Goal: Task Accomplishment & Management: Complete application form

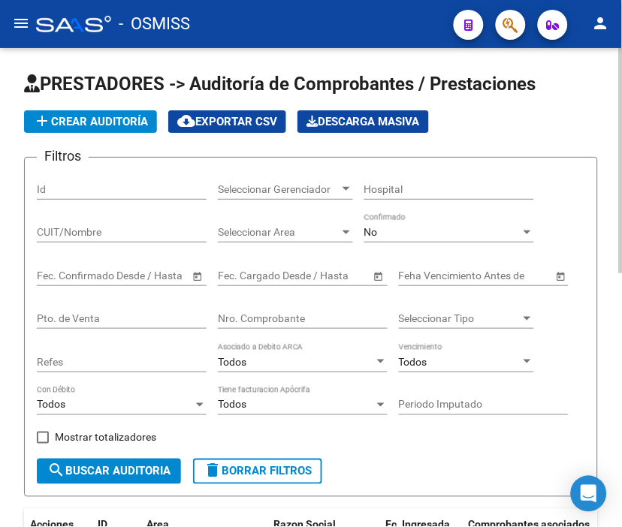
click at [79, 116] on span "add Crear Auditoría" at bounding box center [90, 122] width 115 height 14
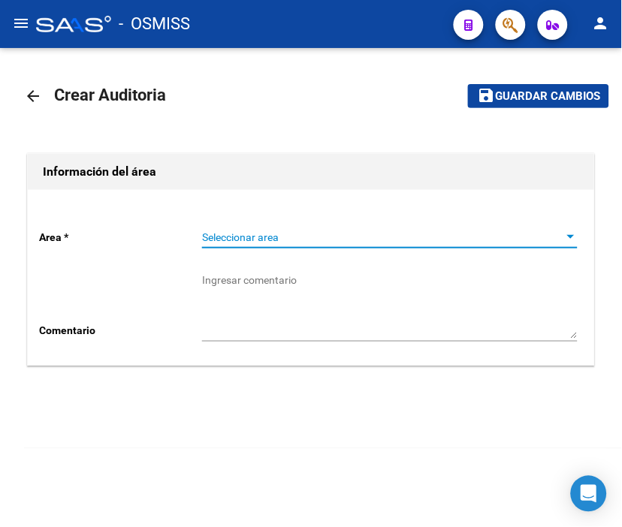
click at [241, 237] on span "Seleccionar area" at bounding box center [383, 237] width 362 height 13
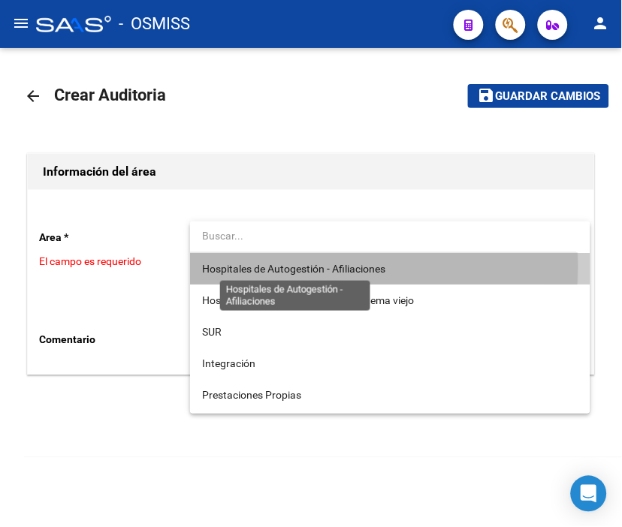
click at [276, 266] on span "Hospitales de Autogestión - Afiliaciones" at bounding box center [293, 269] width 183 height 12
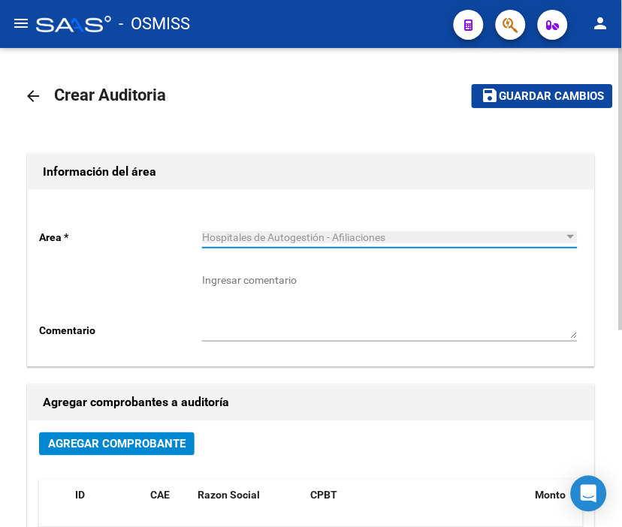
click at [114, 437] on span "Agregar Comprobante" at bounding box center [116, 444] width 137 height 14
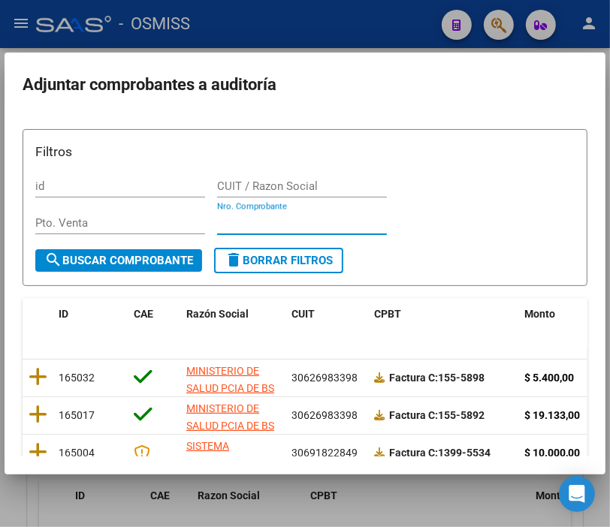
click at [249, 216] on input "Nro. Comprobante" at bounding box center [302, 223] width 170 height 14
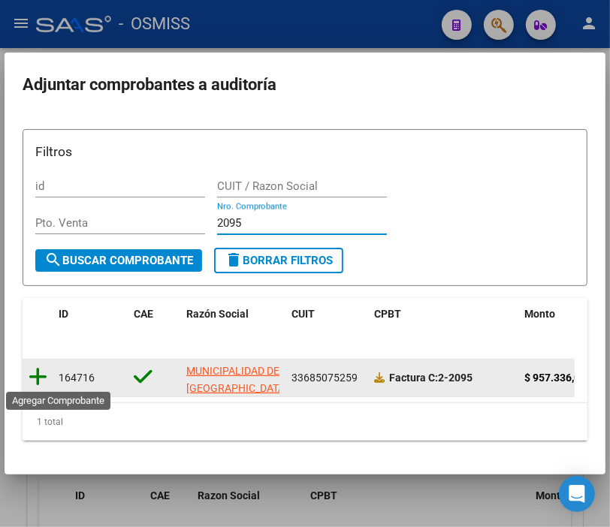
type input "2095"
click at [29, 373] on icon at bounding box center [38, 377] width 19 height 21
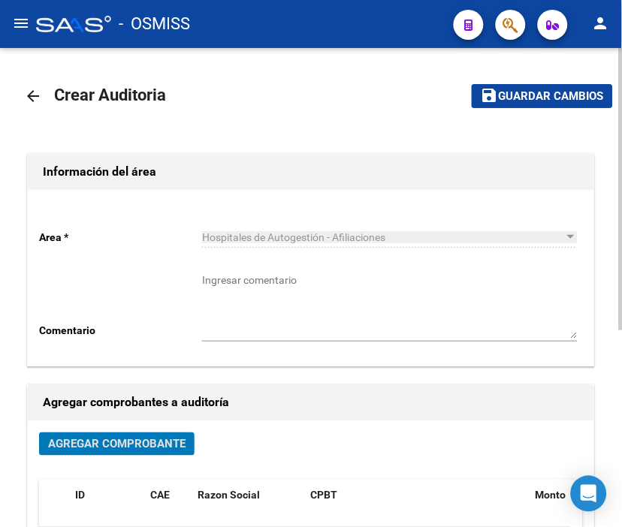
click at [534, 94] on span "Guardar cambios" at bounding box center [551, 97] width 105 height 14
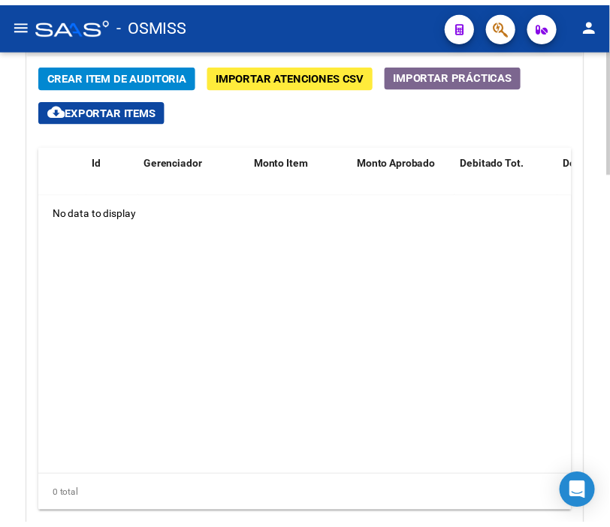
scroll to position [1212, 0]
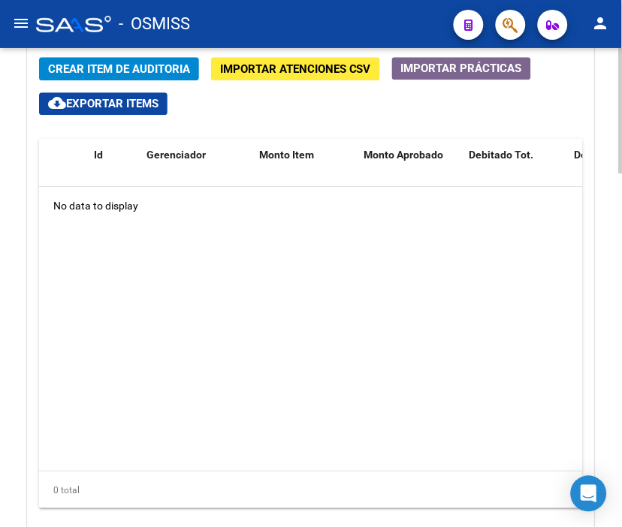
click at [620, 391] on div at bounding box center [621, 428] width 4 height 125
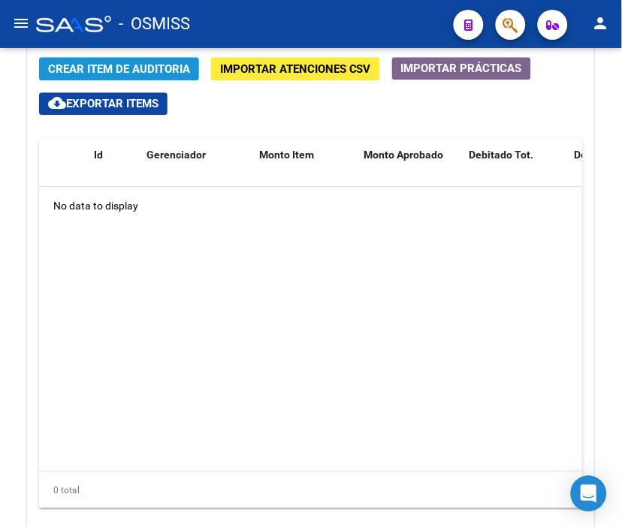
click at [130, 65] on span "Crear Item de Auditoria" at bounding box center [119, 69] width 142 height 14
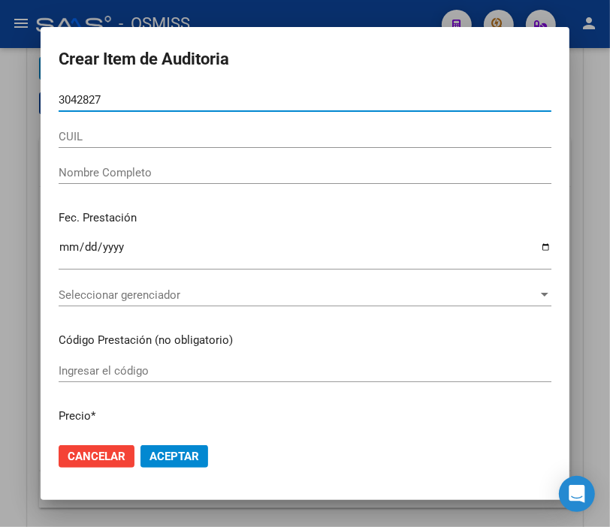
type input "30428278"
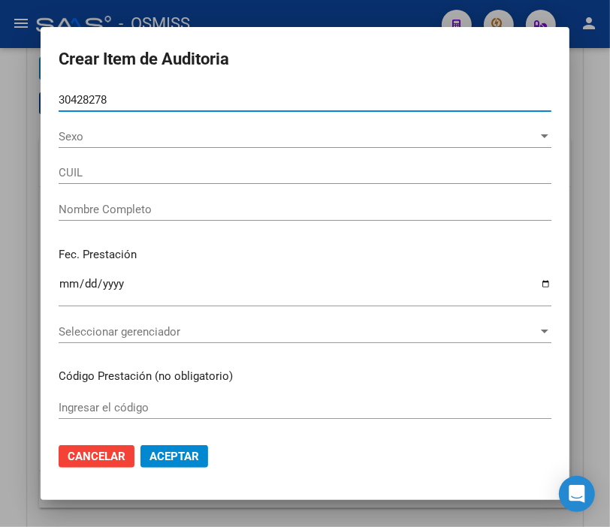
type input "23304282789"
type input "[PERSON_NAME]"
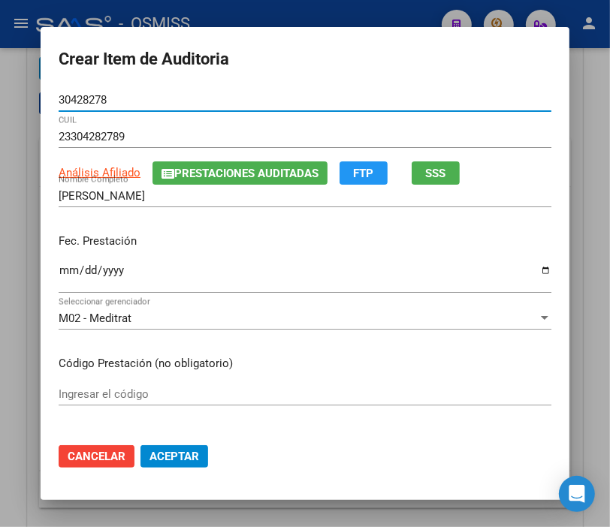
type input "30428278"
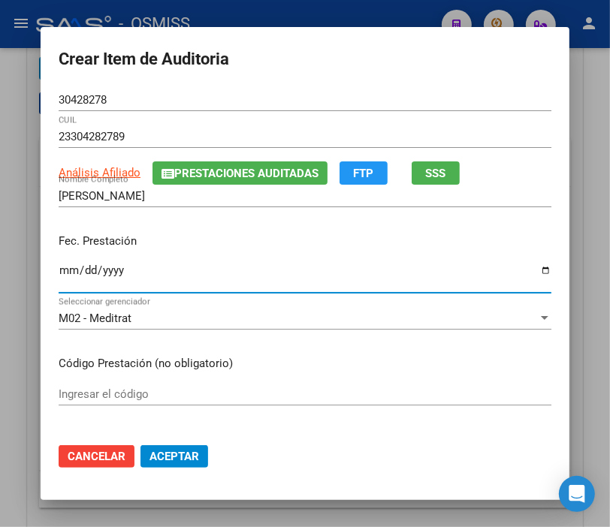
click at [59, 272] on input "Ingresar la fecha" at bounding box center [305, 276] width 493 height 24
type input "[DATE]"
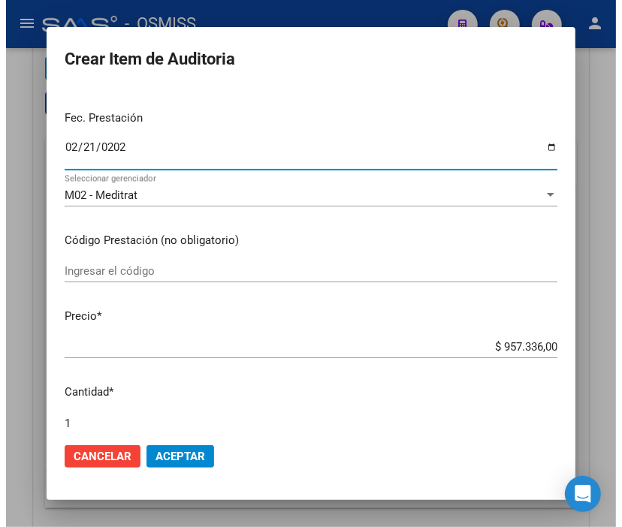
scroll to position [167, 0]
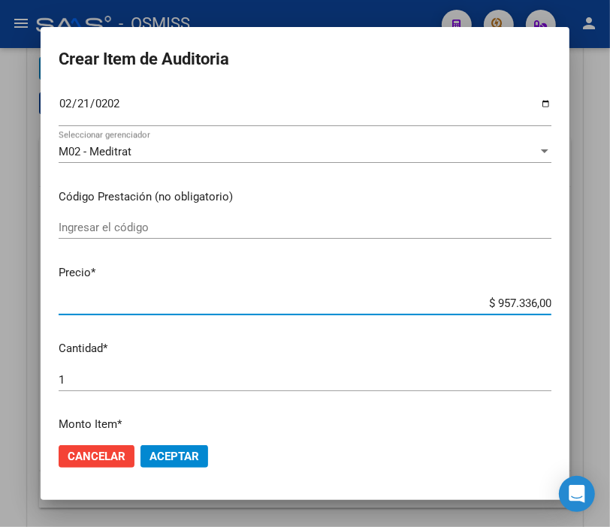
drag, startPoint x: 461, startPoint y: 306, endPoint x: 611, endPoint y: 311, distance: 149.6
click at [605, 311] on div "Crear Item de Auditoria 30428278 Nro Documento 23304282789 CUIL Análisis Afilia…" at bounding box center [305, 263] width 610 height 527
type input "$ 0,03"
type input "$ 0,30"
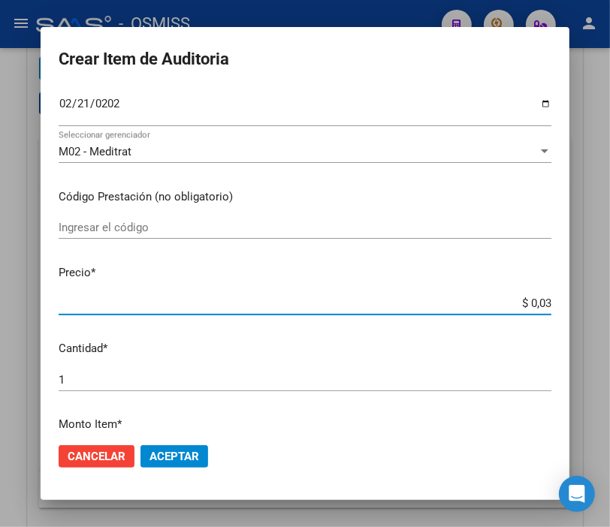
type input "$ 0,30"
type input "$ 3,03"
type input "$ 30,34"
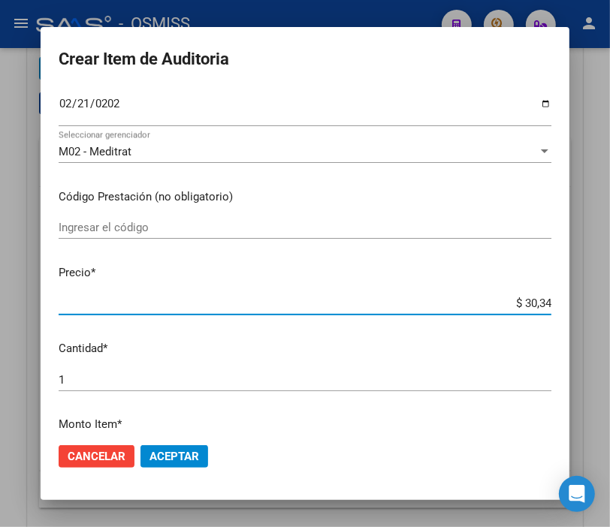
type input "$ 303,49"
type input "$ 3.034,90"
type input "$ 30.349,00"
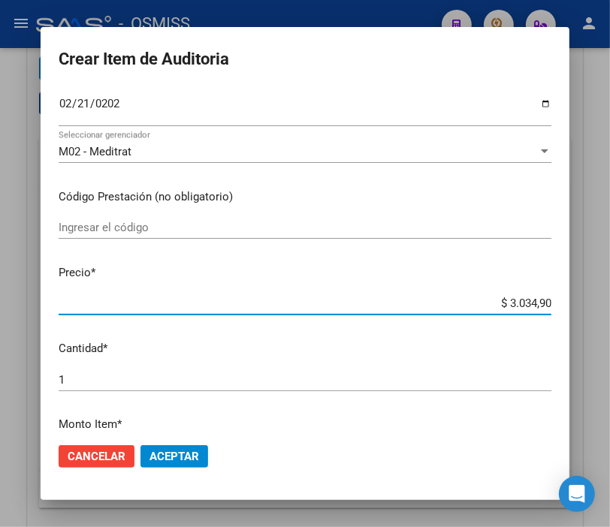
type input "$ 30.349,00"
click at [168, 450] on span "Aceptar" at bounding box center [174, 457] width 50 height 14
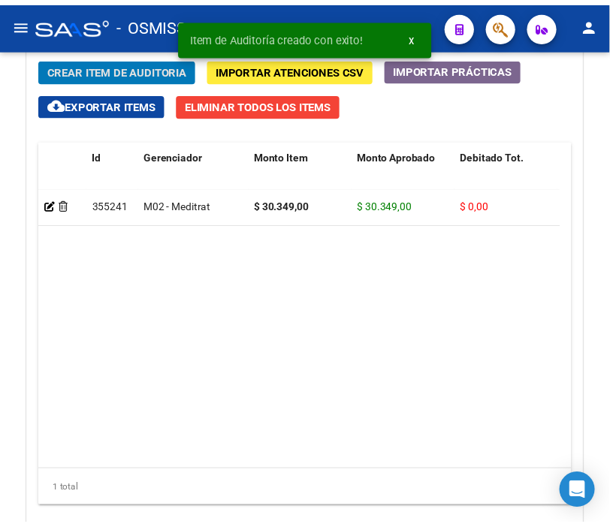
scroll to position [1417, 0]
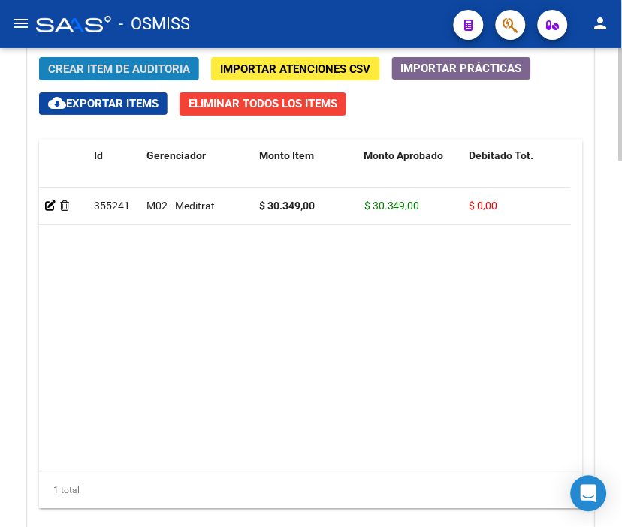
click at [129, 71] on span "Crear Item de Auditoria" at bounding box center [119, 69] width 142 height 14
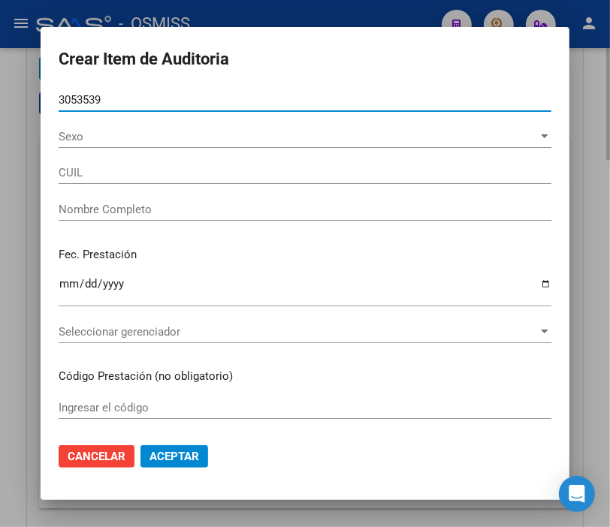
type input "30535391"
type input "20305353915"
type input "[PERSON_NAME]"
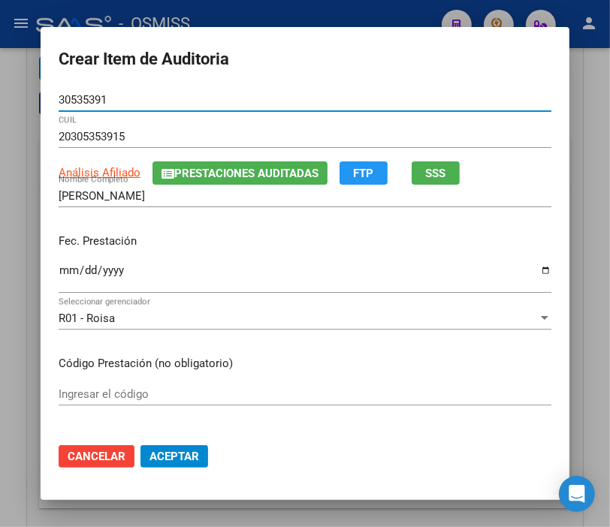
type input "30535391"
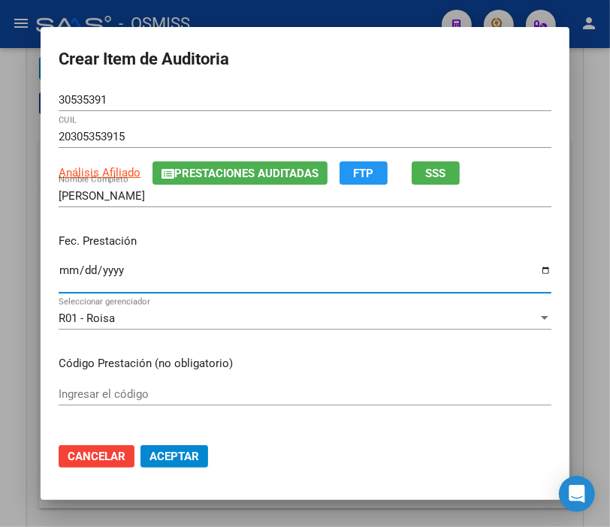
click at [65, 273] on input "Ingresar la fecha" at bounding box center [305, 276] width 493 height 24
type input "[DATE]"
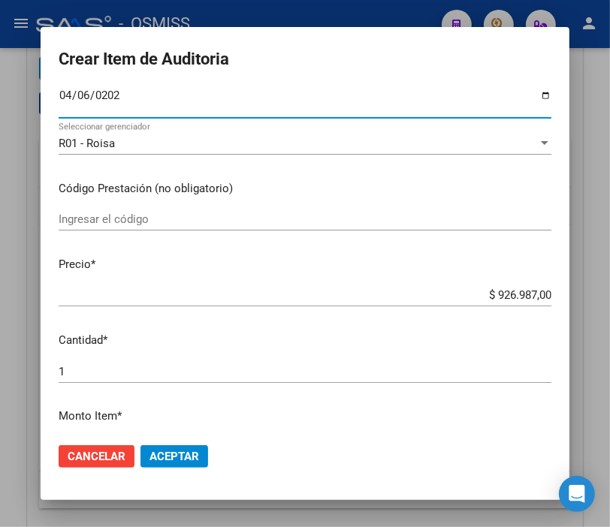
scroll to position [250, 0]
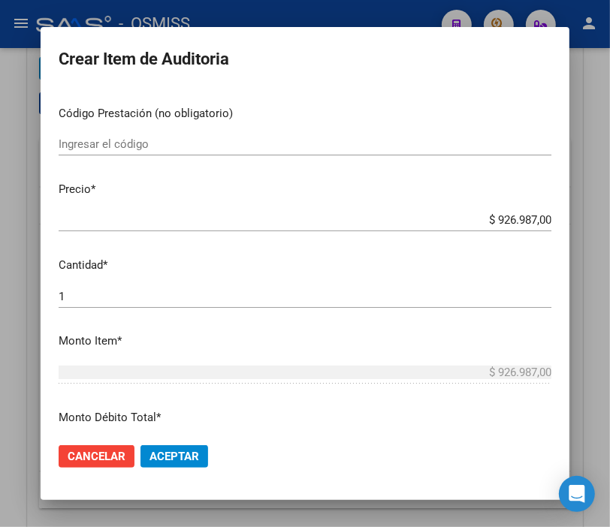
drag, startPoint x: 476, startPoint y: 212, endPoint x: 576, endPoint y: 216, distance: 100.0
click at [576, 216] on div "Crear Item de Auditoria 30535391 Nro Documento 20305353915 CUIL Análisis Afilia…" at bounding box center [305, 263] width 610 height 527
click at [503, 207] on mat-dialog-content "30535391 Nro Documento 20305353915 CUIL Análisis Afiliado Prestaciones Auditada…" at bounding box center [305, 260] width 529 height 342
drag, startPoint x: 455, startPoint y: 215, endPoint x: 575, endPoint y: 221, distance: 120.3
click at [575, 221] on div "Crear Item de Auditoria 30535391 Nro Documento 20305353915 CUIL Análisis Afilia…" at bounding box center [305, 263] width 610 height 527
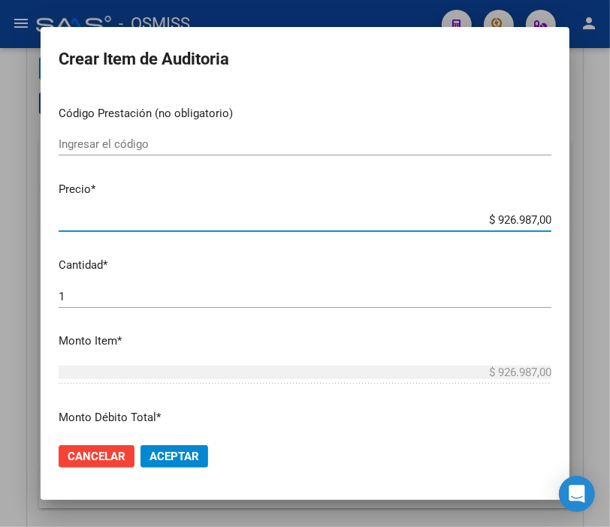
type input "$ 0,03"
type input "$ 0,35"
type input "$ 3,56"
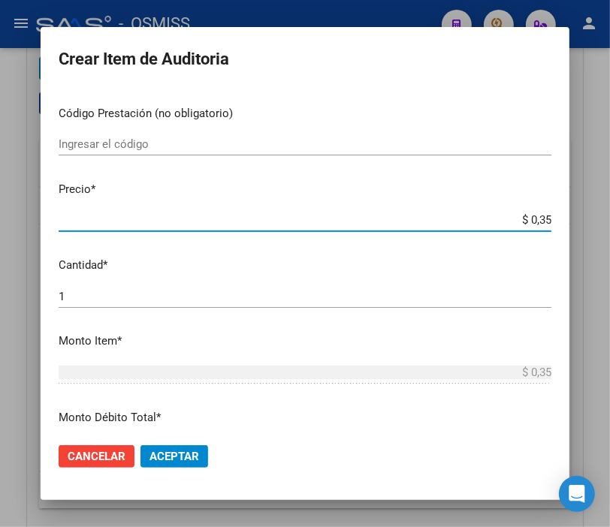
type input "$ 3,56"
type input "$ 35,67"
type input "$ 356,79"
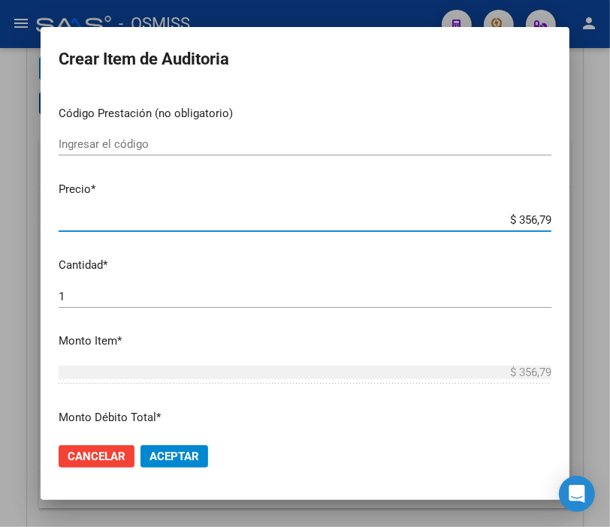
type input "$ 3.567,90"
type input "$ 35.679,00"
click at [182, 451] on span "Aceptar" at bounding box center [174, 457] width 50 height 14
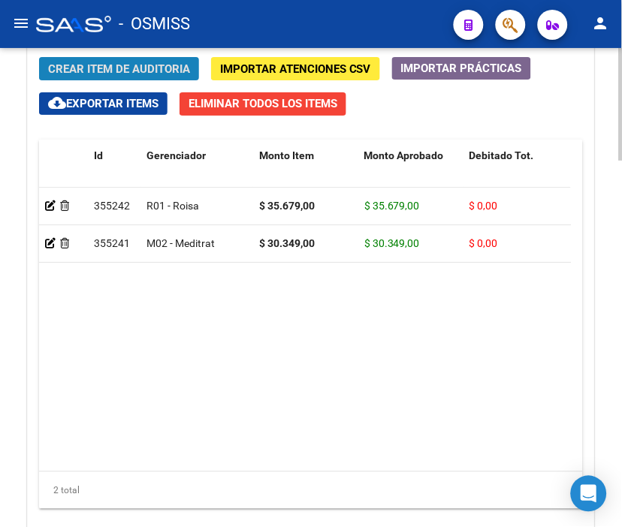
click at [115, 60] on button "Crear Item de Auditoria" at bounding box center [119, 68] width 160 height 23
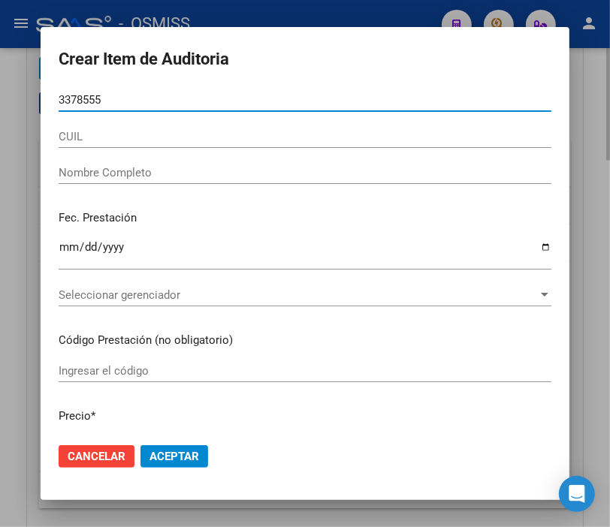
type input "33785559"
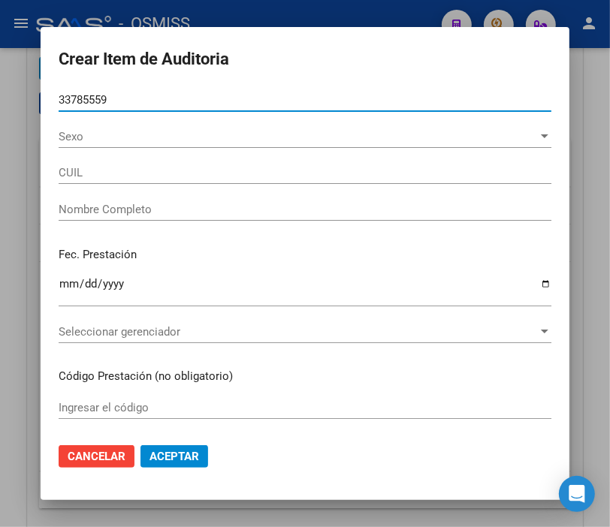
type input "20337855599"
type input "[PERSON_NAME]"
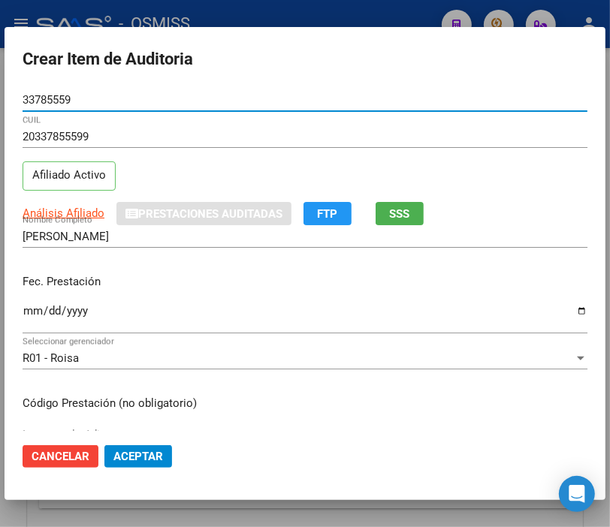
type input "33785559"
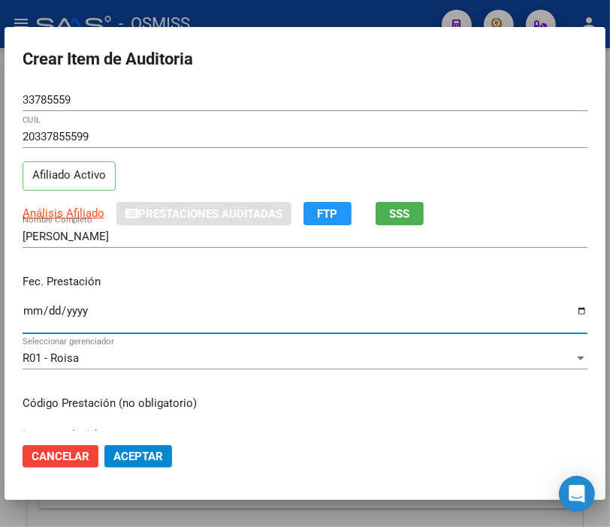
click at [32, 311] on input "Ingresar la fecha" at bounding box center [305, 317] width 565 height 24
type input "[DATE]"
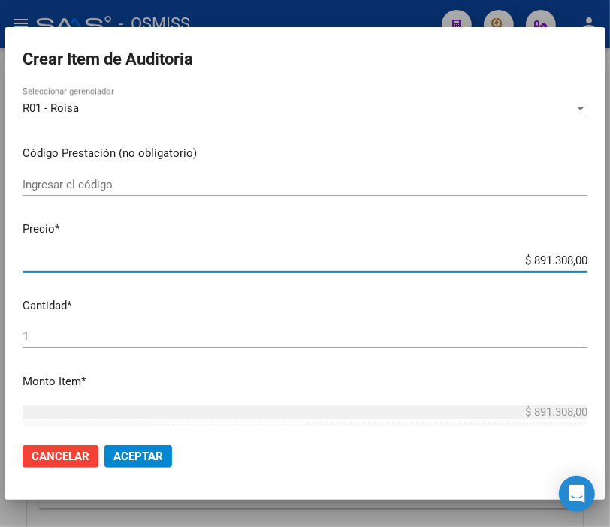
drag, startPoint x: 499, startPoint y: 265, endPoint x: 601, endPoint y: 267, distance: 101.4
click at [601, 267] on mat-dialog-content "33785559 Nro Documento 20337855599 CUIL Afiliado Activo Análisis Afiliado Prest…" at bounding box center [305, 260] width 601 height 342
type input "$ 0,05"
type input "$ 0,57"
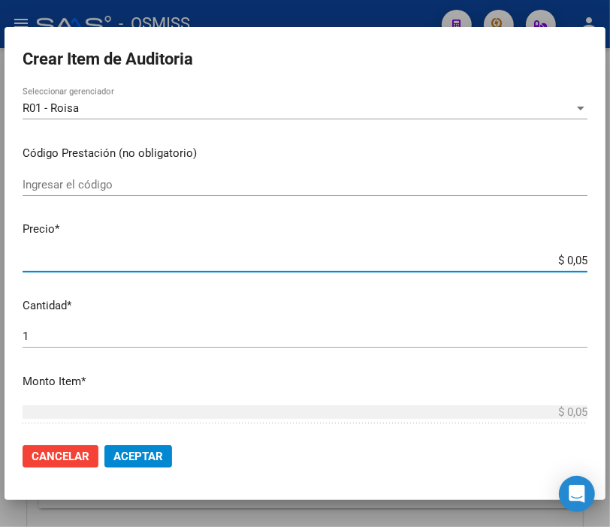
type input "$ 0,57"
type input "$ 5,79"
type input "$ 57,94"
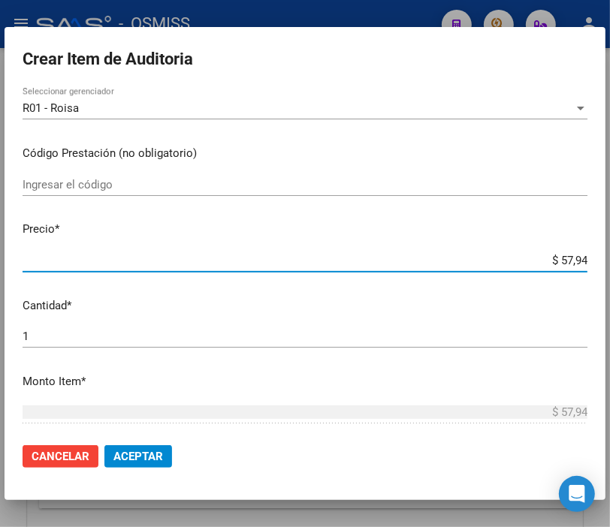
type input "$ 579,40"
type input "$ 5.794,00"
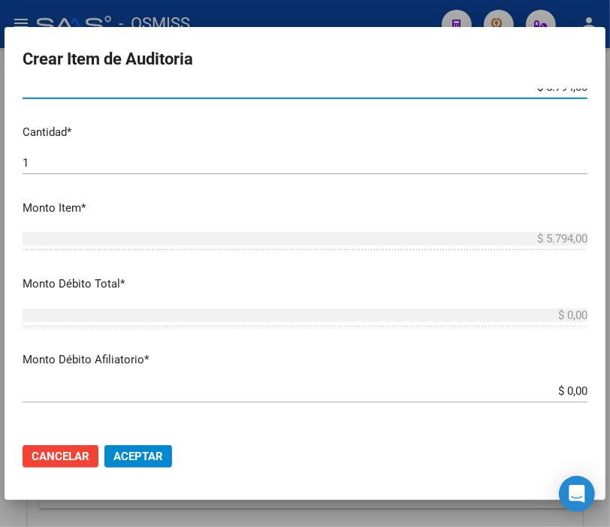
scroll to position [500, 0]
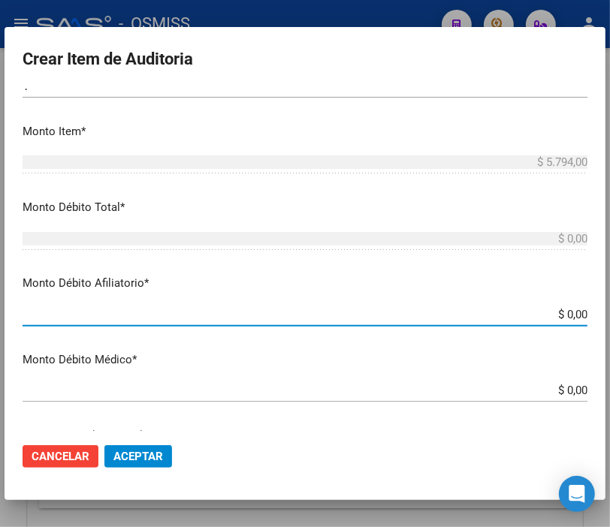
drag, startPoint x: 514, startPoint y: 316, endPoint x: 623, endPoint y: 317, distance: 108.9
click at [610, 317] on html "menu - OSMISS person Firma Express Inicio Instructivos Contacto OS Padrón Padró…" at bounding box center [305, 263] width 610 height 527
type input "$ 0,05"
type input "$ 0,57"
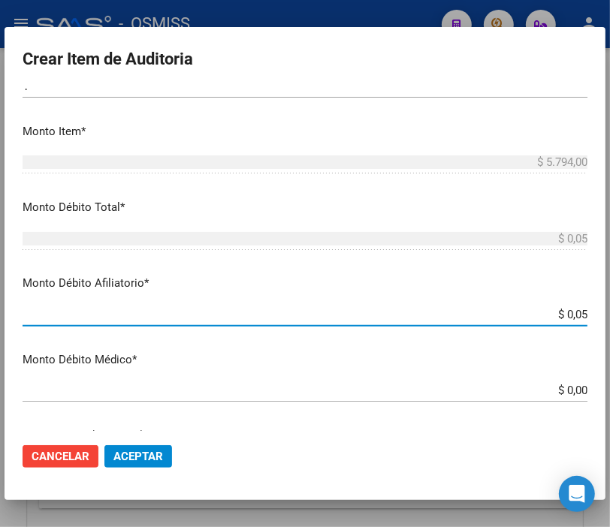
type input "$ 0,57"
type input "$ 5,79"
type input "$ 57,94"
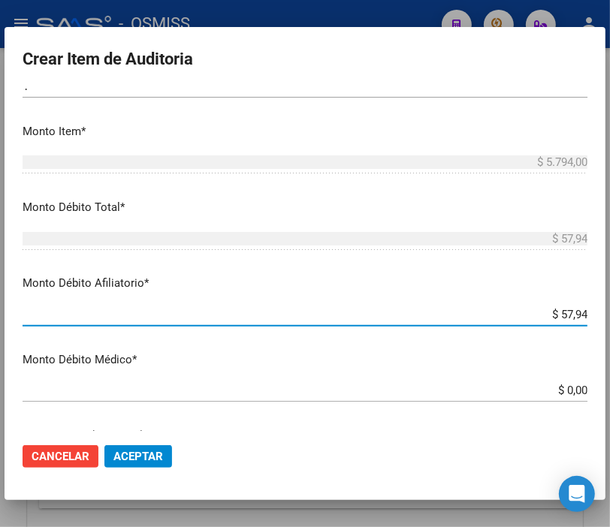
type input "$ 579,40"
type input "$ 5.794,00"
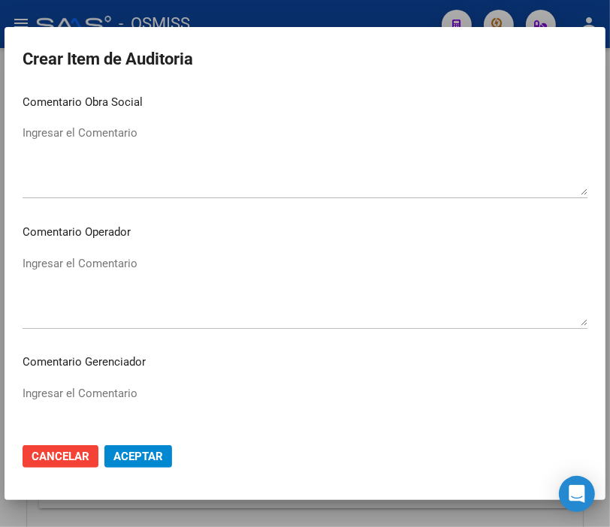
scroll to position [834, 0]
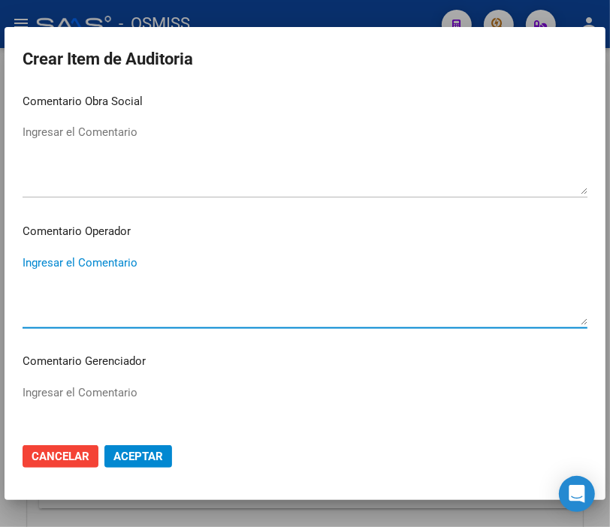
click at [83, 267] on textarea "Ingresar el Comentario" at bounding box center [305, 290] width 565 height 71
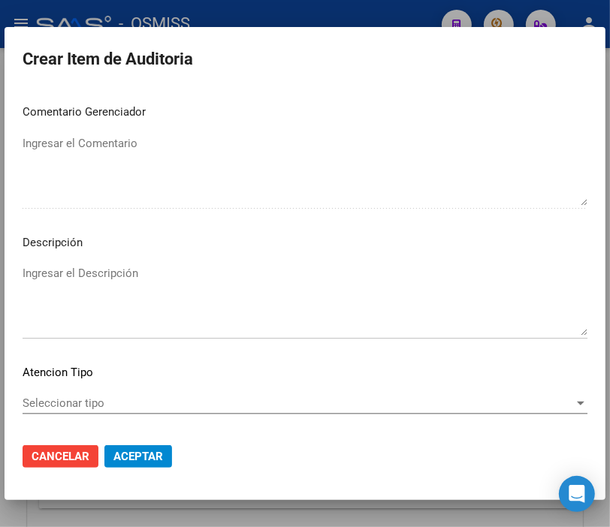
scroll to position [1085, 0]
type textarea "SE RECHAZA"
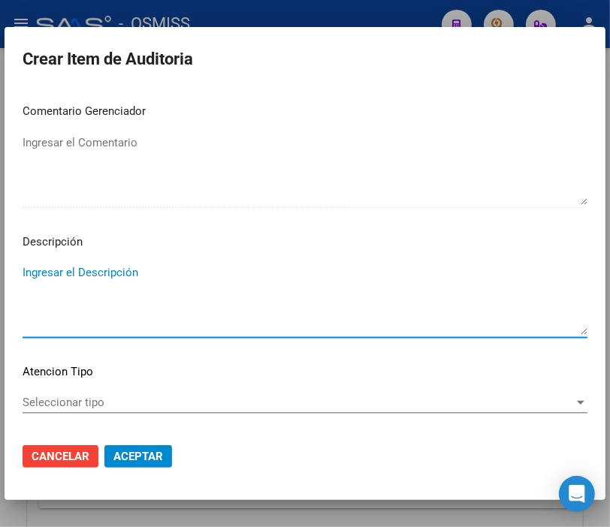
click at [70, 268] on textarea "Ingresar el Descripción" at bounding box center [305, 299] width 565 height 71
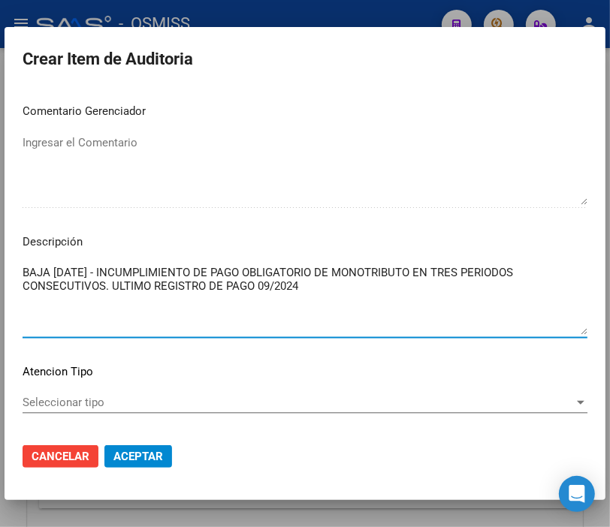
type textarea "BAJA [DATE] - INCUMPLIMIENTO DE PAGO OBLIGATORIO DE MONOTRIBUTO EN TRES PERIODO…"
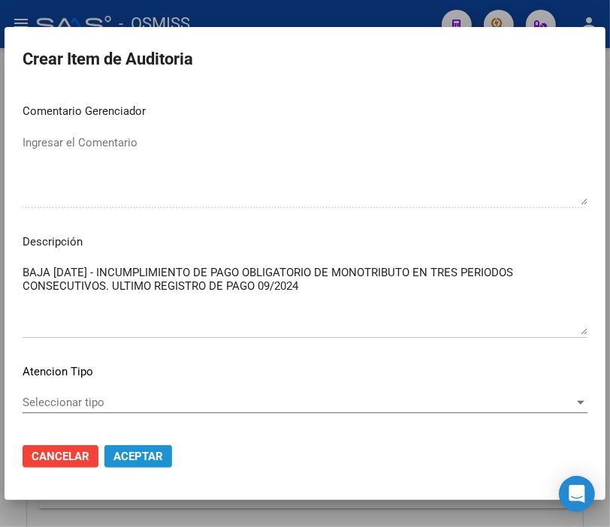
click at [145, 451] on span "Aceptar" at bounding box center [138, 457] width 50 height 14
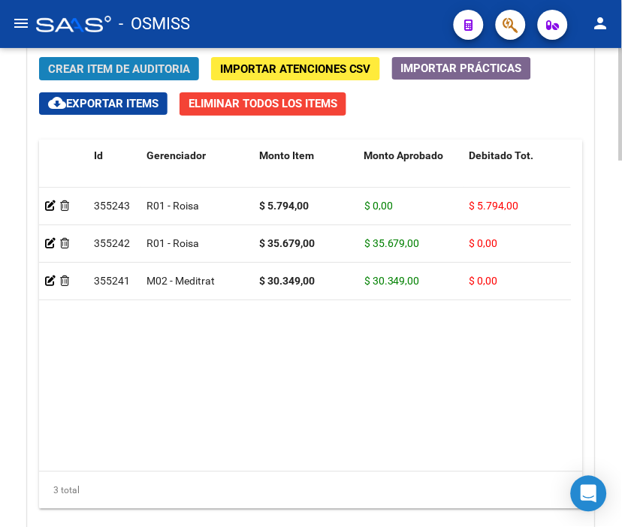
click at [101, 68] on span "Crear Item de Auditoria" at bounding box center [119, 69] width 142 height 14
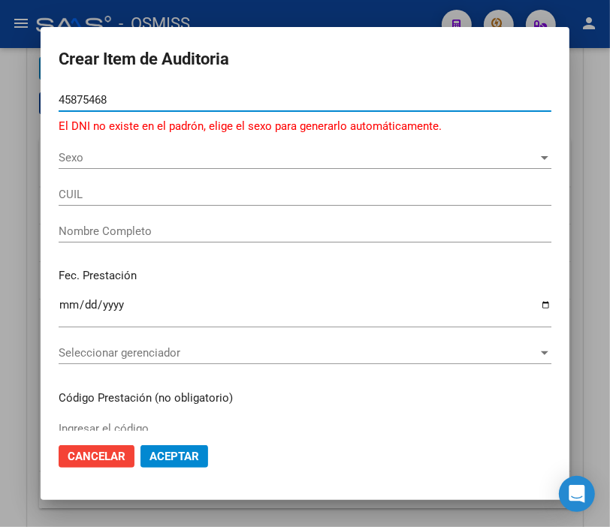
click at [83, 98] on input "45875468" at bounding box center [305, 100] width 493 height 14
click at [102, 94] on input "45871468" at bounding box center [305, 100] width 493 height 14
drag, startPoint x: 119, startPoint y: 100, endPoint x: 38, endPoint y: 100, distance: 80.4
click at [41, 100] on mat-dialog-content "45871468 Nro Documento El DNI no existe en el padrón, elige el sexo para genera…" at bounding box center [305, 260] width 529 height 342
type input "58715468"
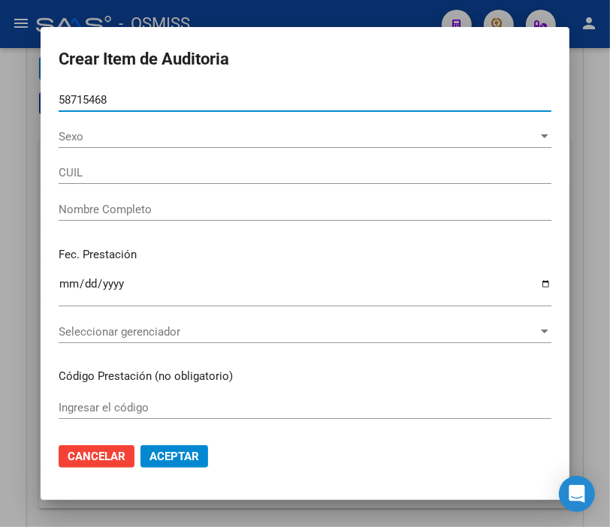
type input "23587154684"
type input "[PERSON_NAME]"
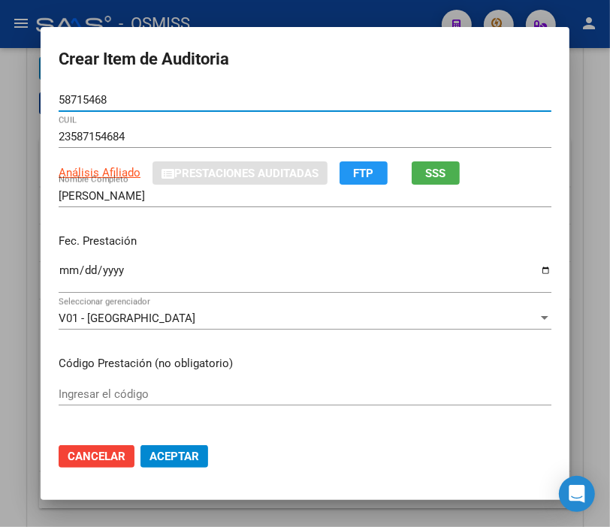
type input "58715468"
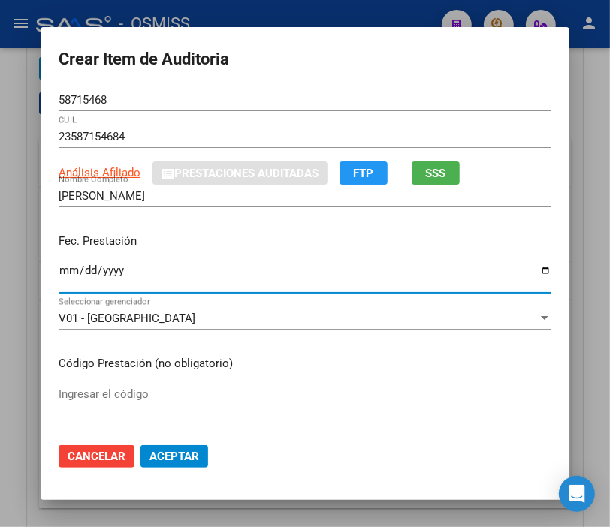
click at [59, 270] on input "Ingresar la fecha" at bounding box center [305, 276] width 493 height 24
type input "[DATE]"
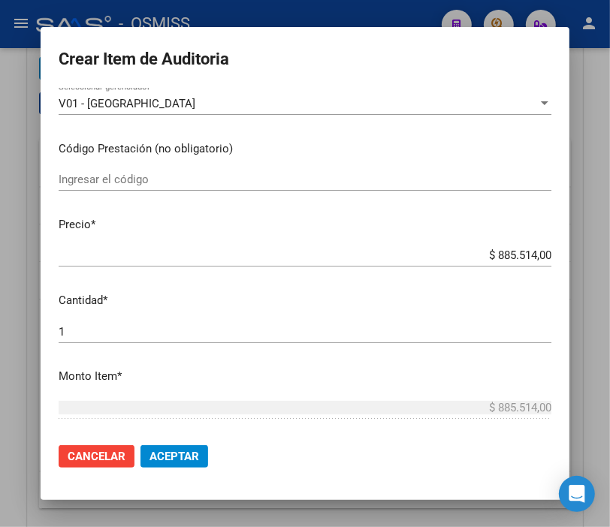
scroll to position [250, 0]
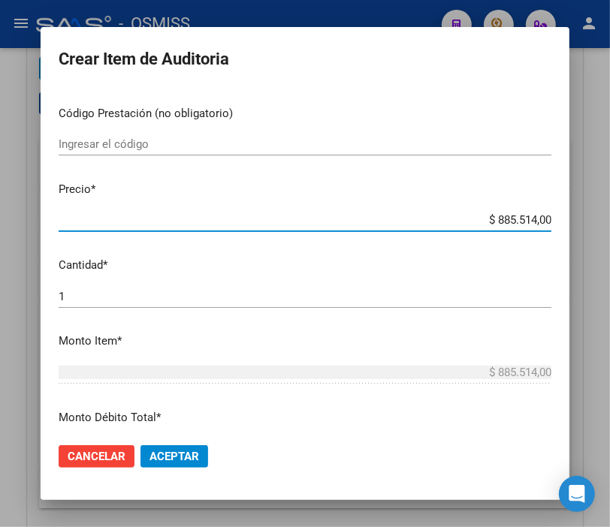
drag, startPoint x: 466, startPoint y: 221, endPoint x: 613, endPoint y: 230, distance: 147.5
click at [610, 230] on html "menu - OSMISS person Firma Express Inicio Instructivos Contacto OS Padrón Padró…" at bounding box center [305, 263] width 610 height 527
type input "$ 0,01"
type input "$ 0,11"
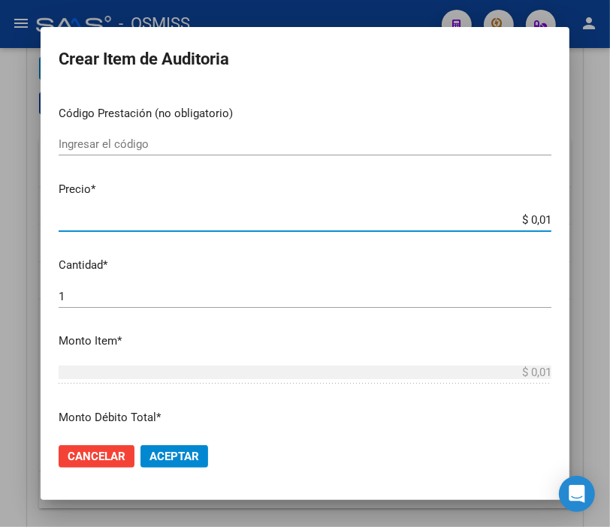
type input "$ 0,11"
type input "$ 1,18"
type input "$ 11,88"
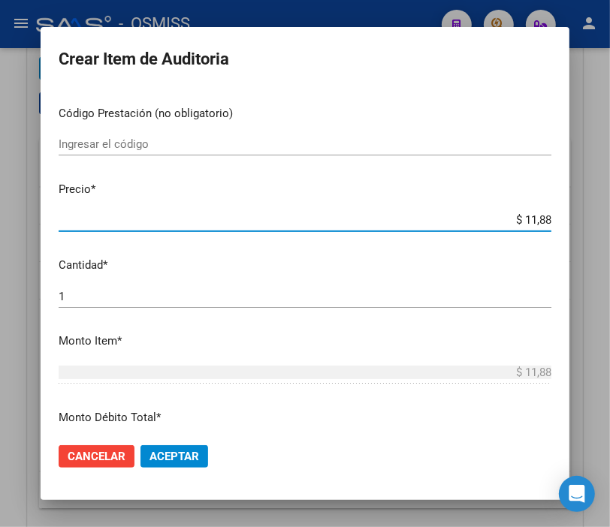
type input "$ 118,89"
type input "$ 1.188,90"
type input "$ 11.889,00"
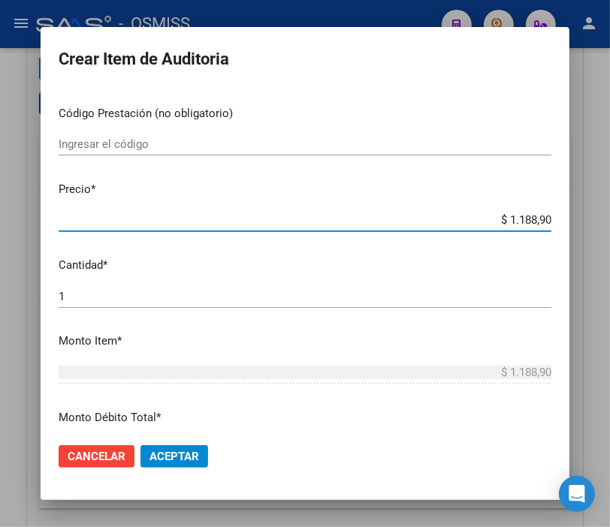
type input "$ 11.889,00"
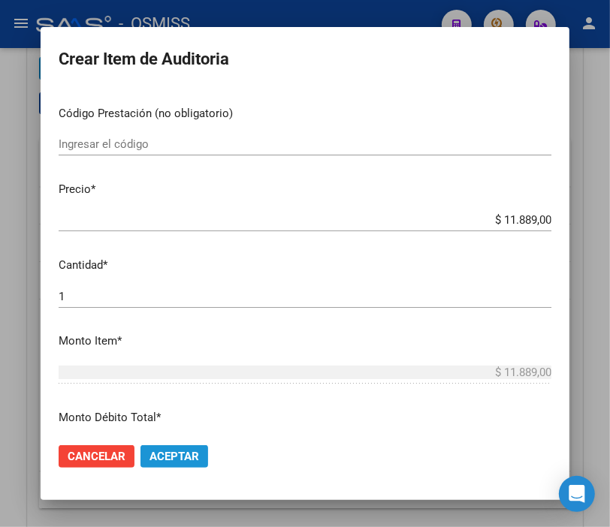
click at [173, 452] on span "Aceptar" at bounding box center [174, 457] width 50 height 14
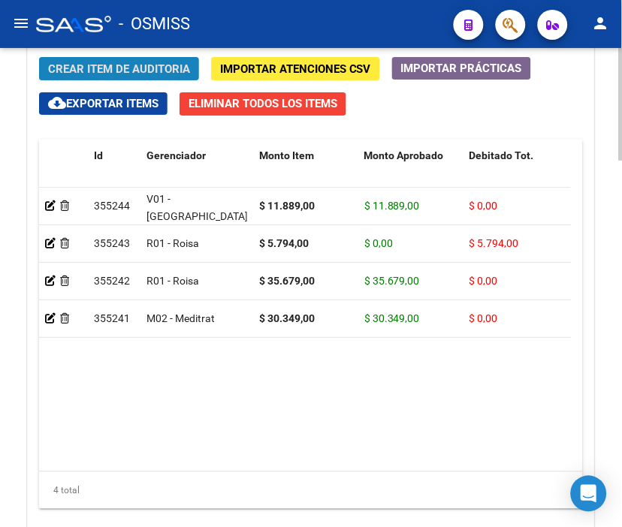
click at [120, 66] on span "Crear Item de Auditoria" at bounding box center [119, 69] width 142 height 14
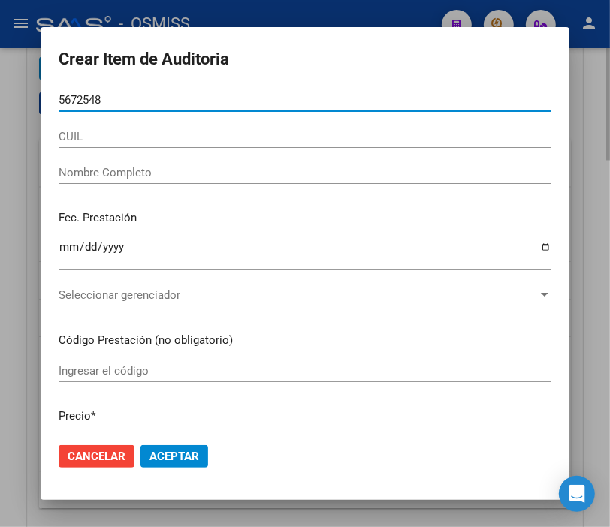
type input "56725487"
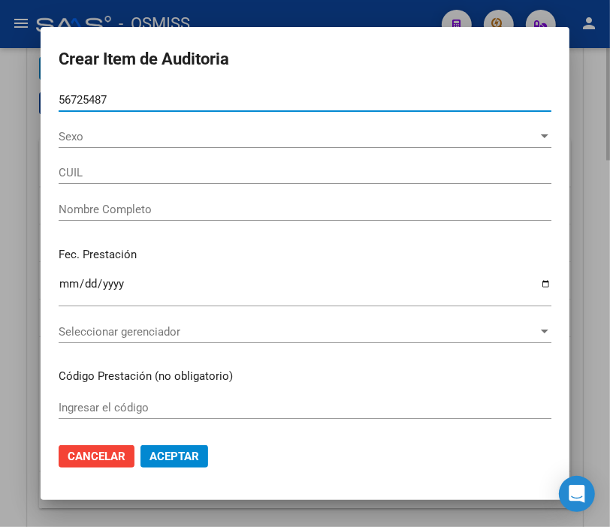
type input "27567254874"
type input "[PERSON_NAME]"
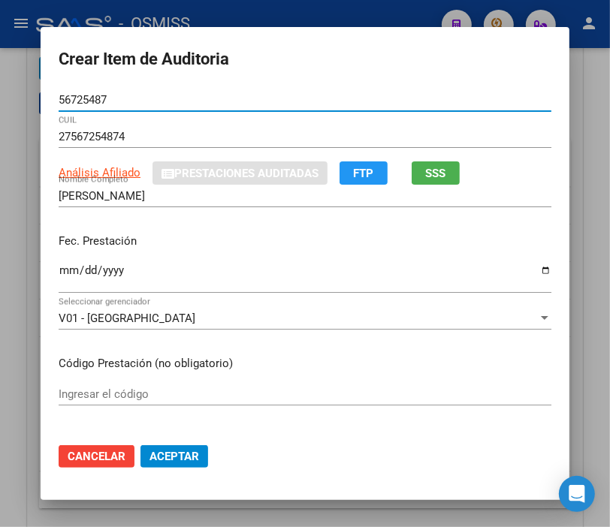
type input "56725487"
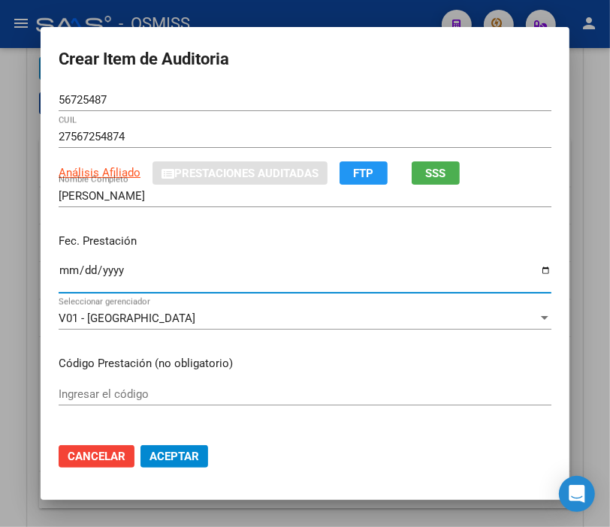
click at [59, 275] on input "Ingresar la fecha" at bounding box center [305, 276] width 493 height 24
type input "[DATE]"
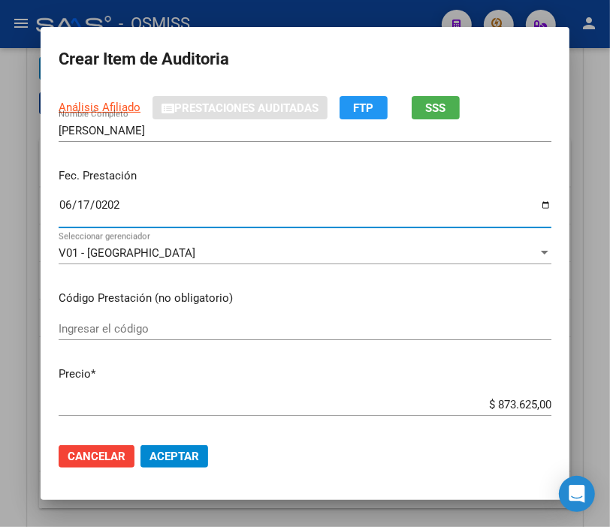
scroll to position [167, 0]
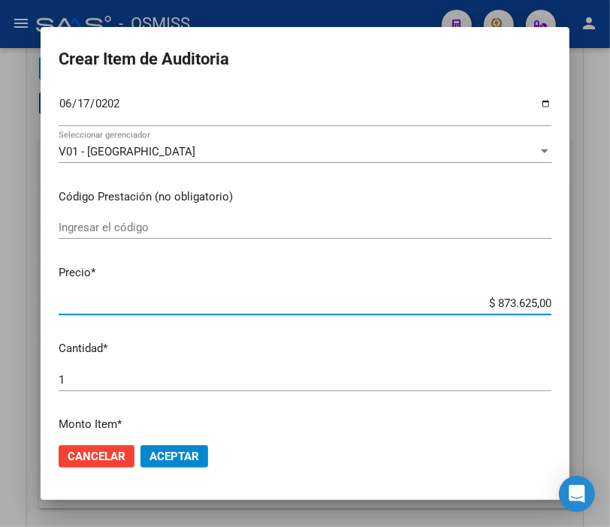
drag, startPoint x: 466, startPoint y: 303, endPoint x: 622, endPoint y: 304, distance: 155.5
click at [610, 304] on html "menu - OSMISS person Firma Express Inicio Instructivos Contacto OS Padrón Padró…" at bounding box center [305, 263] width 610 height 527
type input "$ 0,07"
type input "$ 0,72"
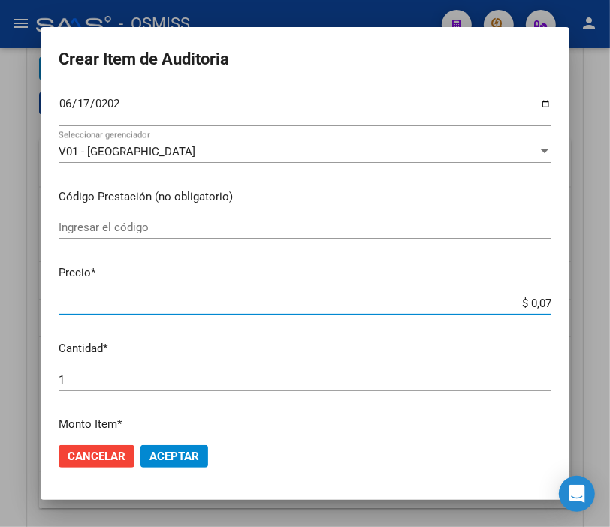
type input "$ 0,72"
type input "$ 7,24"
type input "$ 72,44"
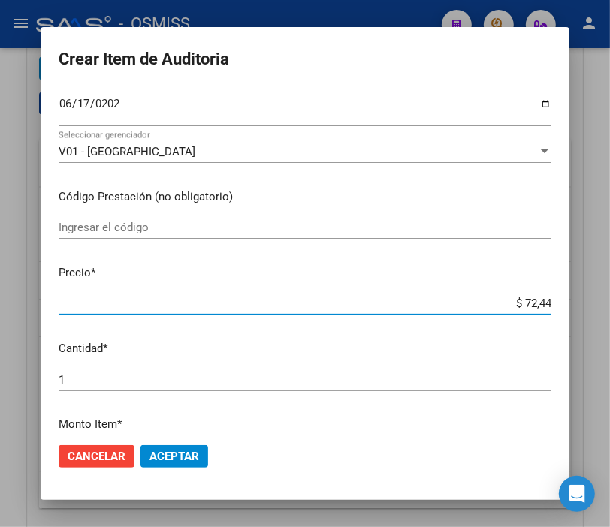
type input "$ 724,40"
type input "$ 7.244,00"
click at [177, 461] on span "Aceptar" at bounding box center [174, 457] width 50 height 14
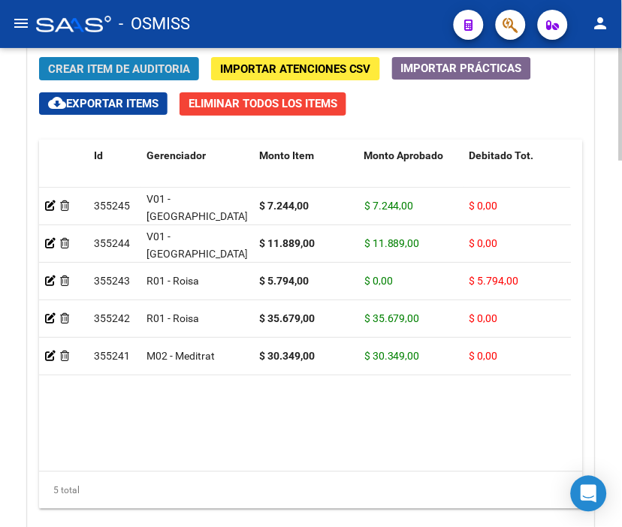
click at [113, 61] on button "Crear Item de Auditoria" at bounding box center [119, 68] width 160 height 23
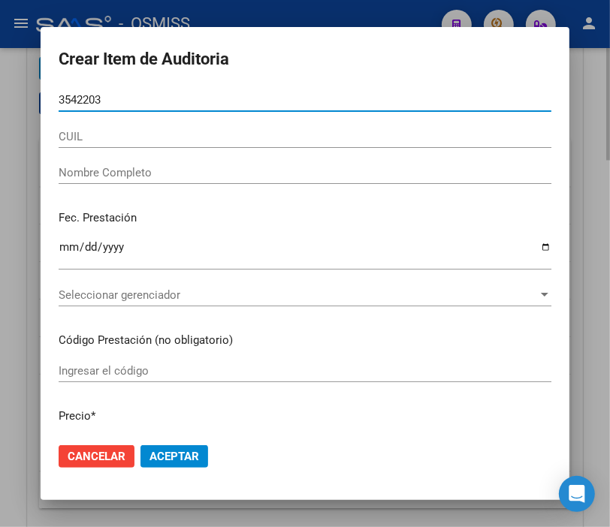
type input "35422030"
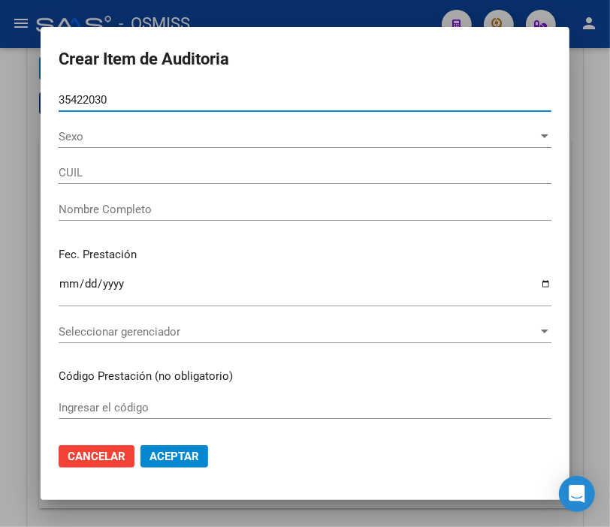
type input "27354220305"
type input "[PERSON_NAME] [PERSON_NAME]"
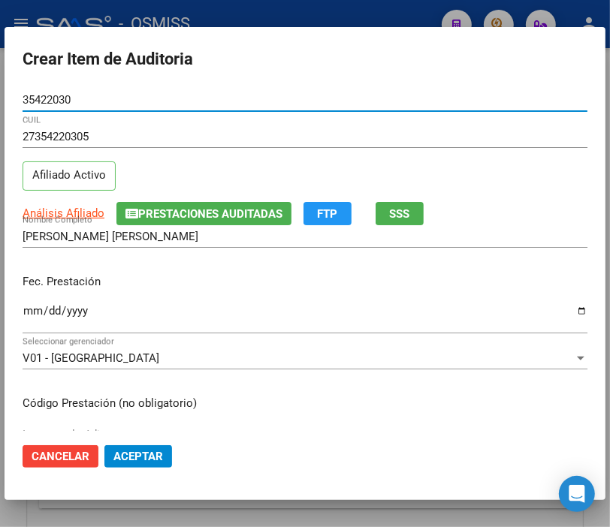
type input "35422030"
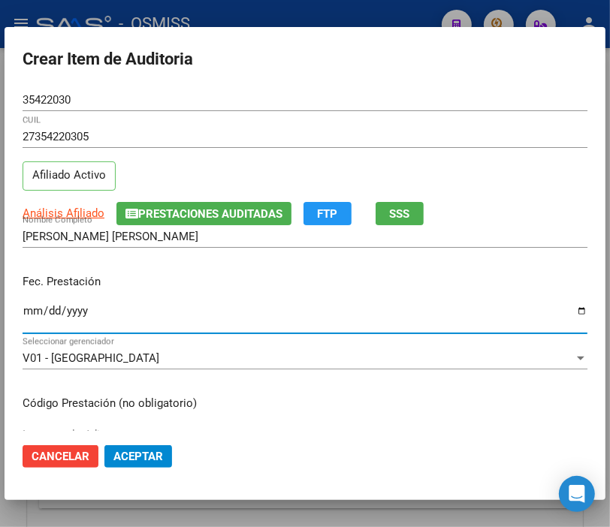
click at [32, 316] on input "Ingresar la fecha" at bounding box center [305, 317] width 565 height 24
type input "[DATE]"
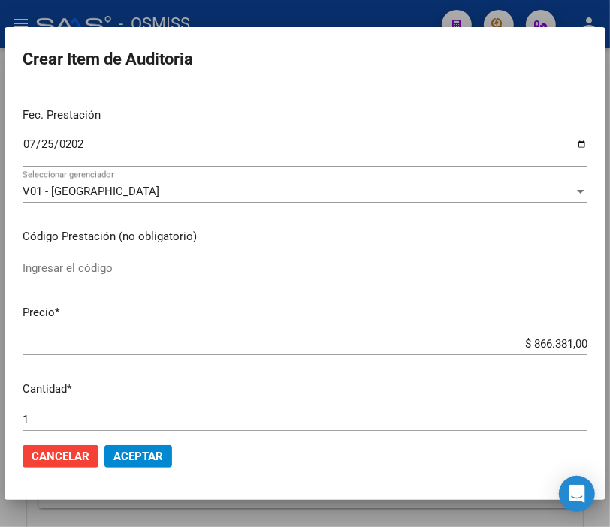
click at [473, 334] on div "$ 866.381,00 Ingresar el precio" at bounding box center [305, 344] width 565 height 23
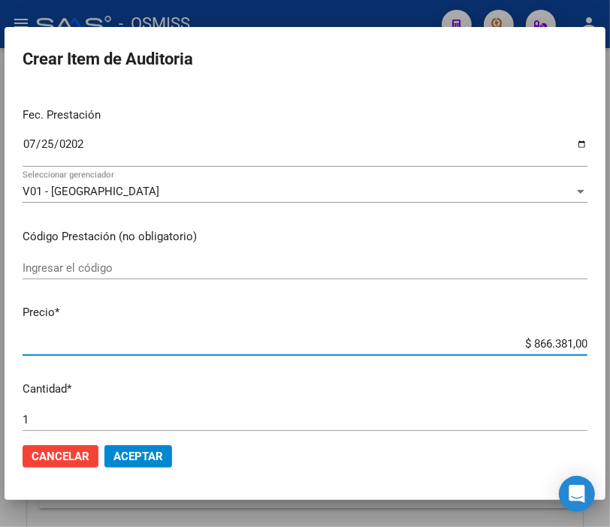
drag, startPoint x: 482, startPoint y: 343, endPoint x: 623, endPoint y: 342, distance: 141.2
click at [610, 342] on html "menu - OSMISS person Firma Express Inicio Instructivos Contacto OS Padrón Padró…" at bounding box center [305, 263] width 610 height 527
type input "$ 0,07"
type input "$ 0,72"
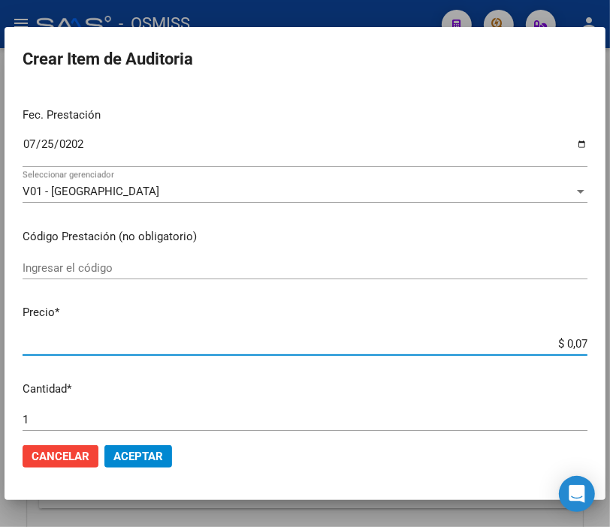
type input "$ 0,72"
type input "$ 7,24"
type input "$ 72,44"
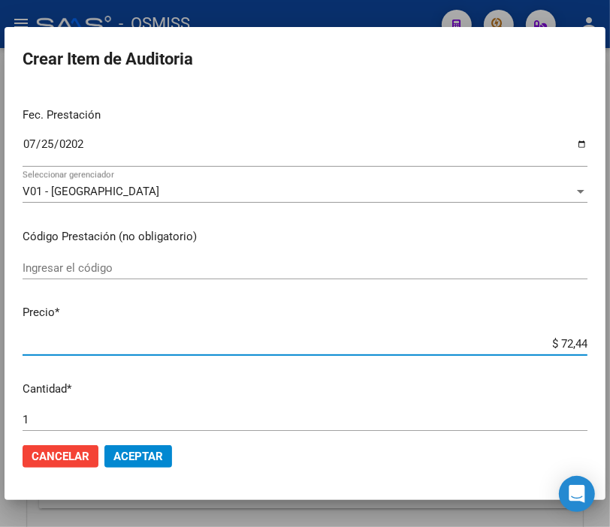
type input "$ 724,40"
type input "$ 7.244,00"
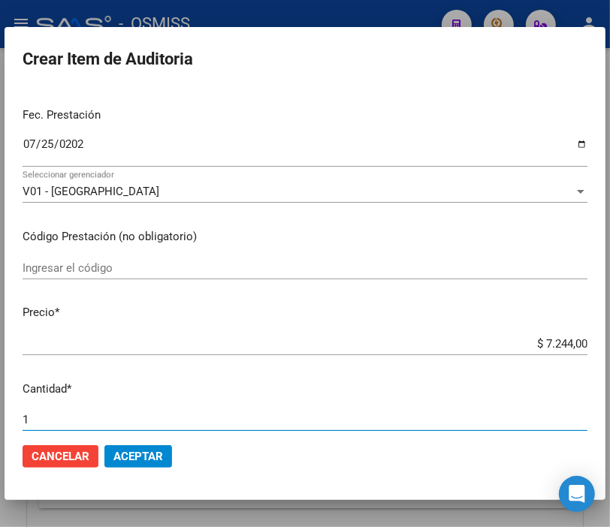
scroll to position [183, 0]
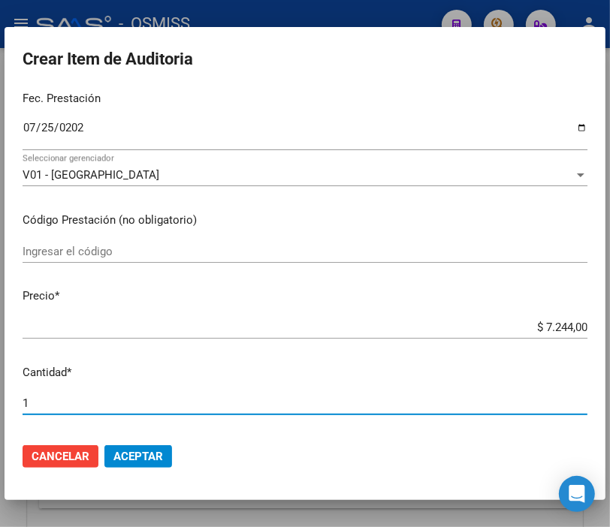
drag, startPoint x: 32, startPoint y: 413, endPoint x: -3, endPoint y: 416, distance: 35.4
click at [0, 416] on html "menu - OSMISS person Firma Express Inicio Instructivos Contacto OS Padrón Padró…" at bounding box center [305, 263] width 610 height 527
type input "2"
type input "$ 14.488,00"
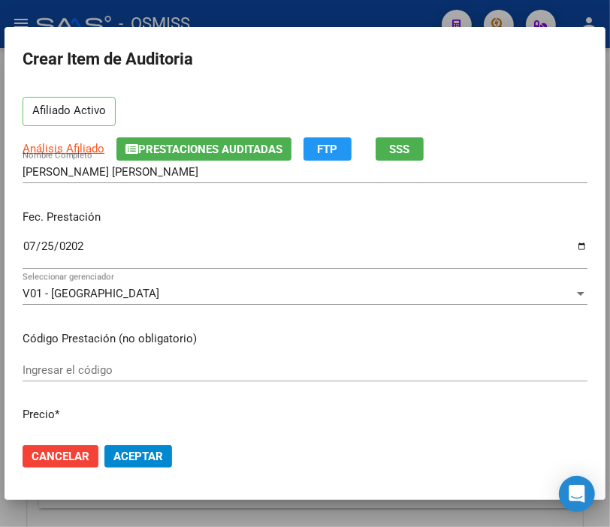
scroll to position [167, 0]
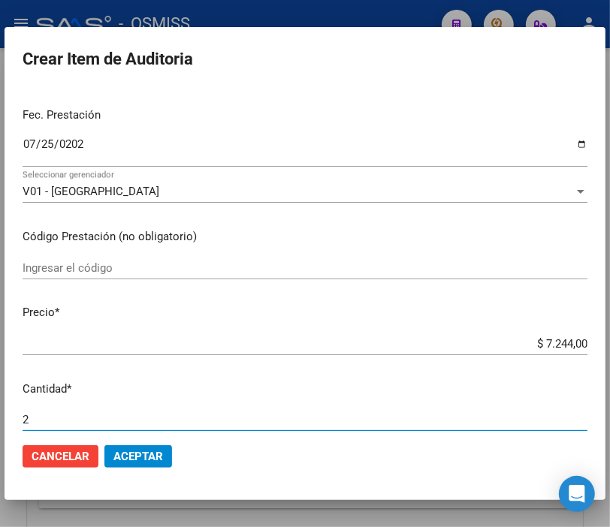
type input "2"
click at [154, 459] on span "Aceptar" at bounding box center [138, 457] width 50 height 14
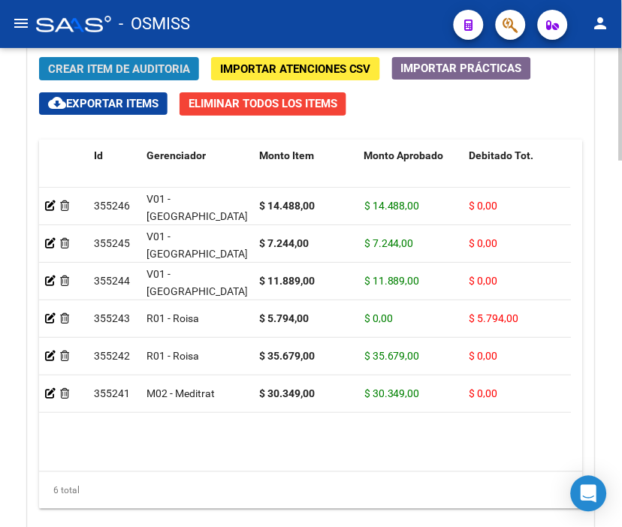
click at [118, 66] on span "Crear Item de Auditoria" at bounding box center [119, 69] width 142 height 14
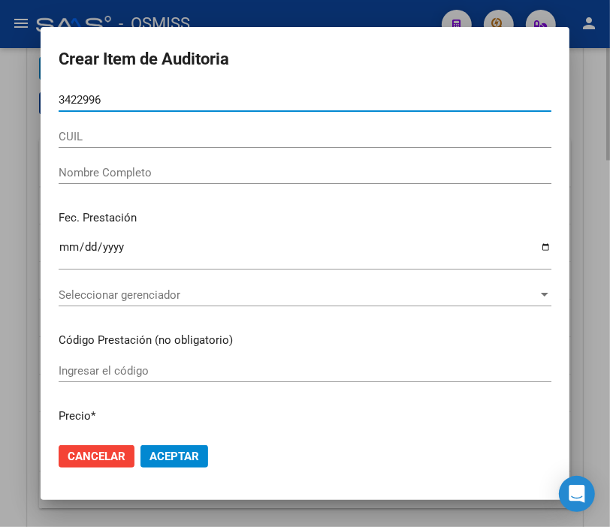
type input "34229969"
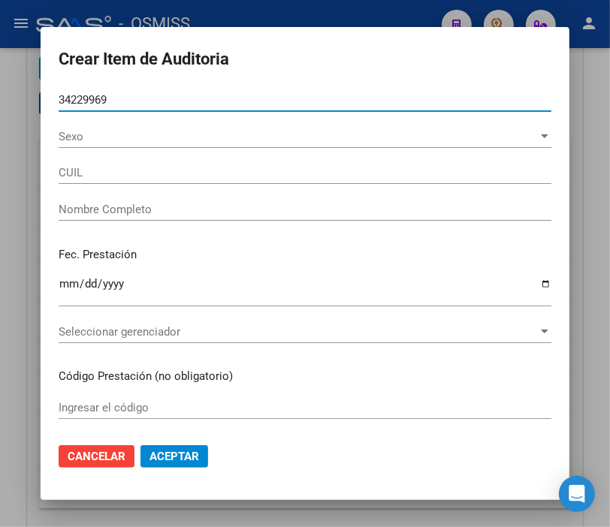
type input "27342299690"
type input "[PERSON_NAME]"
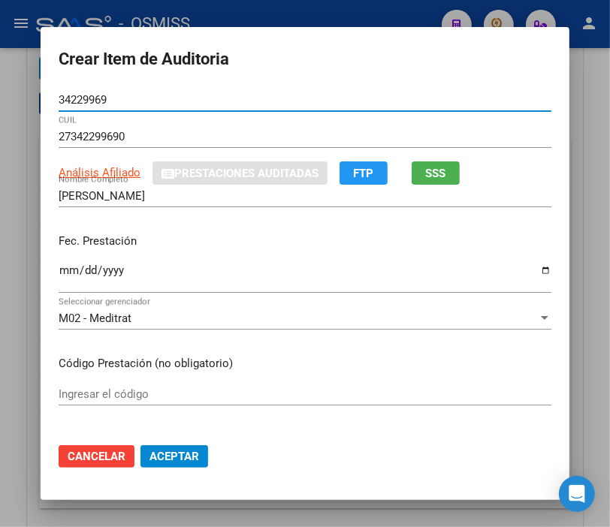
type input "34229969"
click at [59, 270] on input "Ingresar la fecha" at bounding box center [305, 276] width 493 height 24
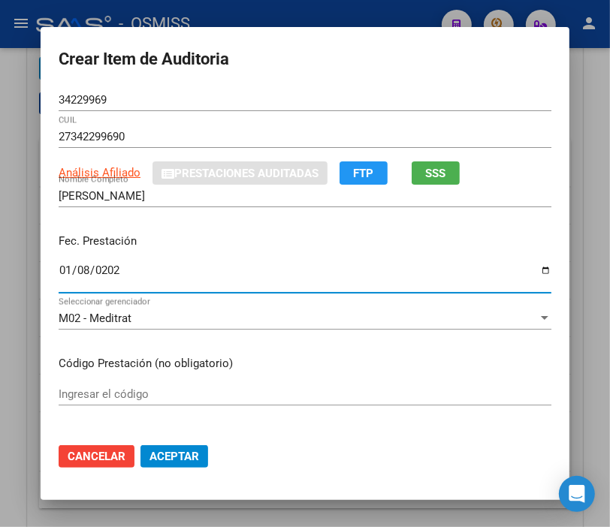
type input "[DATE]"
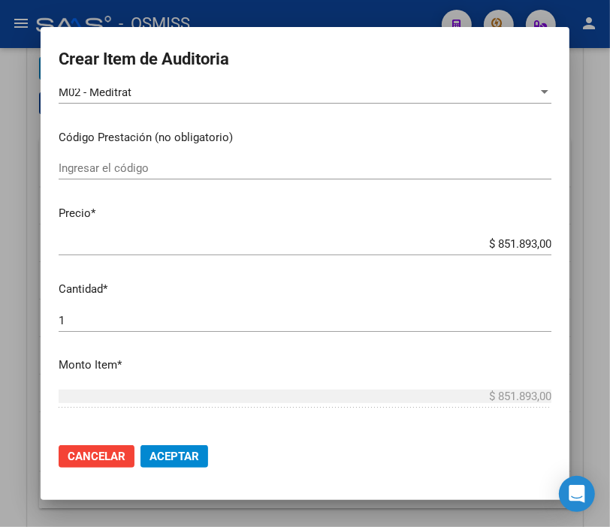
scroll to position [250, 0]
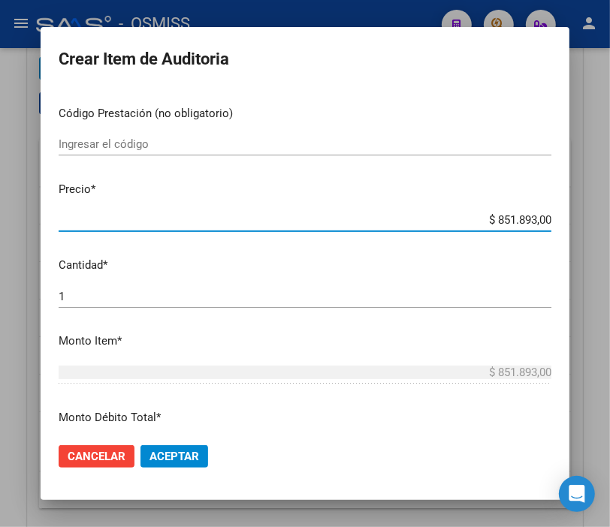
drag, startPoint x: 460, startPoint y: 225, endPoint x: 565, endPoint y: 225, distance: 105.1
click at [565, 225] on mat-dialog-content "34229969 Nro Documento 27342299690 CUIL Análisis Afiliado Prestaciones Auditada…" at bounding box center [305, 260] width 529 height 342
type input "$ 0,03"
type input "$ 0,35"
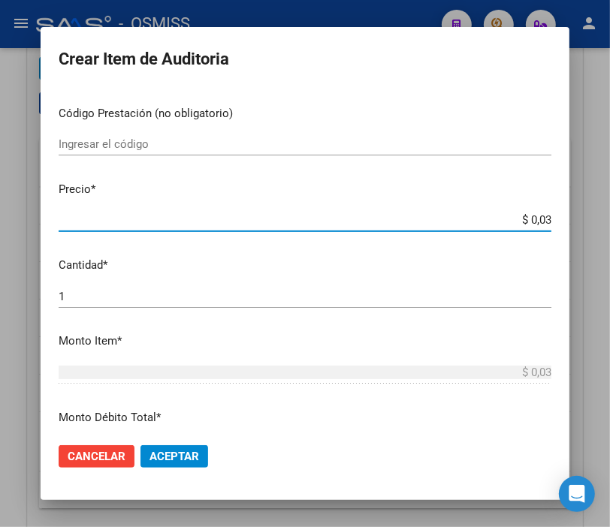
type input "$ 0,35"
type input "$ 3,56"
type input "$ 35,67"
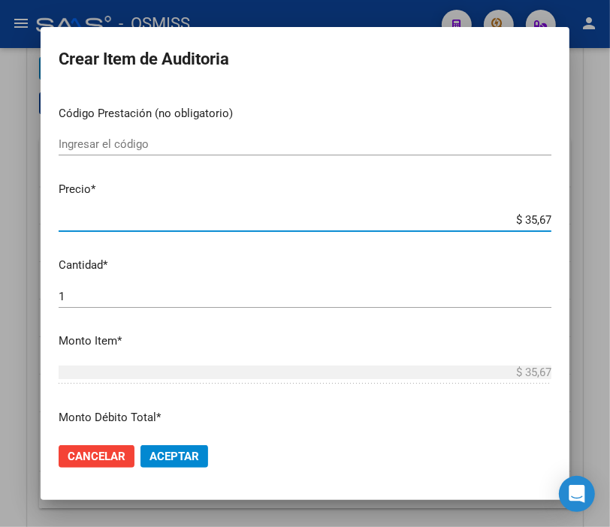
type input "$ 356,79"
type input "$ 3.567,90"
type input "$ 35.679,00"
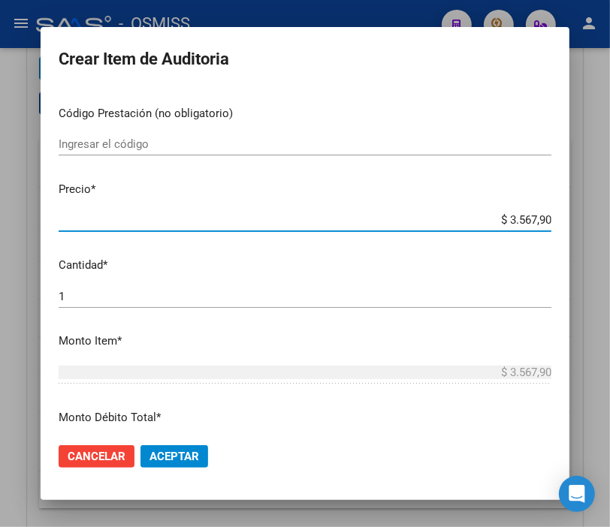
type input "$ 35.679,00"
click at [164, 469] on mat-dialog-actions "Cancelar Aceptar" at bounding box center [305, 456] width 493 height 51
click at [173, 459] on span "Aceptar" at bounding box center [174, 457] width 50 height 14
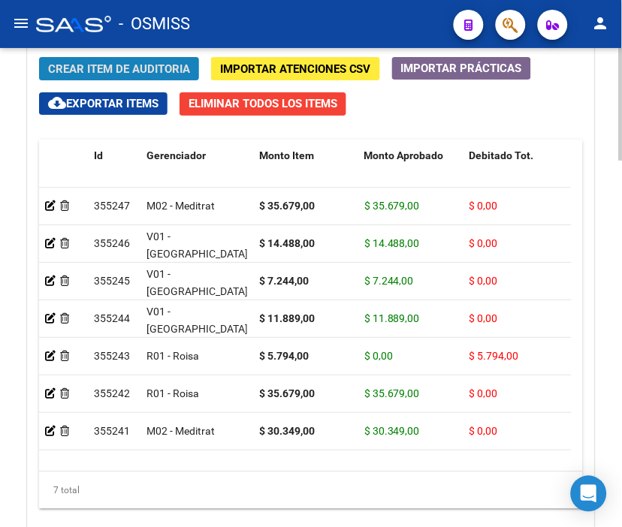
click at [133, 65] on span "Crear Item de Auditoria" at bounding box center [119, 69] width 142 height 14
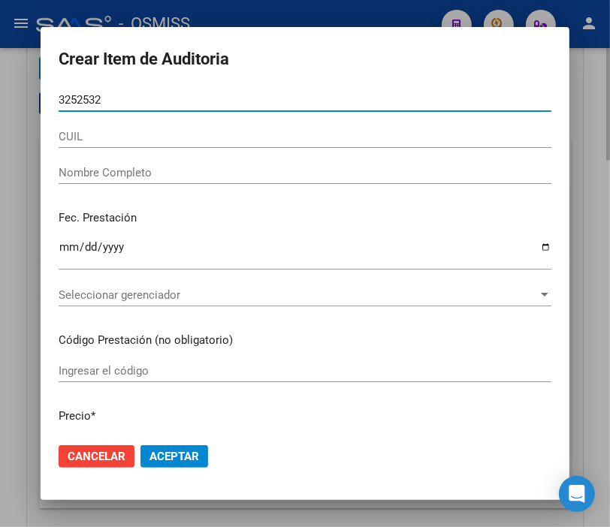
type input "32525322"
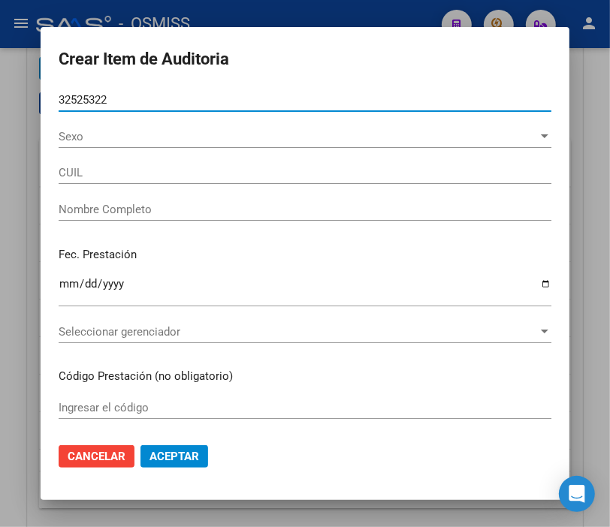
type input "27325253229"
type input "[PERSON_NAME] [PERSON_NAME]"
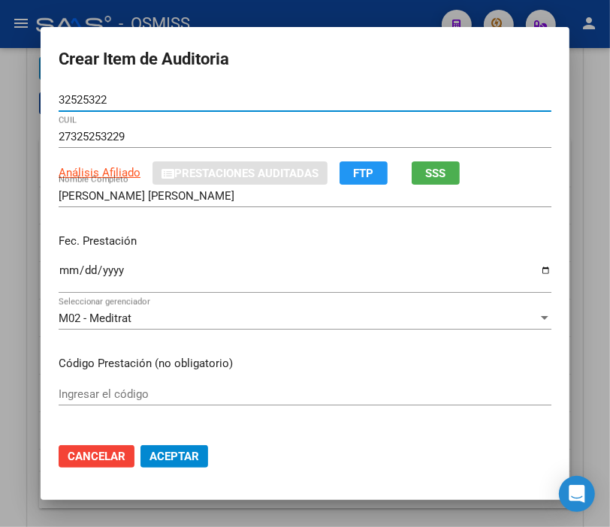
type input "32525322"
click at [63, 270] on input "Ingresar la fecha" at bounding box center [305, 276] width 493 height 24
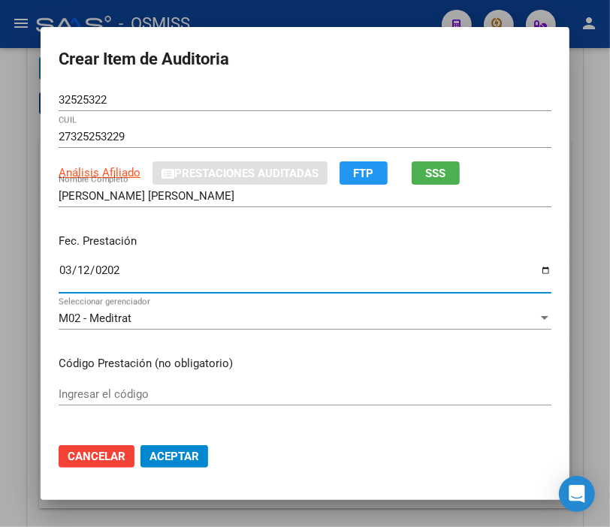
type input "[DATE]"
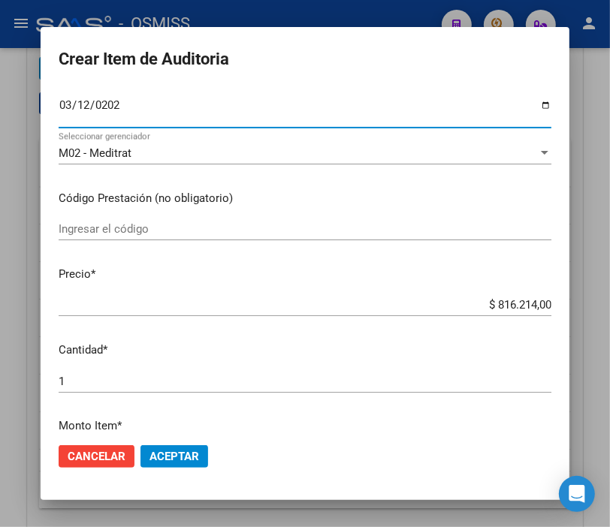
scroll to position [167, 0]
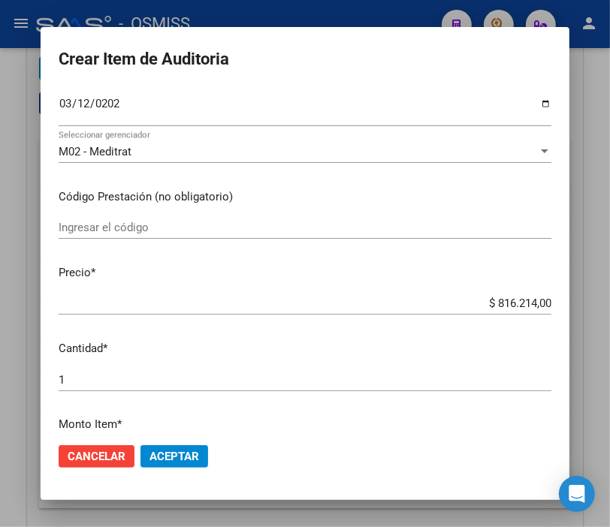
drag, startPoint x: 442, startPoint y: 312, endPoint x: 612, endPoint y: 302, distance: 170.8
click at [610, 302] on html "menu - OSMISS person Firma Express Inicio Instructivos Contacto OS Padrón Padró…" at bounding box center [305, 263] width 610 height 527
click at [515, 297] on input "$ 816.214,00" at bounding box center [305, 304] width 493 height 14
drag, startPoint x: 475, startPoint y: 301, endPoint x: 607, endPoint y: 303, distance: 131.5
click at [607, 303] on div "Crear Item de Auditoria 32525322 Nro Documento 27325253229 CUIL Análisis Afilia…" at bounding box center [305, 263] width 610 height 527
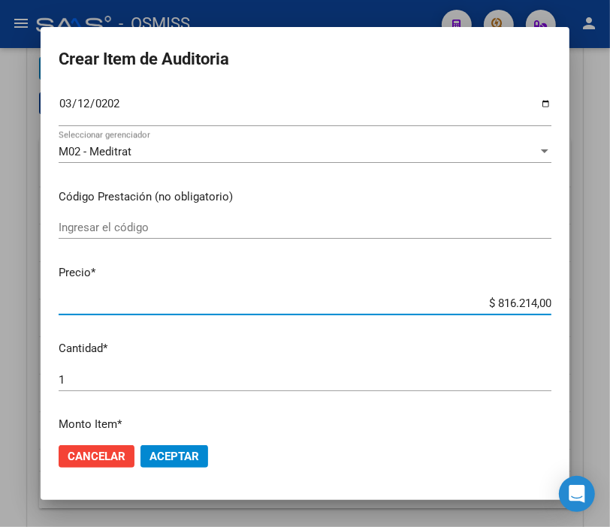
type input "$ 0,01"
type input "$ 0,11"
type input "$ 1,18"
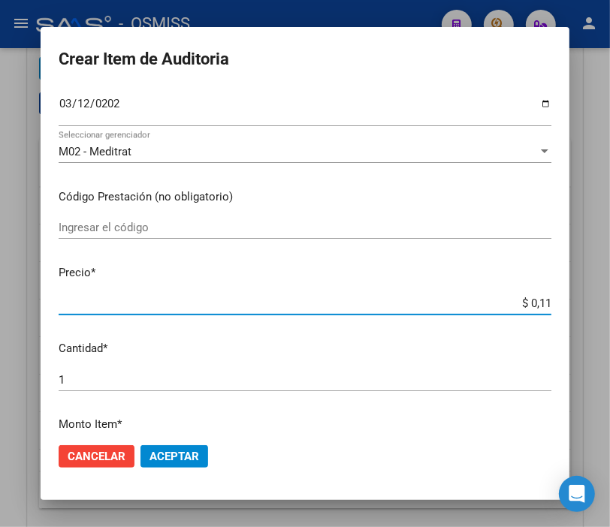
type input "$ 1,18"
type input "$ 11,88"
type input "$ 118,89"
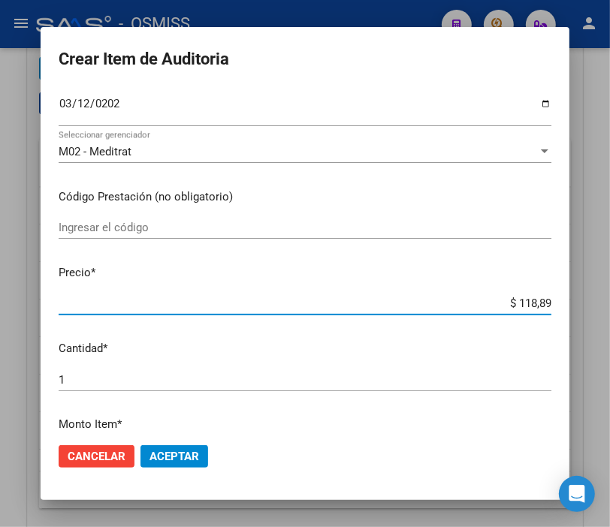
type input "$ 1.188,90"
type input "$ 11.889,00"
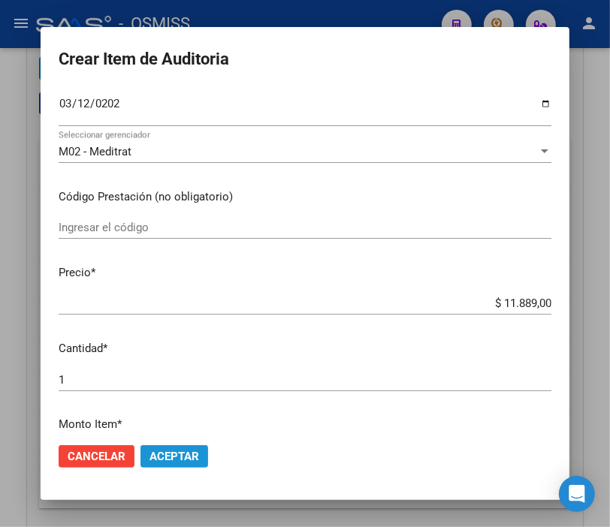
click at [183, 460] on span "Aceptar" at bounding box center [174, 457] width 50 height 14
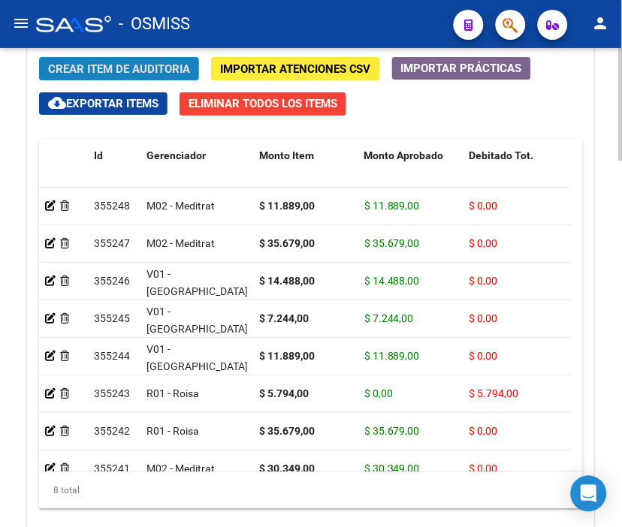
click at [136, 70] on span "Crear Item de Auditoria" at bounding box center [119, 69] width 142 height 14
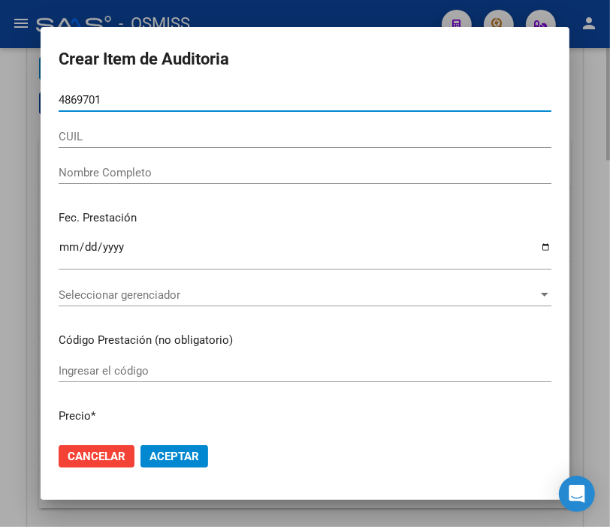
type input "48697013"
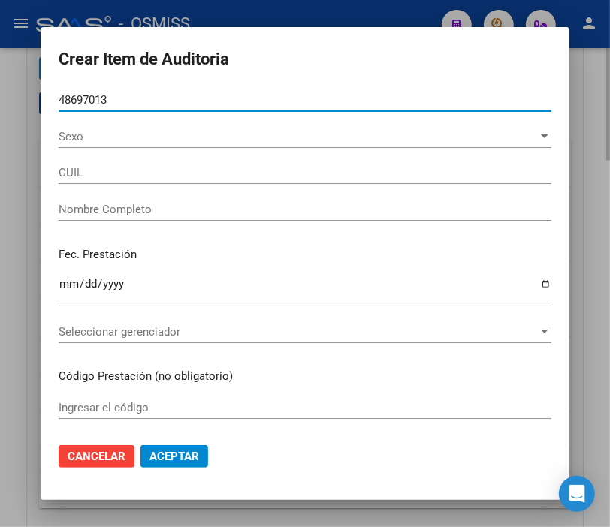
type input "27486970133"
type input "[PERSON_NAME] [PERSON_NAME]"
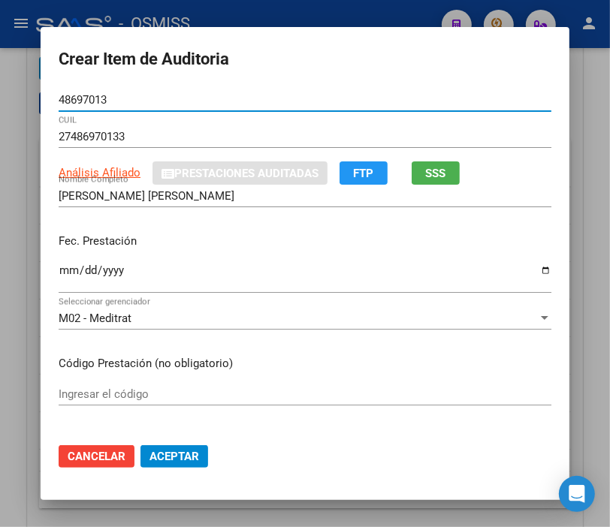
type input "48697013"
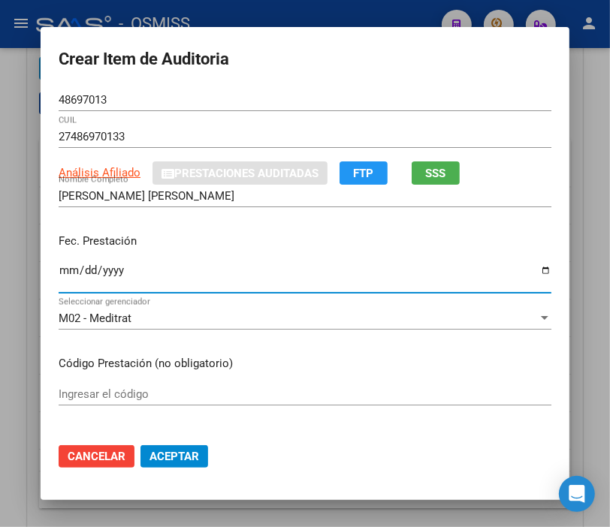
click at [65, 268] on input "Ingresar la fecha" at bounding box center [305, 276] width 493 height 24
type input "[DATE]"
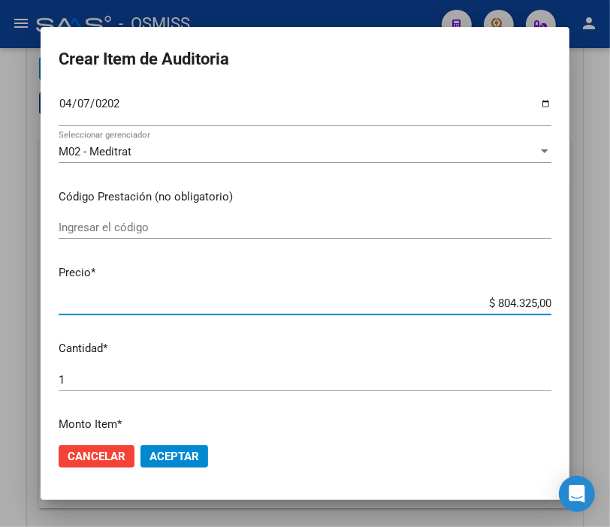
drag, startPoint x: 466, startPoint y: 303, endPoint x: 597, endPoint y: 302, distance: 131.4
click at [597, 302] on div "Crear Item de Auditoria 48697013 Nro Documento 27486970133 CUIL Análisis Afilia…" at bounding box center [305, 263] width 610 height 527
type input "$ 0,07"
type input "$ 0,72"
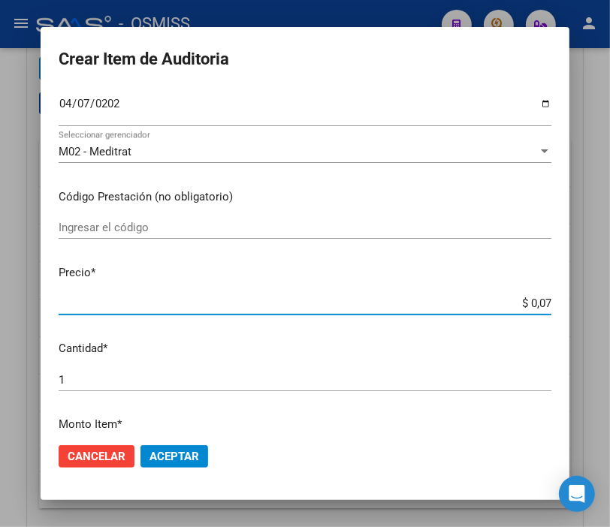
type input "$ 0,72"
type input "$ 7,24"
type input "$ 72,44"
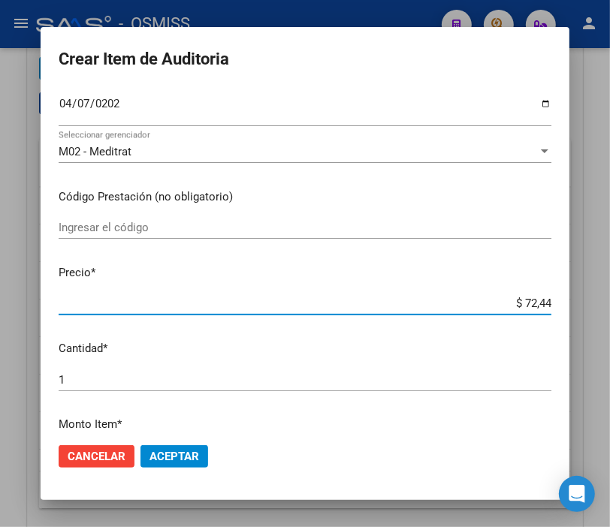
type input "$ 724,40"
type input "$ 7.244,00"
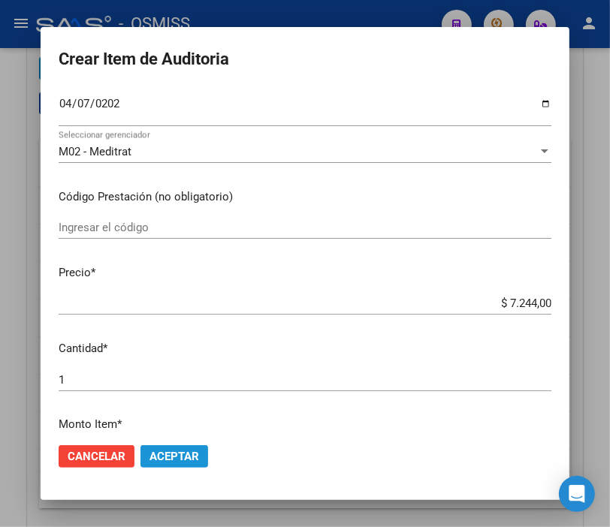
click at [169, 452] on span "Aceptar" at bounding box center [174, 457] width 50 height 14
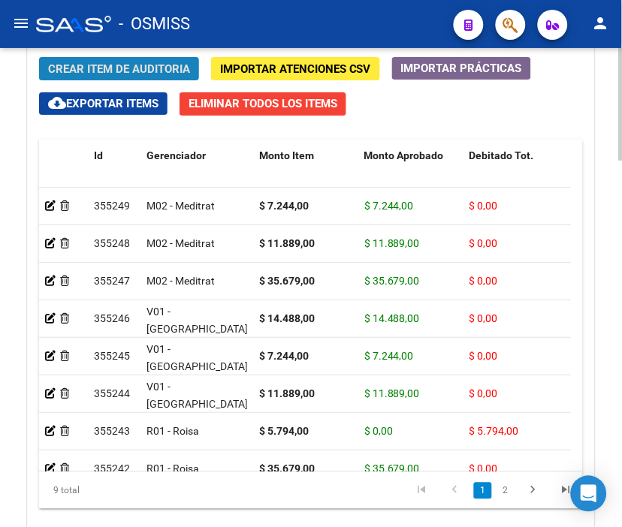
click at [132, 72] on span "Crear Item de Auditoria" at bounding box center [119, 69] width 142 height 14
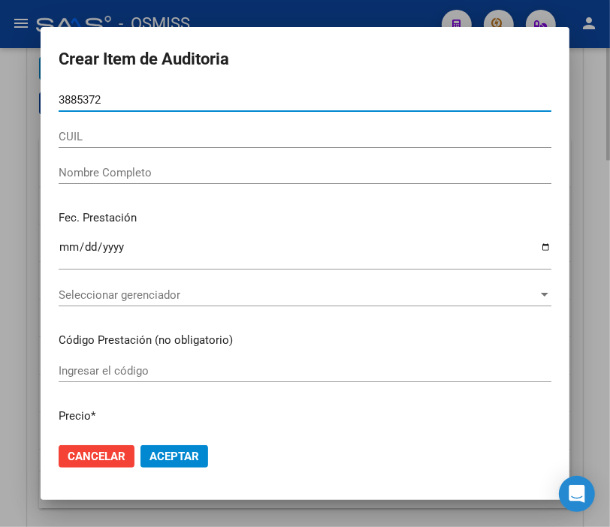
type input "38853724"
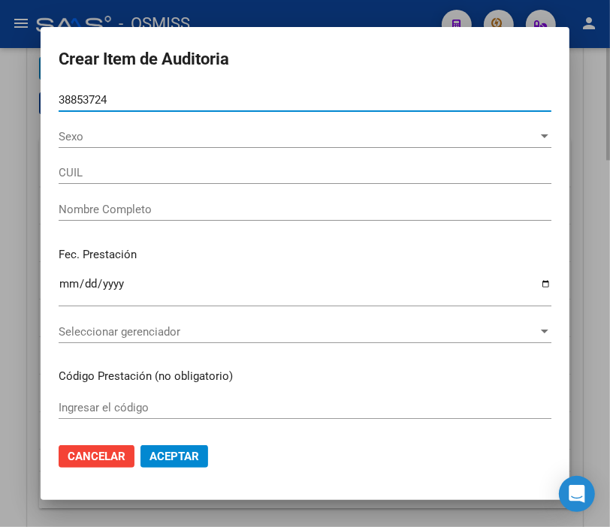
type input "27388537243"
type input "[PERSON_NAME]"
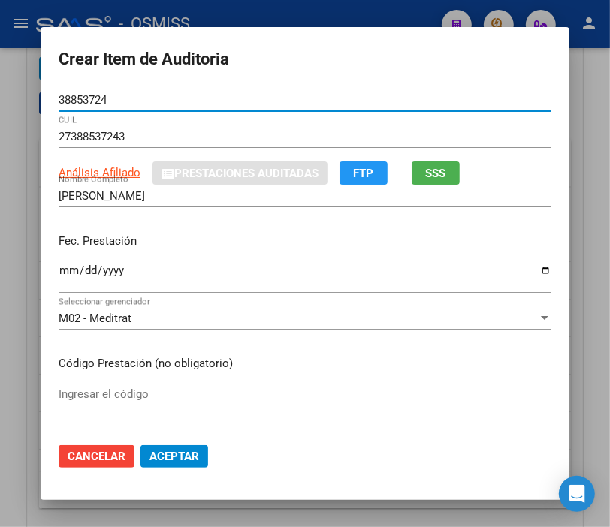
type input "38853724"
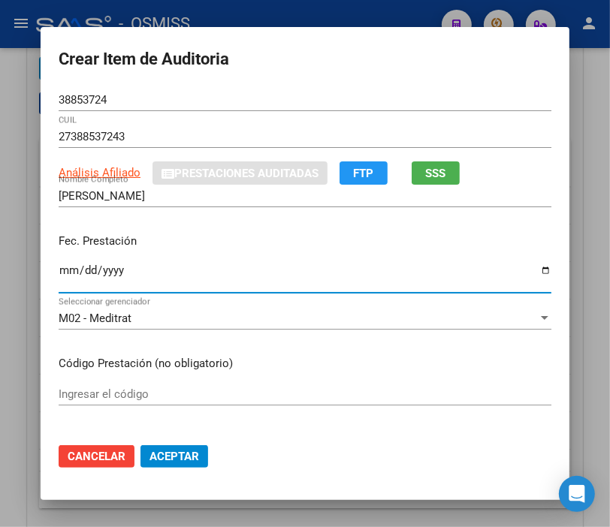
click at [59, 265] on input "Ingresar la fecha" at bounding box center [305, 276] width 493 height 24
type input "[DATE]"
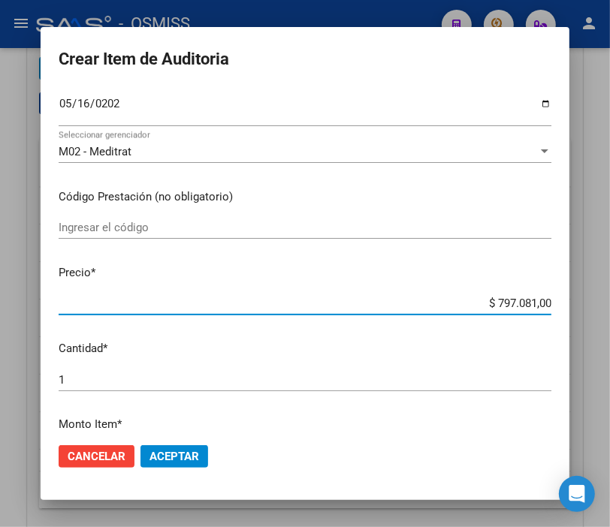
drag, startPoint x: 474, startPoint y: 303, endPoint x: 611, endPoint y: 303, distance: 136.7
click at [610, 303] on html "menu - OSMISS person Firma Express Inicio Instructivos Contacto OS Padrón Padró…" at bounding box center [305, 263] width 610 height 527
type input "$ 0,03"
type input "$ 0,35"
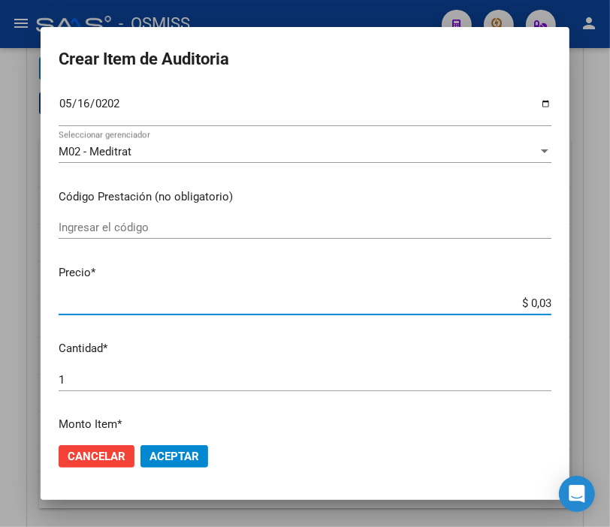
type input "$ 0,35"
type input "$ 3,56"
type input "$ 35,67"
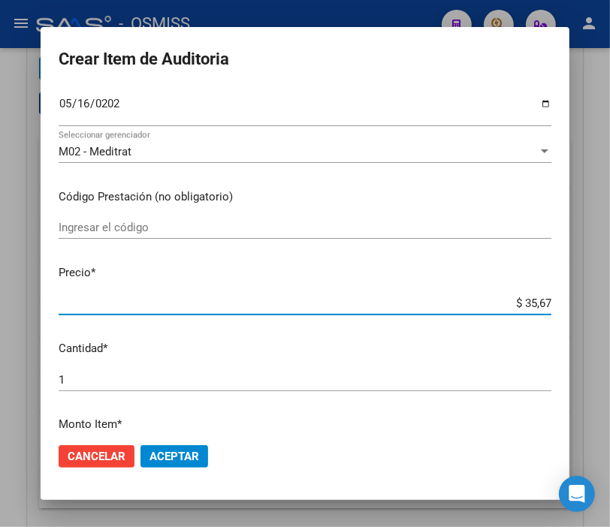
type input "$ 356,79"
type input "$ 3.567,90"
type input "$ 35.679,00"
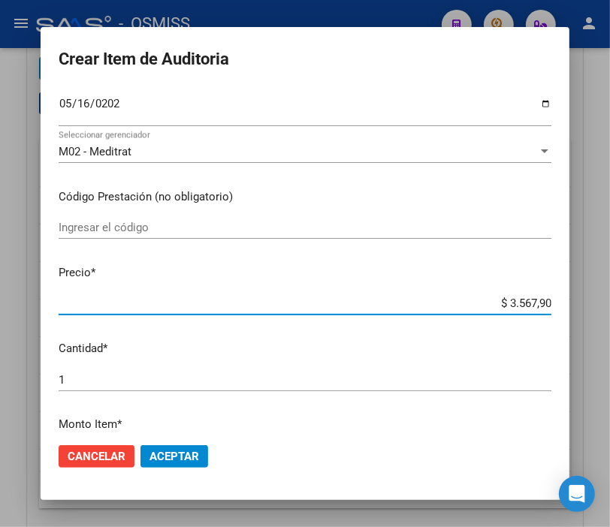
type input "$ 35.679,00"
click at [177, 451] on span "Aceptar" at bounding box center [174, 457] width 50 height 14
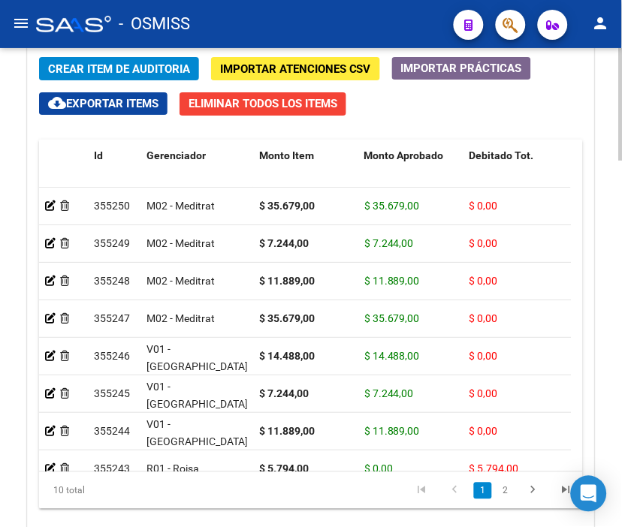
click at [131, 60] on button "Crear Item de Auditoria" at bounding box center [119, 68] width 160 height 23
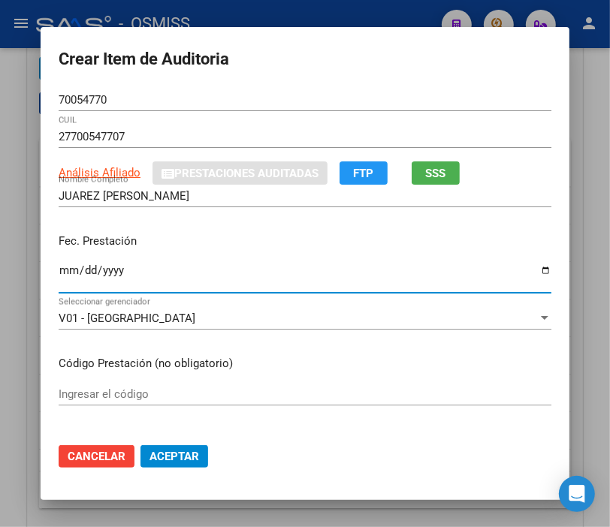
click at [65, 271] on input "Ingresar la fecha" at bounding box center [305, 276] width 493 height 24
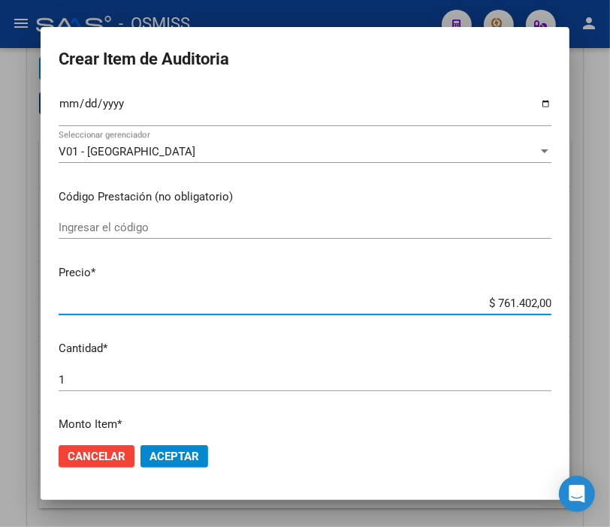
drag, startPoint x: 447, startPoint y: 305, endPoint x: 609, endPoint y: 309, distance: 162.3
click at [609, 309] on div "Crear Item de Auditoria 70054770 Nro Documento 27700547707 CUIL Análisis Afilia…" at bounding box center [305, 263] width 610 height 527
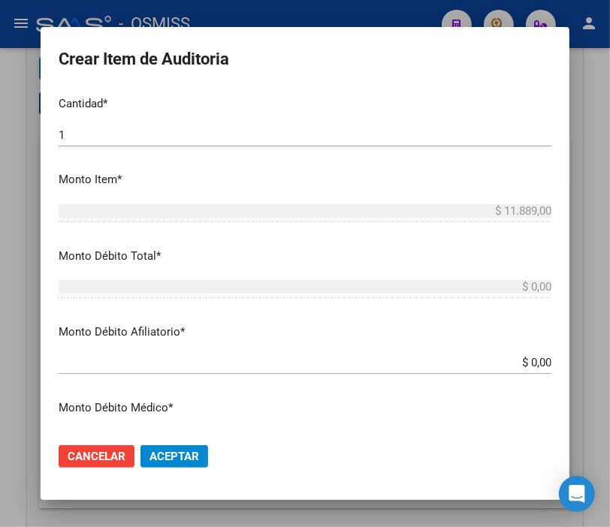
scroll to position [417, 0]
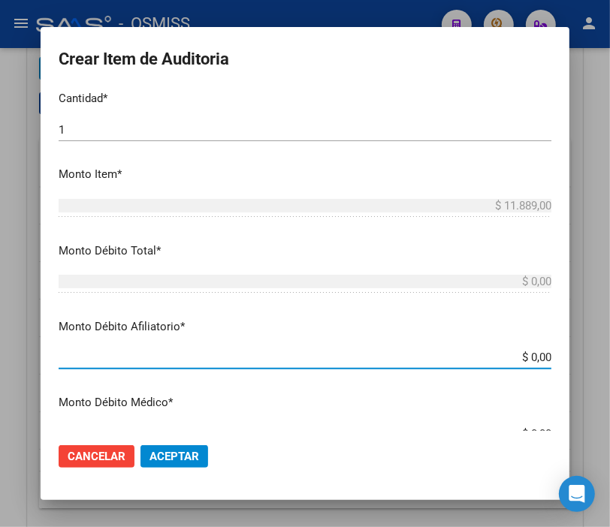
drag, startPoint x: 478, startPoint y: 354, endPoint x: 623, endPoint y: 357, distance: 145.7
click at [610, 357] on html "menu - OSMISS person Firma Express Inicio Instructivos Contacto OS Padrón Padró…" at bounding box center [305, 263] width 610 height 527
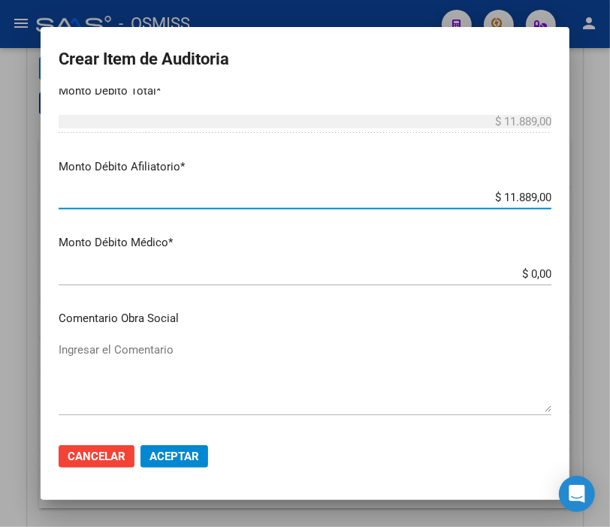
scroll to position [584, 0]
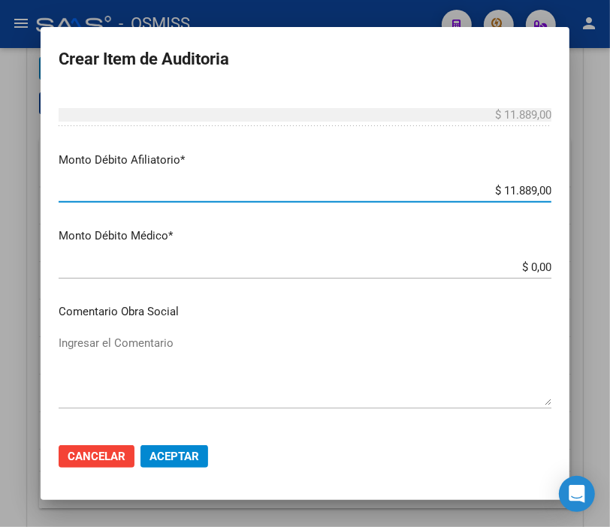
click at [111, 347] on textarea "Ingresar el Comentario" at bounding box center [305, 370] width 493 height 71
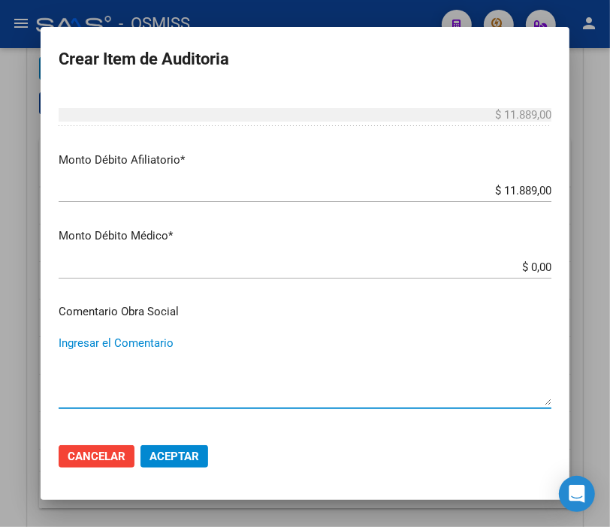
scroll to position [667, 0]
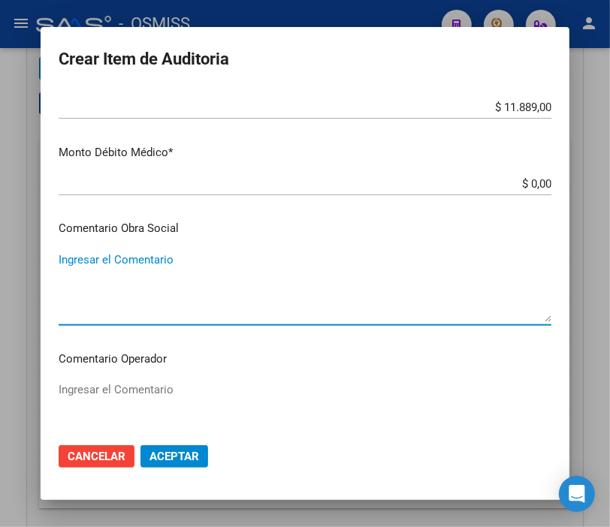
click at [123, 384] on textarea "Ingresar el Comentario" at bounding box center [305, 417] width 493 height 71
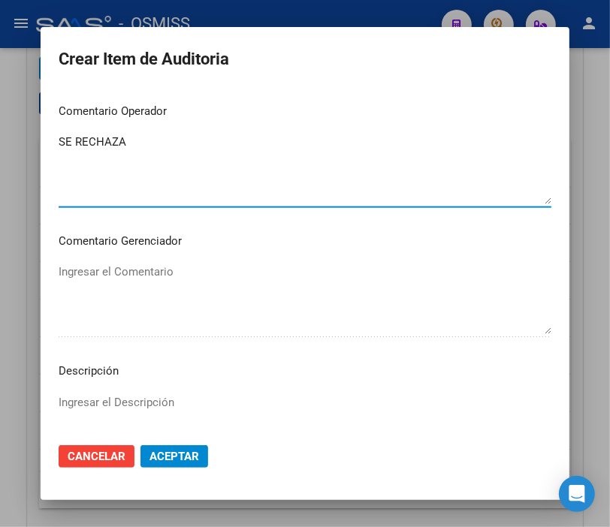
scroll to position [918, 0]
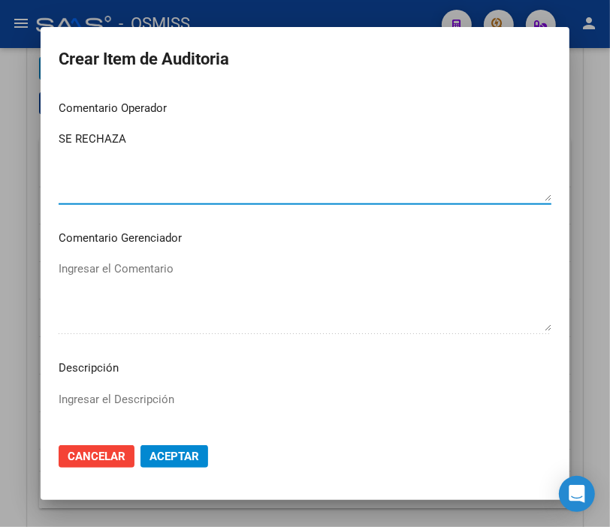
click at [84, 396] on textarea "Ingresar el Descripción" at bounding box center [305, 426] width 493 height 71
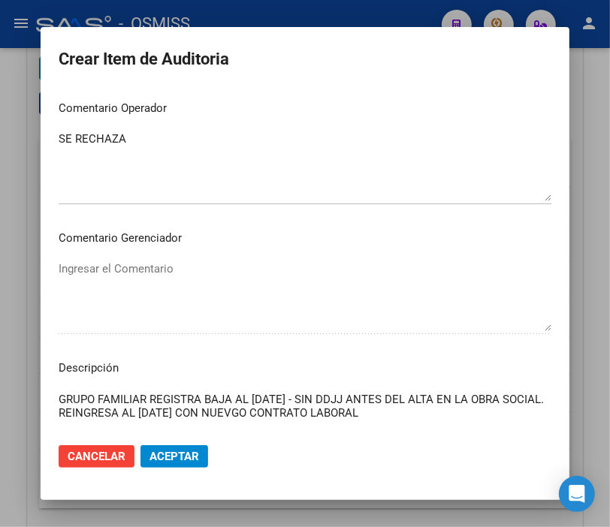
click at [298, 411] on textarea "GRUPO FAMILIAR REGISTRA BAJA AL [DATE] - SIN DDJJ ANTES DEL ALTA EN LA OBRA SOC…" at bounding box center [305, 426] width 493 height 71
click at [429, 415] on textarea "GRUPO FAMILIAR REGISTRA BAJA AL [DATE] - SIN DDJJ ANTES DEL ALTA EN LA OBRA SOC…" at bounding box center [305, 426] width 493 height 71
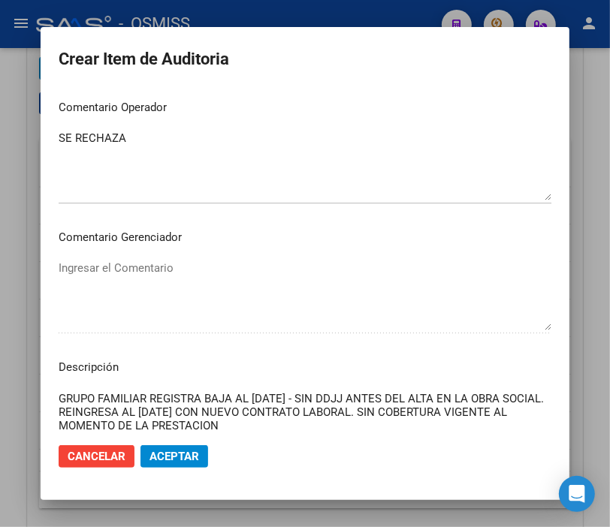
click at [167, 453] on span "Aceptar" at bounding box center [174, 457] width 50 height 14
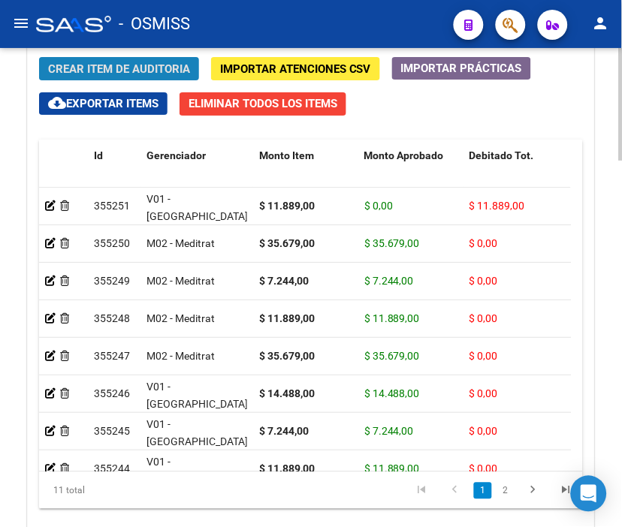
click at [114, 62] on span "Crear Item de Auditoria" at bounding box center [119, 69] width 142 height 14
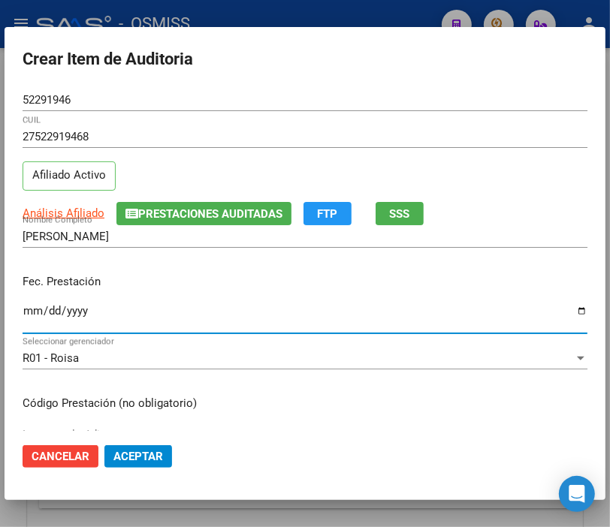
click at [25, 313] on input "Ingresar la fecha" at bounding box center [305, 317] width 565 height 24
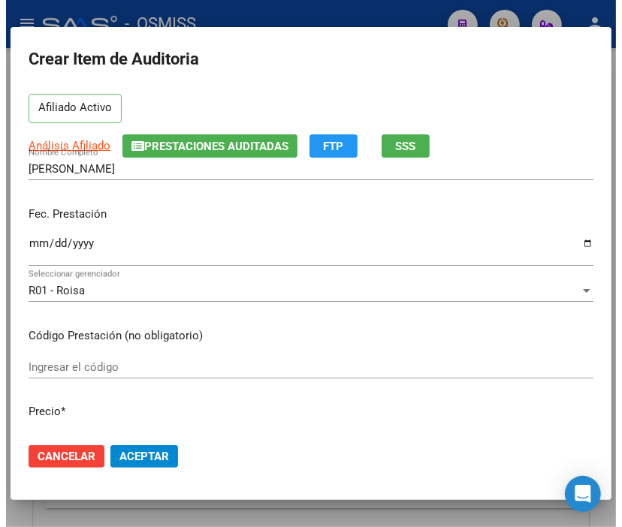
scroll to position [167, 0]
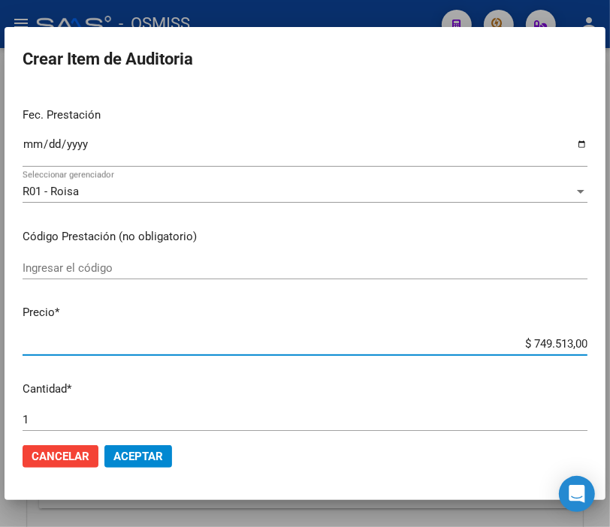
drag, startPoint x: 504, startPoint y: 339, endPoint x: 623, endPoint y: 335, distance: 119.5
click at [610, 335] on html "menu - OSMISS person Firma Express Inicio Instructivos Contacto OS Padrón Padró…" at bounding box center [305, 263] width 610 height 527
click at [124, 454] on span "Aceptar" at bounding box center [138, 457] width 50 height 14
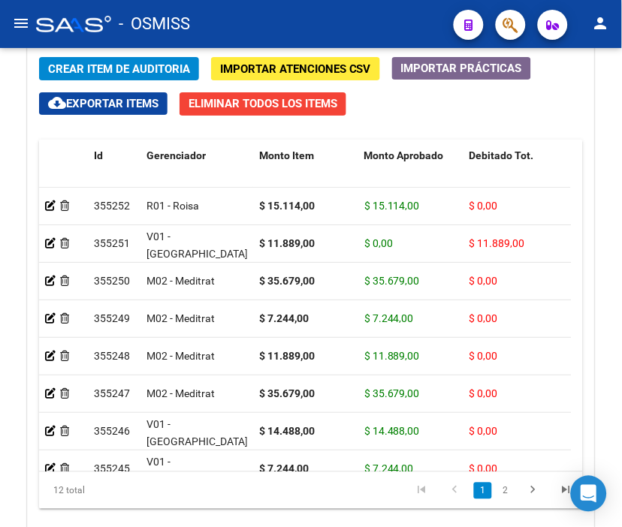
click at [336, 18] on div "- OSMISS" at bounding box center [239, 24] width 406 height 33
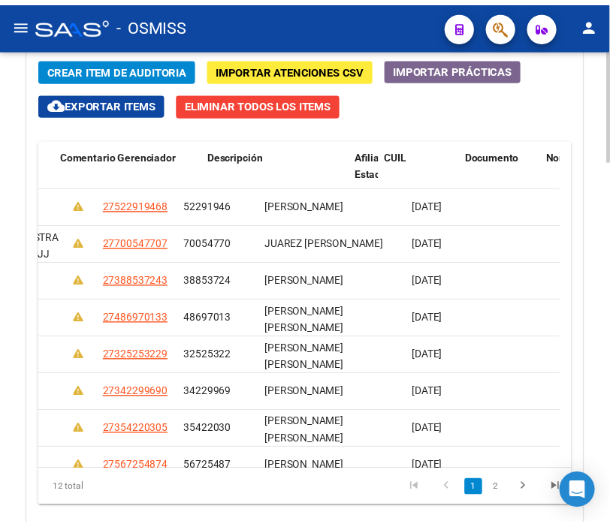
scroll to position [0, 0]
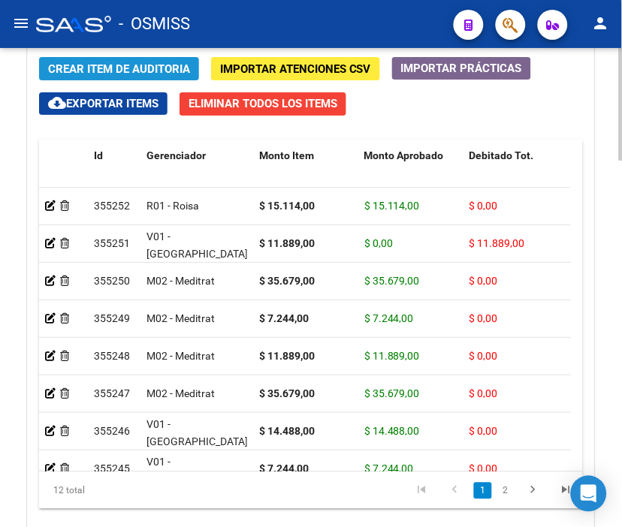
click at [107, 71] on span "Crear Item de Auditoria" at bounding box center [119, 69] width 142 height 14
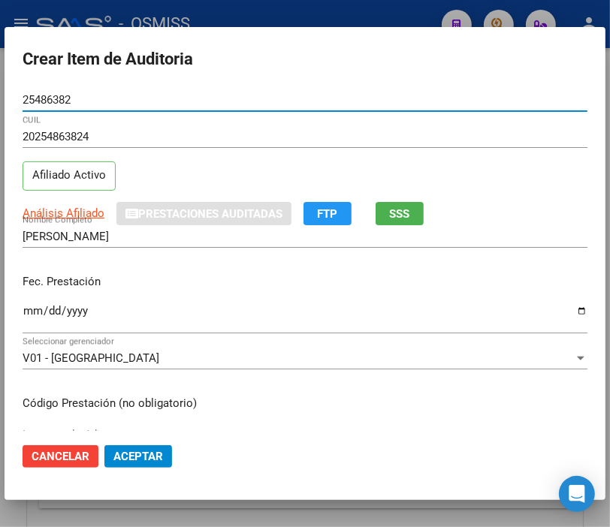
click at [30, 311] on input "Ingresar la fecha" at bounding box center [305, 317] width 565 height 24
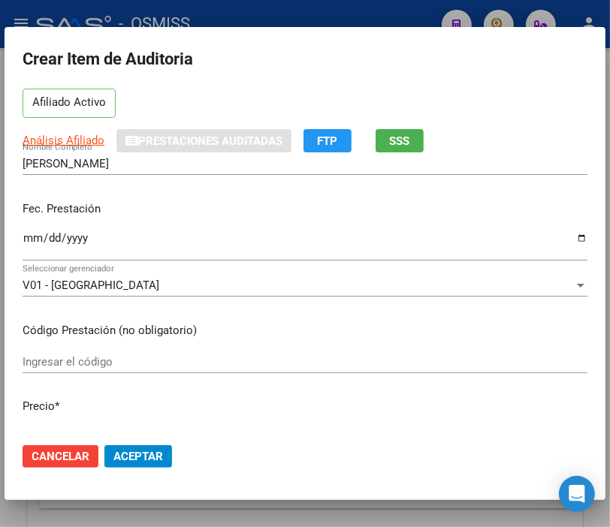
scroll to position [167, 0]
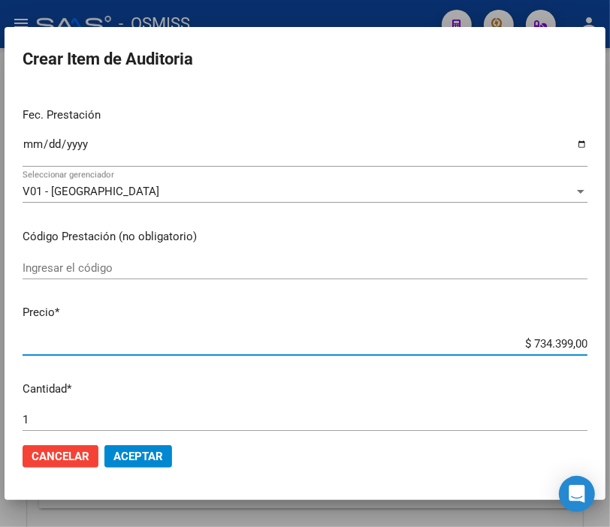
drag, startPoint x: 490, startPoint y: 339, endPoint x: 584, endPoint y: 333, distance: 93.3
click at [584, 333] on mat-dialog-content "25486382 Nro Documento 20254863824 CUIL Afiliado Activo Análisis Afiliado Prest…" at bounding box center [305, 260] width 601 height 342
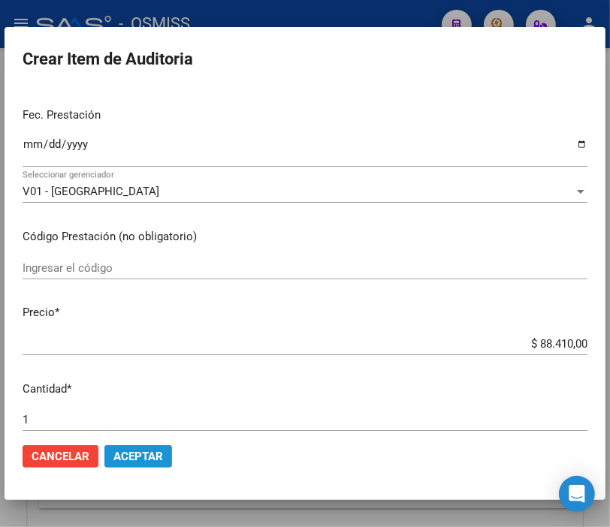
click at [160, 455] on span "Aceptar" at bounding box center [138, 457] width 50 height 14
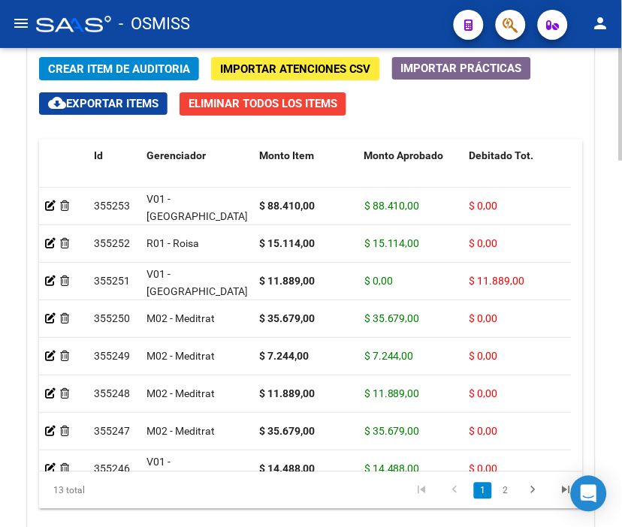
click at [109, 63] on span "Crear Item de Auditoria" at bounding box center [119, 69] width 142 height 14
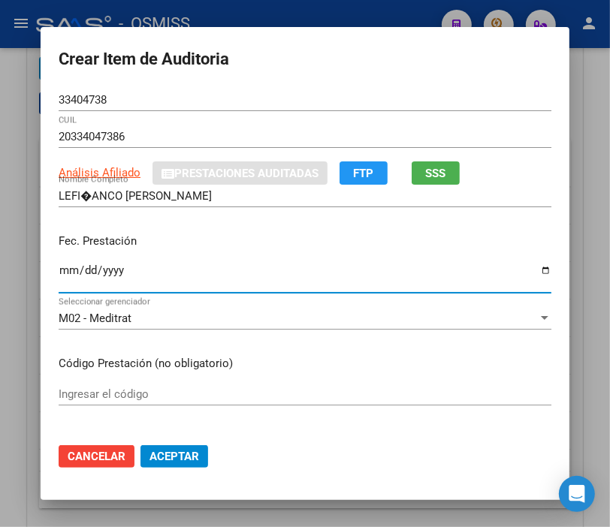
click at [59, 266] on input "Ingresar la fecha" at bounding box center [305, 276] width 493 height 24
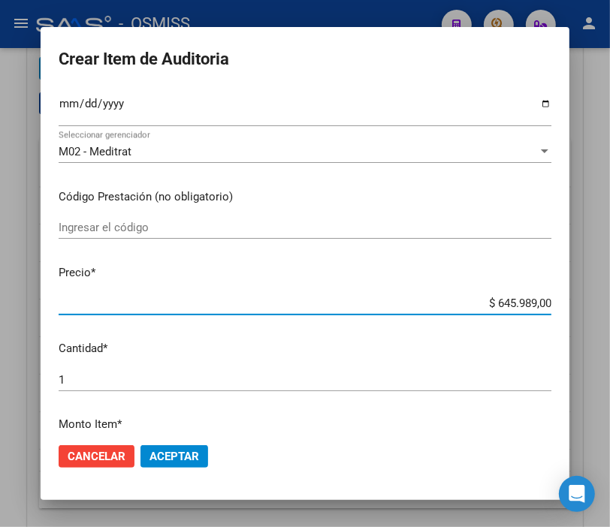
drag, startPoint x: 438, startPoint y: 302, endPoint x: 606, endPoint y: 303, distance: 168.2
click at [606, 303] on div "Crear Item de Auditoria 33404738 Nro Documento 20334047386 CUIL Análisis Afilia…" at bounding box center [305, 263] width 610 height 527
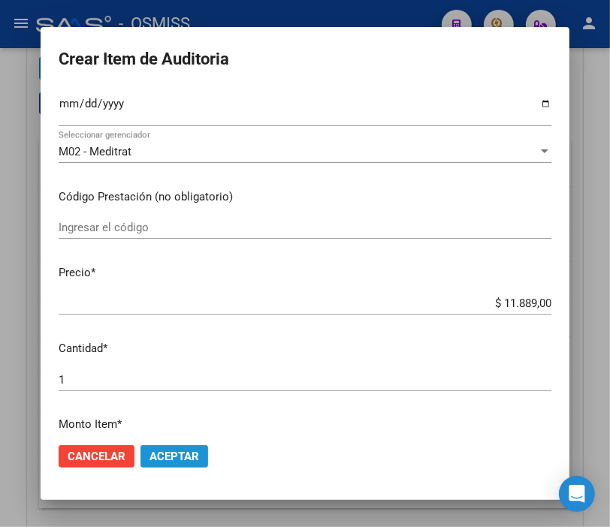
click at [183, 454] on span "Aceptar" at bounding box center [174, 457] width 50 height 14
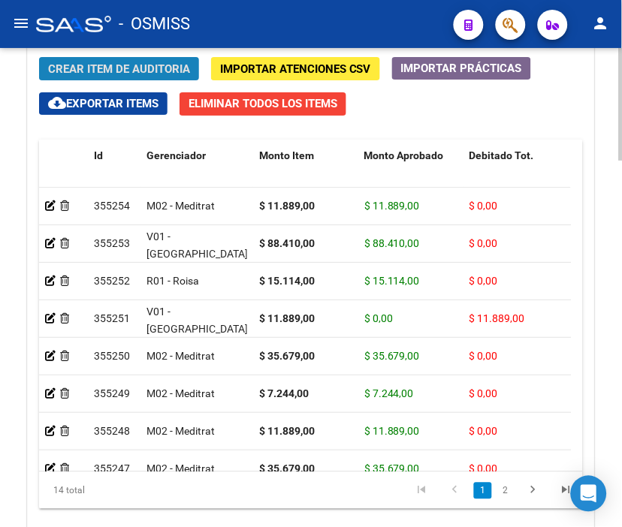
click at [123, 61] on button "Crear Item de Auditoria" at bounding box center [119, 68] width 160 height 23
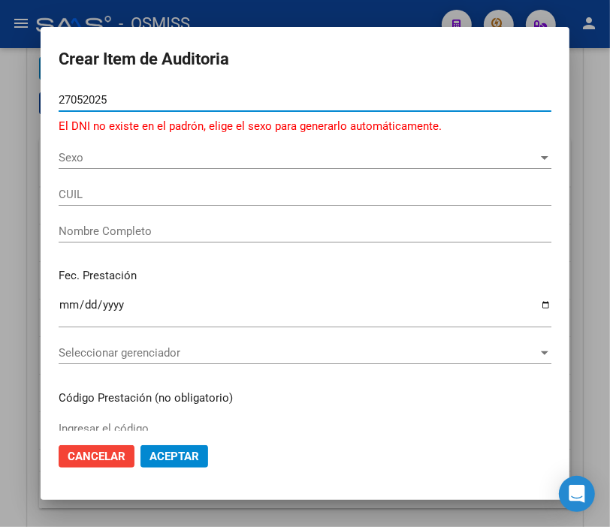
drag, startPoint x: 121, startPoint y: 95, endPoint x: -19, endPoint y: 98, distance: 139.7
click at [0, 98] on html "menu - OSMISS person Firma Express Inicio Instructivos Contacto OS Padrón Padró…" at bounding box center [305, 263] width 610 height 527
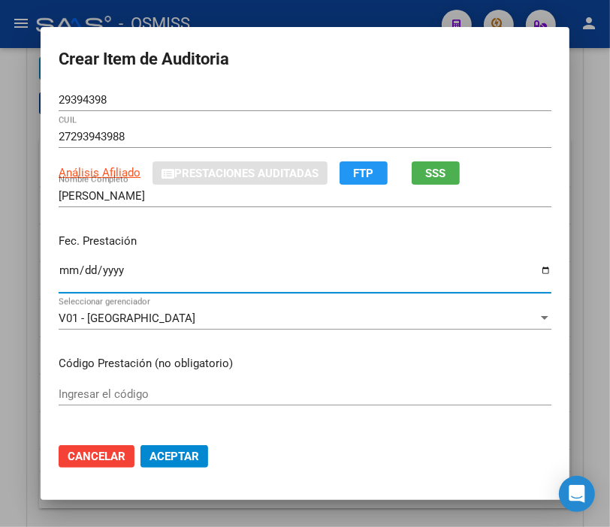
click at [59, 266] on input "Ingresar la fecha" at bounding box center [305, 276] width 493 height 24
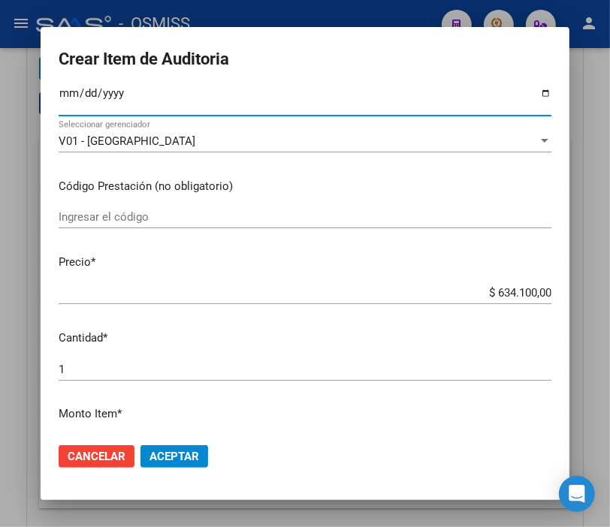
scroll to position [250, 0]
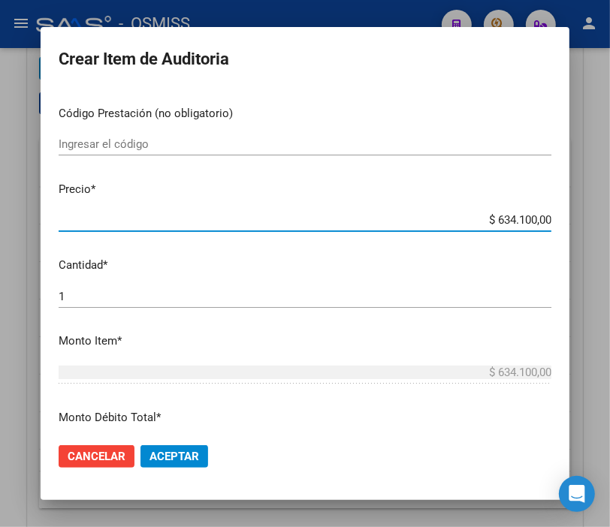
drag, startPoint x: 468, startPoint y: 219, endPoint x: 590, endPoint y: 222, distance: 121.7
click at [590, 222] on div "Crear Item de Auditoria 29394398 Nro Documento 27293943988 CUIL Análisis Afilia…" at bounding box center [305, 263] width 610 height 527
click at [189, 466] on button "Aceptar" at bounding box center [174, 456] width 68 height 23
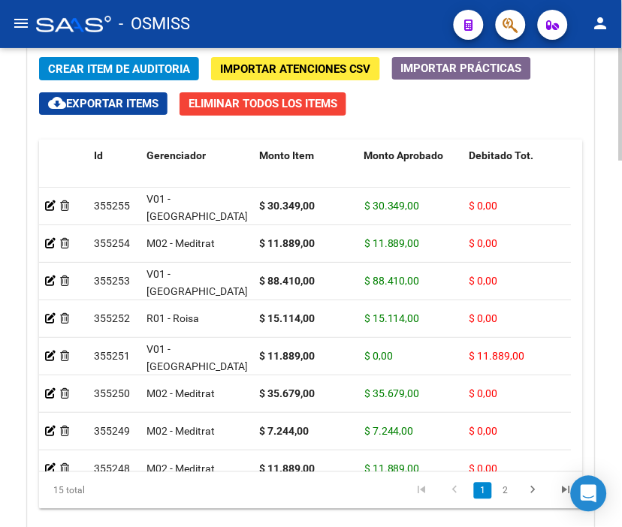
drag, startPoint x: 280, startPoint y: 15, endPoint x: 302, endPoint y: 61, distance: 50.7
click at [280, 15] on div "- OSMISS" at bounding box center [239, 24] width 406 height 33
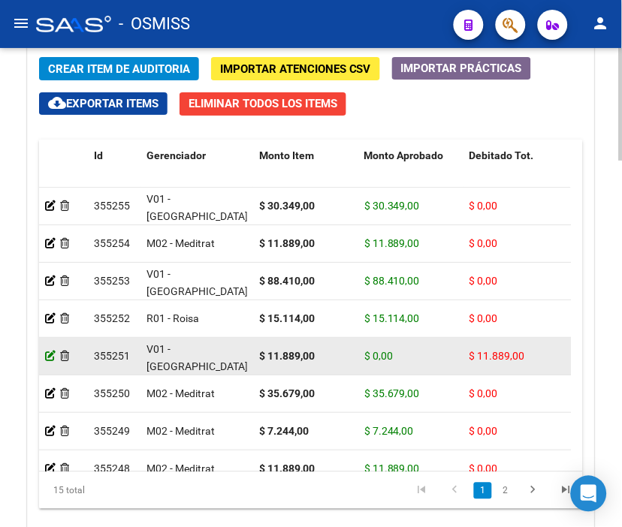
click at [48, 353] on icon at bounding box center [50, 356] width 11 height 11
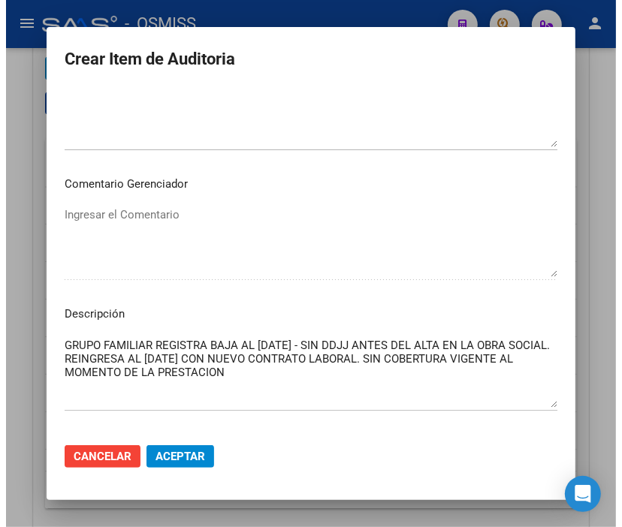
scroll to position [1001, 0]
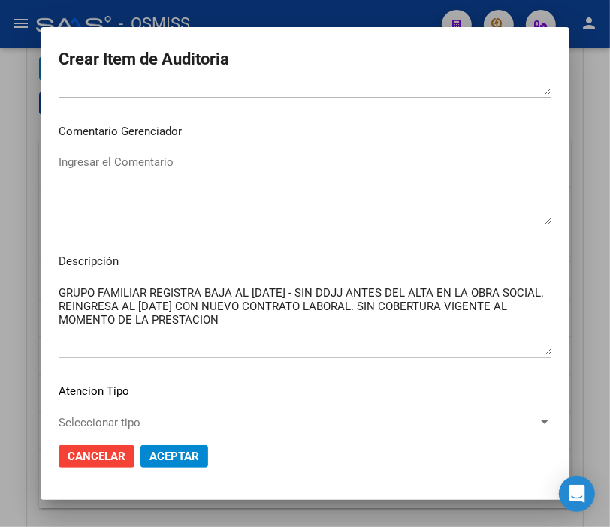
click at [285, 9] on div at bounding box center [305, 263] width 610 height 527
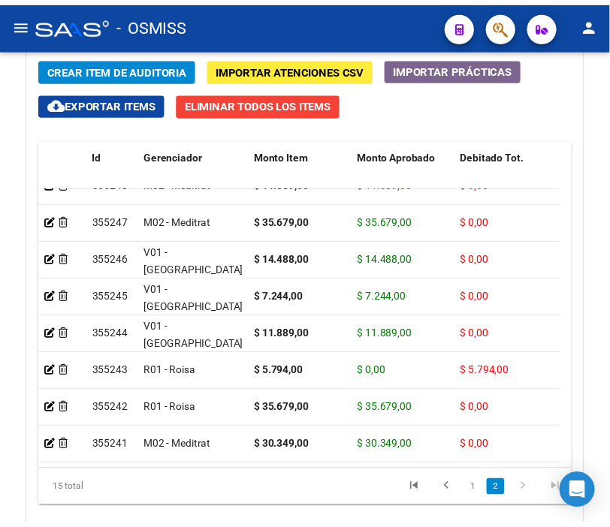
scroll to position [297, 0]
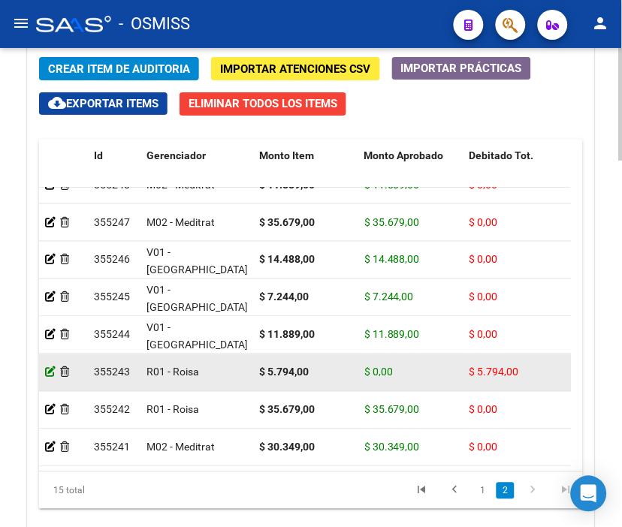
click at [50, 367] on icon at bounding box center [50, 372] width 11 height 11
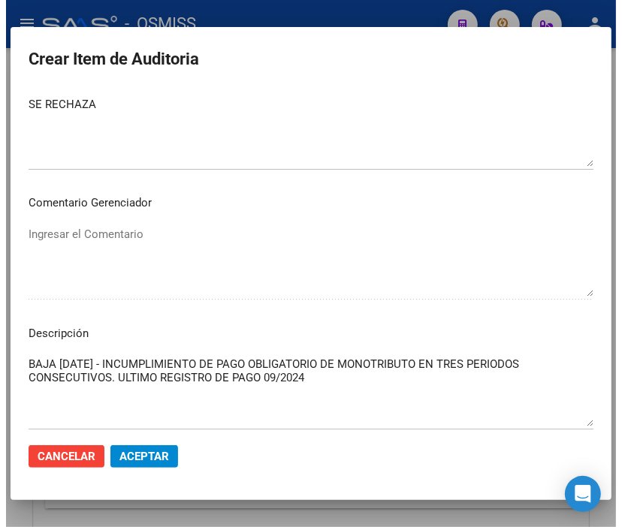
scroll to position [1001, 0]
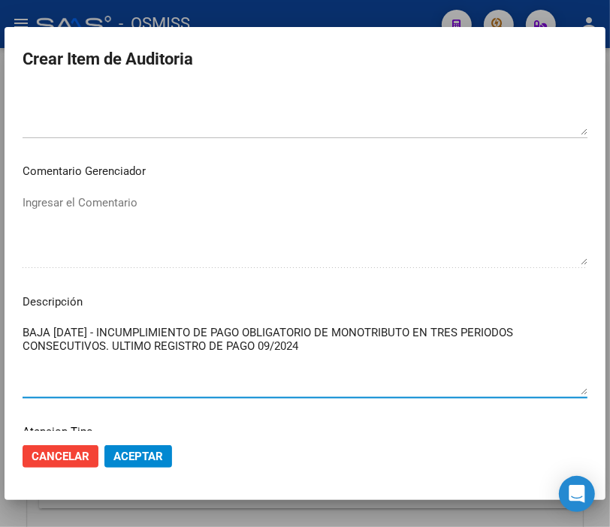
drag, startPoint x: 257, startPoint y: 351, endPoint x: 11, endPoint y: 320, distance: 247.5
click at [11, 320] on mat-dialog-content "33785559 Nro Documento 20337855599 CUIL Afiliado Activo [PERSON_NAME] Nombre Co…" at bounding box center [305, 260] width 601 height 342
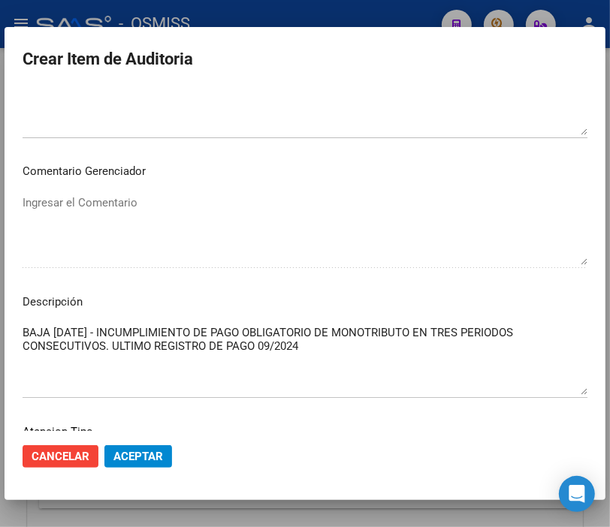
click at [229, 18] on div at bounding box center [305, 263] width 610 height 527
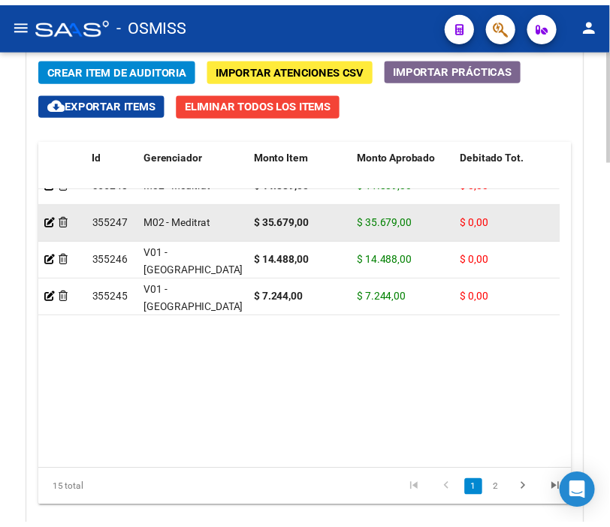
scroll to position [0, 0]
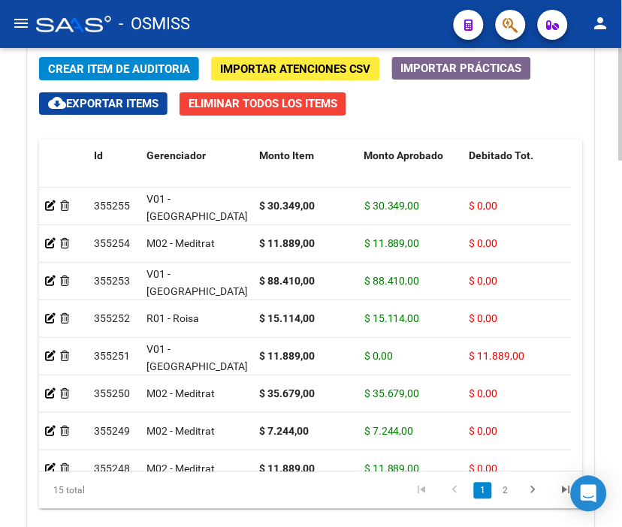
click at [81, 66] on span "Crear Item de Auditoria" at bounding box center [119, 69] width 142 height 14
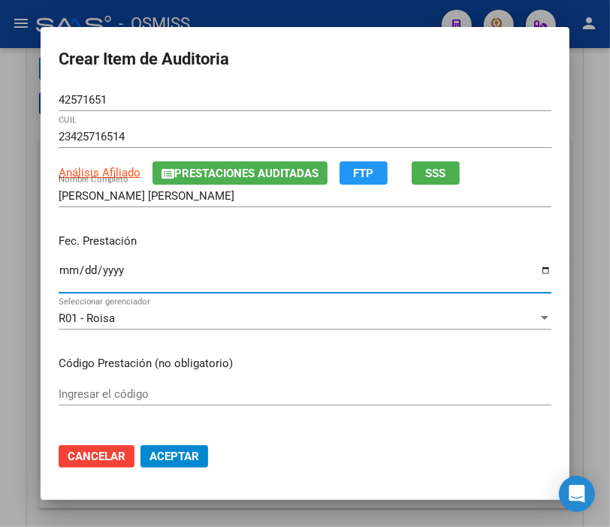
click at [62, 272] on input "Ingresar la fecha" at bounding box center [305, 276] width 493 height 24
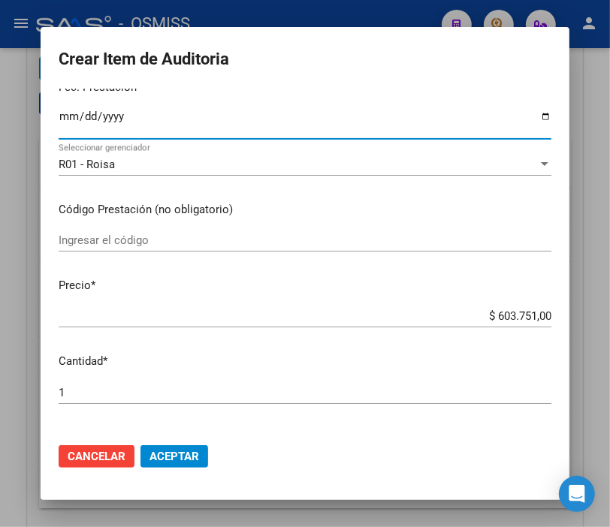
scroll to position [167, 0]
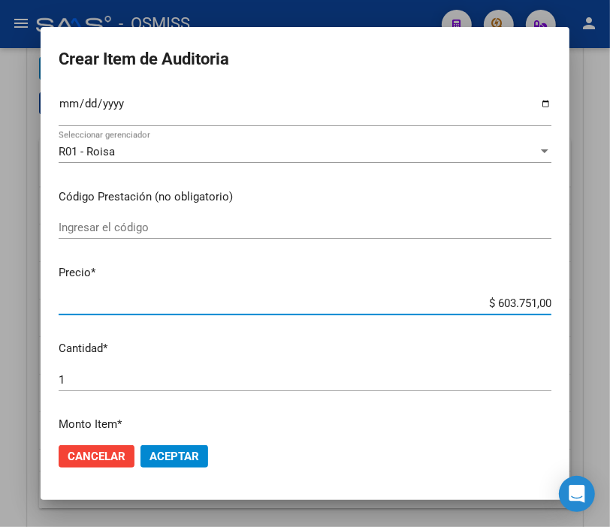
drag, startPoint x: 466, startPoint y: 303, endPoint x: 578, endPoint y: 306, distance: 112.7
click at [578, 306] on div "Crear Item de Auditoria 42571651 Nro Documento 23425716514 CUIL Análisis Afilia…" at bounding box center [305, 263] width 610 height 527
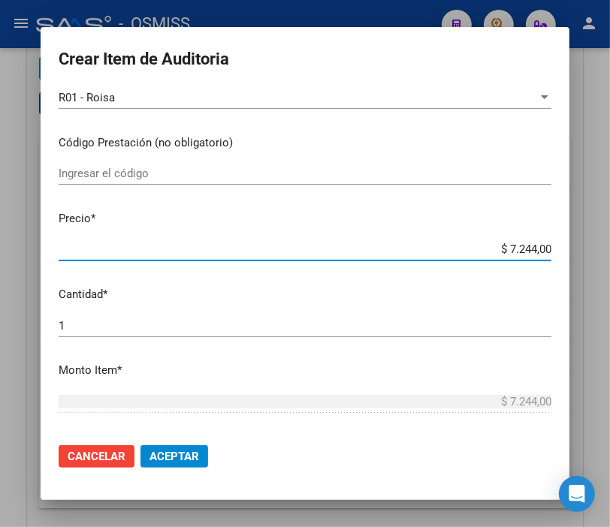
scroll to position [250, 0]
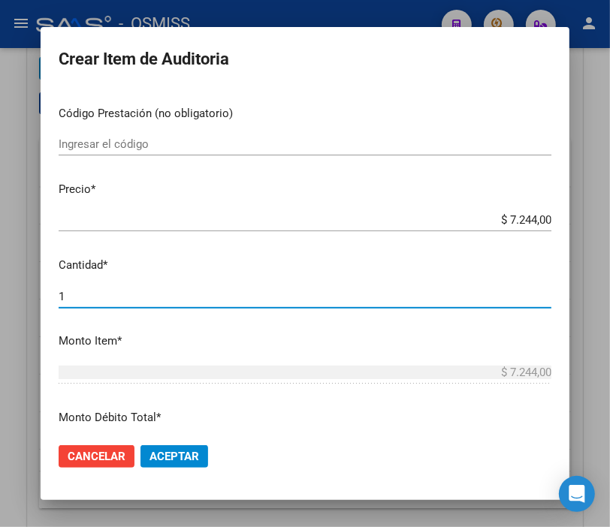
drag, startPoint x: 73, startPoint y: 293, endPoint x: -12, endPoint y: 289, distance: 85.0
click at [0, 289] on html "menu - OSMISS person Firma Express Inicio Instructivos Contacto OS Padrón Padró…" at bounding box center [305, 263] width 610 height 527
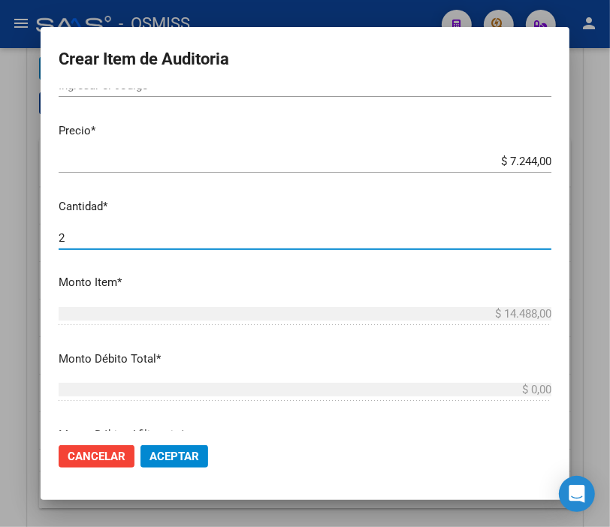
scroll to position [500, 0]
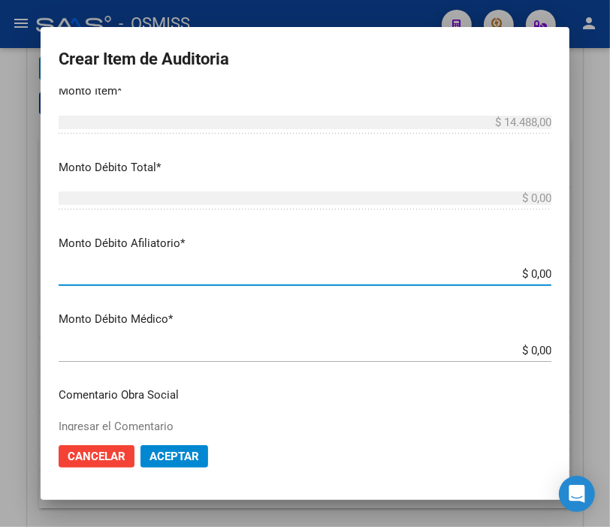
drag, startPoint x: 488, startPoint y: 275, endPoint x: 596, endPoint y: 275, distance: 108.2
click at [596, 275] on div "Crear Item de Auditoria 42571651 Nro Documento 23425716514 CUIL Análisis Afilia…" at bounding box center [305, 263] width 610 height 527
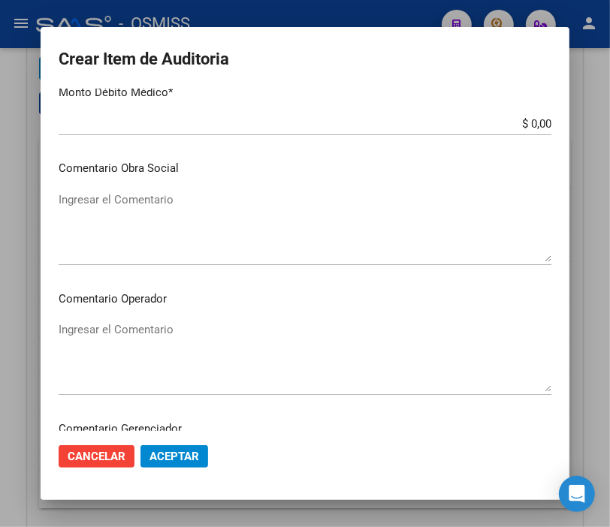
scroll to position [751, 0]
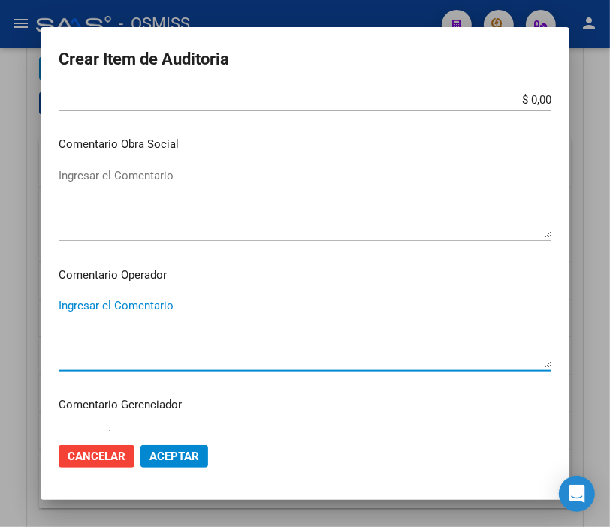
click at [80, 309] on textarea "Ingresar el Comentario" at bounding box center [305, 332] width 493 height 71
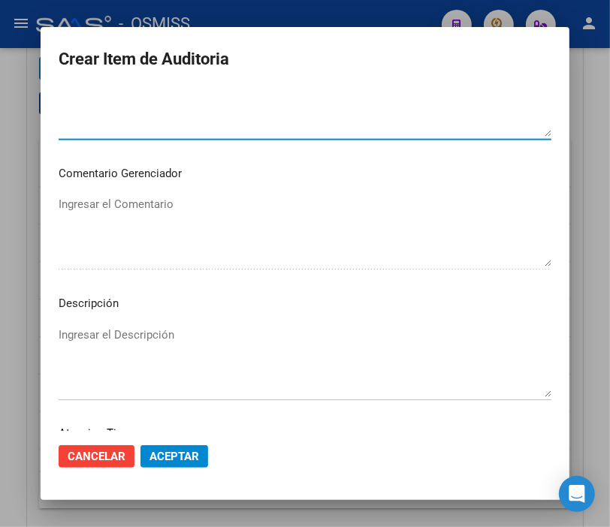
scroll to position [1001, 0]
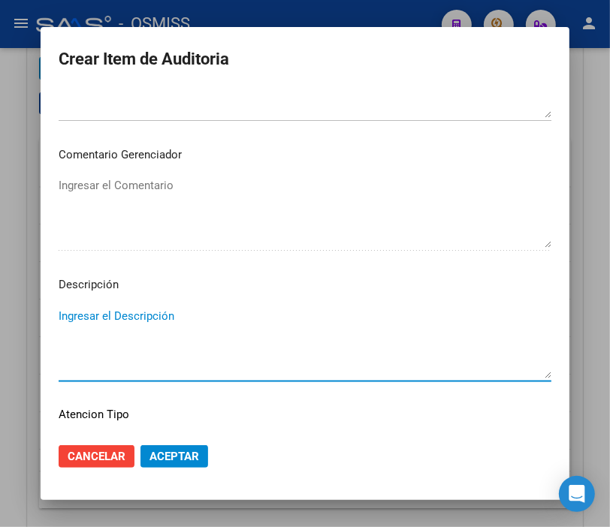
click at [83, 309] on textarea "Ingresar el Descripción" at bounding box center [305, 343] width 493 height 71
paste textarea "BAJA [DATE] - INCUMPLIMIENTO DE PAGO OBLIGATORIO DE MONOTRIBUTO EN TRES PERIODO…"
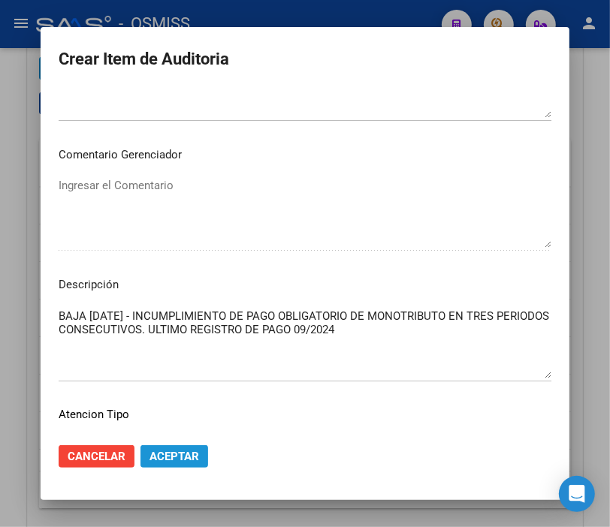
click at [179, 457] on span "Aceptar" at bounding box center [174, 457] width 50 height 14
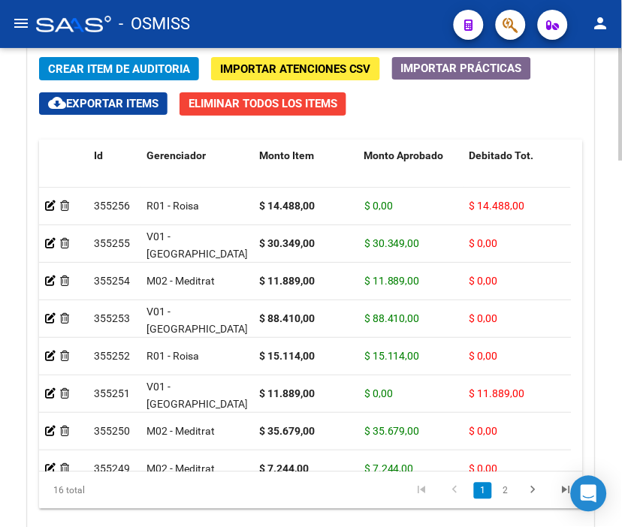
click at [129, 68] on span "Crear Item de Auditoria" at bounding box center [119, 69] width 142 height 14
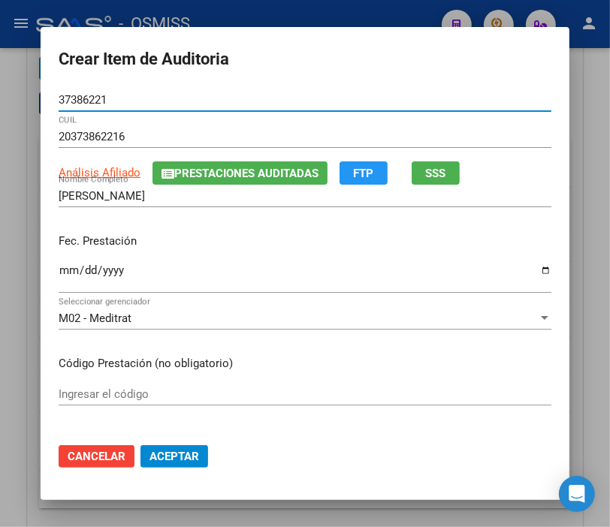
click at [62, 268] on input "Ingresar la fecha" at bounding box center [305, 276] width 493 height 24
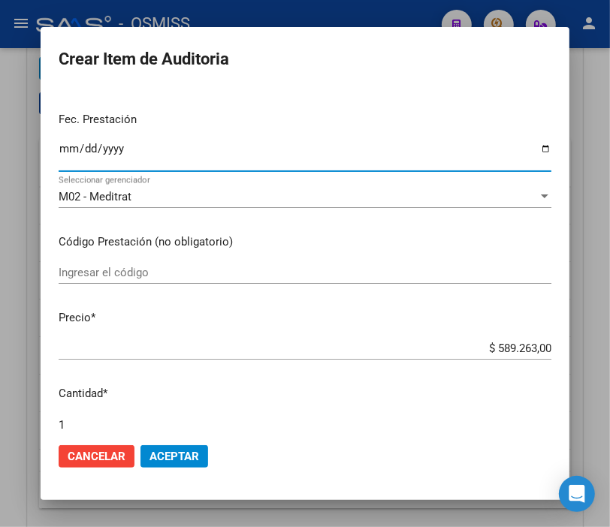
scroll to position [167, 0]
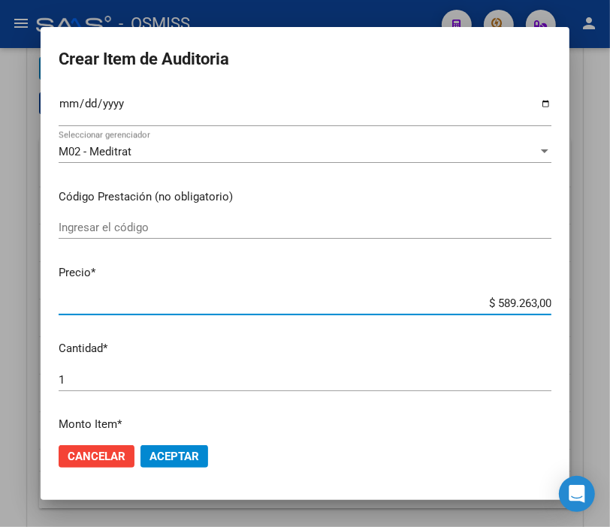
drag, startPoint x: 469, startPoint y: 303, endPoint x: 596, endPoint y: 308, distance: 126.3
click at [596, 308] on div "Crear Item de Auditoria 37386221 Nro Documento 20373862216 CUIL Análisis Afilia…" at bounding box center [305, 263] width 610 height 527
click at [169, 454] on span "Aceptar" at bounding box center [174, 457] width 50 height 14
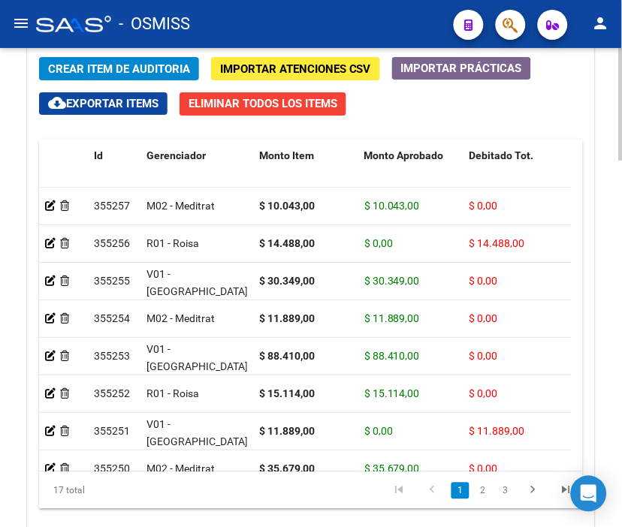
click at [124, 66] on span "Crear Item de Auditoria" at bounding box center [119, 69] width 142 height 14
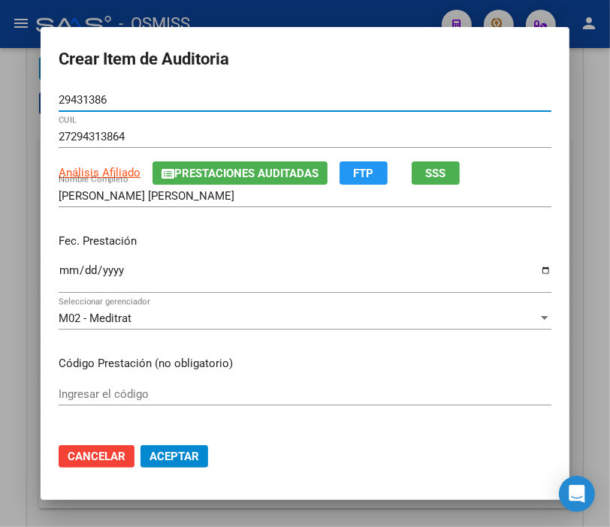
click at [62, 273] on input "Ingresar la fecha" at bounding box center [305, 276] width 493 height 24
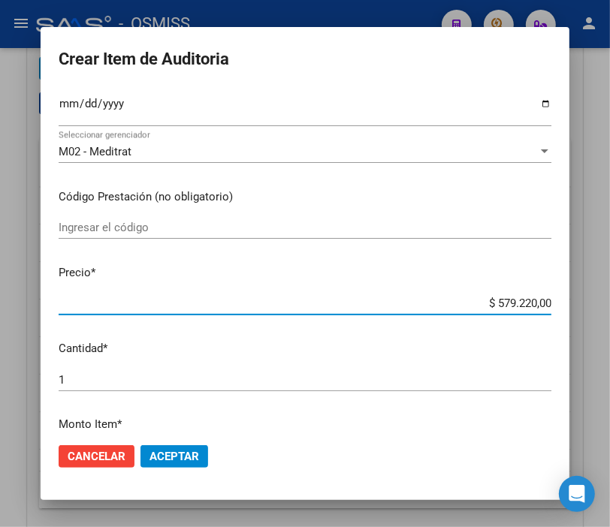
drag, startPoint x: 475, startPoint y: 301, endPoint x: 623, endPoint y: 301, distance: 148.7
click at [610, 301] on html "menu - OSMISS person Firma Express Inicio Instructivos Contacto OS Padrón Padró…" at bounding box center [305, 263] width 610 height 527
click at [179, 447] on button "Aceptar" at bounding box center [174, 456] width 68 height 23
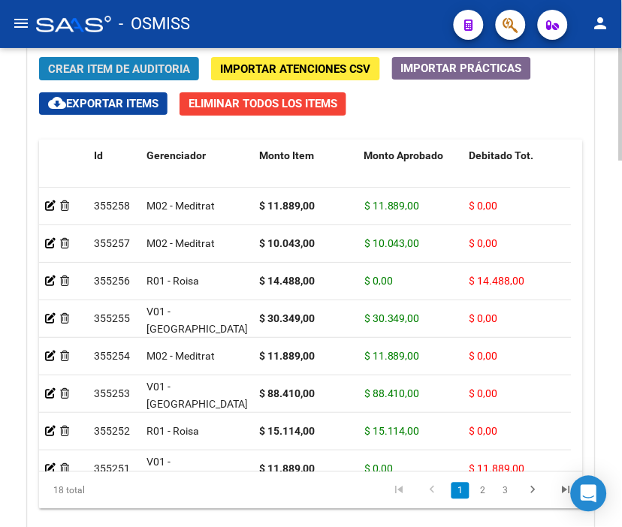
click at [117, 68] on span "Crear Item de Auditoria" at bounding box center [119, 69] width 142 height 14
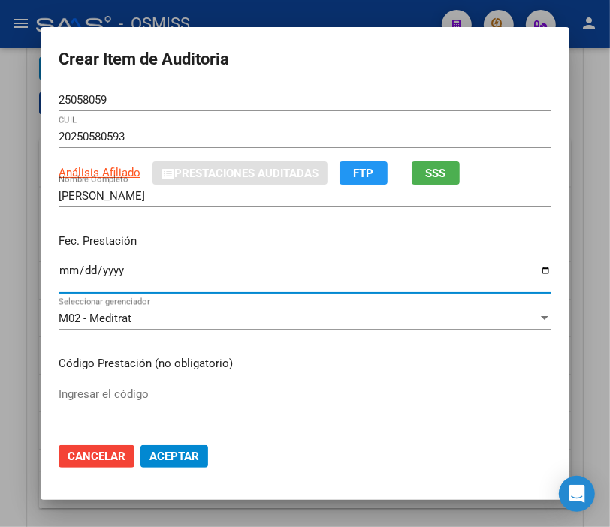
click at [65, 270] on input "Ingresar la fecha" at bounding box center [305, 276] width 493 height 24
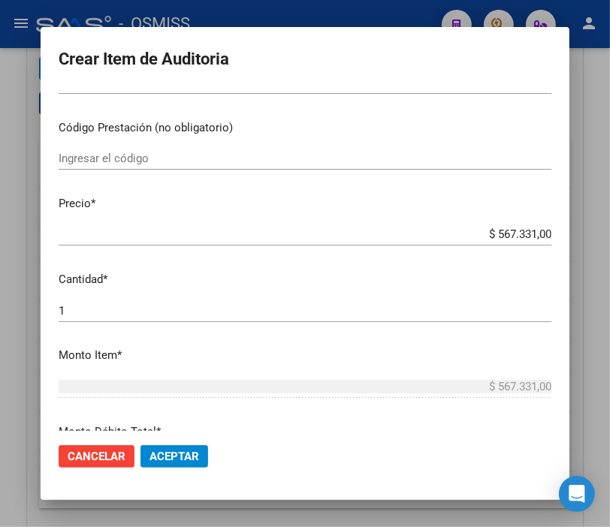
scroll to position [250, 0]
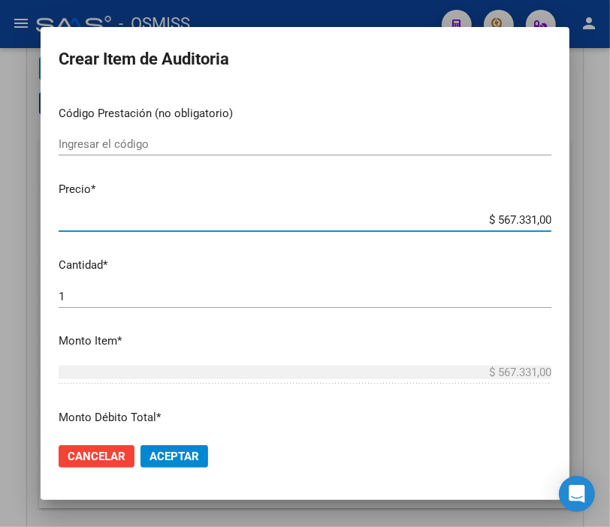
drag, startPoint x: 448, startPoint y: 219, endPoint x: 590, endPoint y: 221, distance: 142.0
click at [590, 221] on div "Crear Item de Auditoria 25058059 Nro Documento 20250580593 CUIL Análisis Afilia…" at bounding box center [305, 263] width 610 height 527
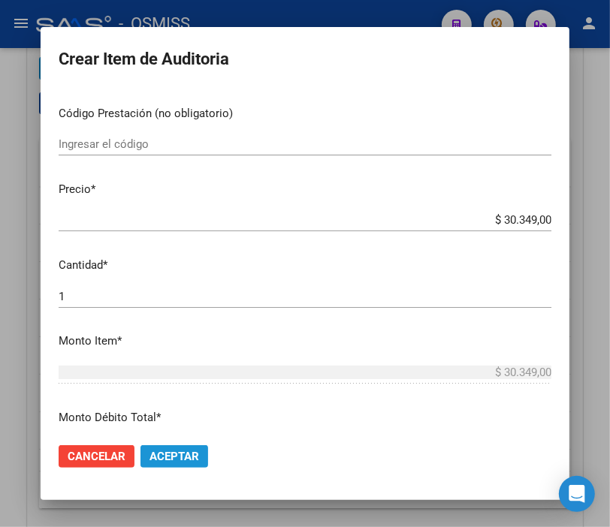
click at [173, 457] on span "Aceptar" at bounding box center [174, 457] width 50 height 14
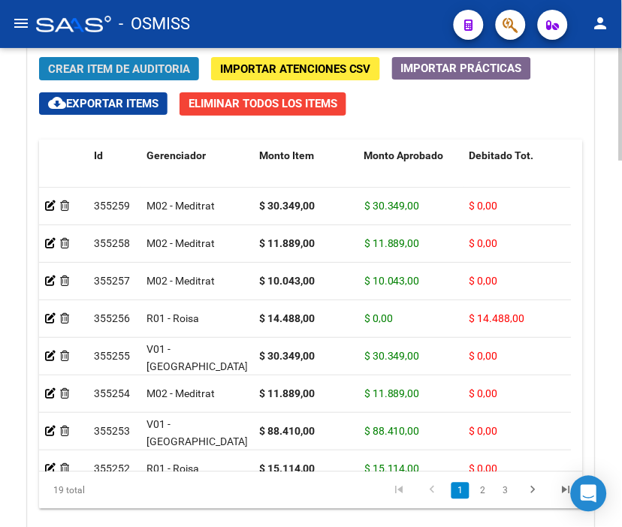
click at [131, 62] on span "Crear Item de Auditoria" at bounding box center [119, 69] width 142 height 14
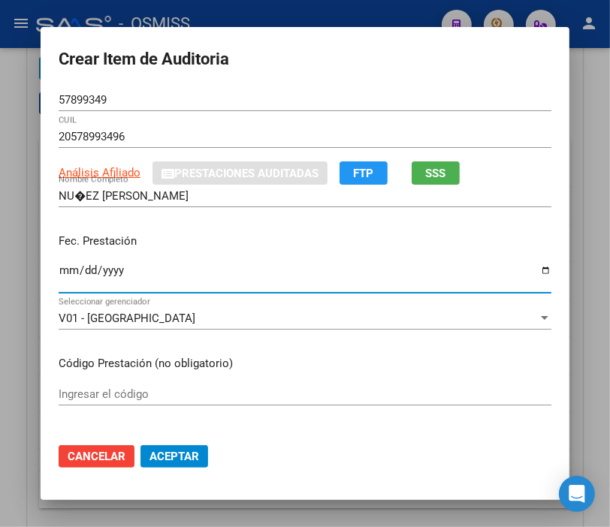
click at [63, 273] on input "Ingresar la fecha" at bounding box center [305, 276] width 493 height 24
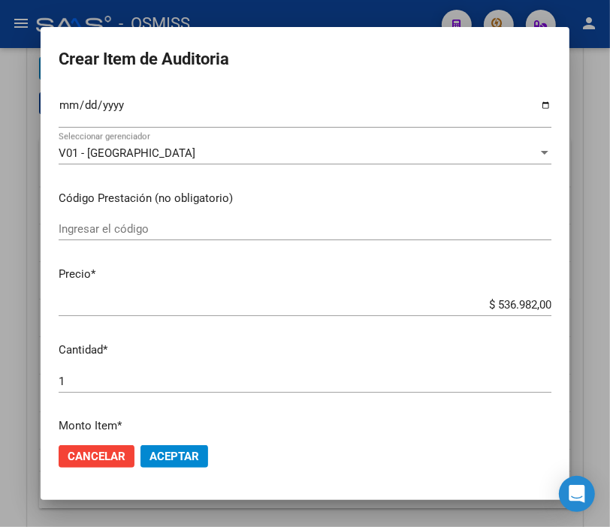
scroll to position [167, 0]
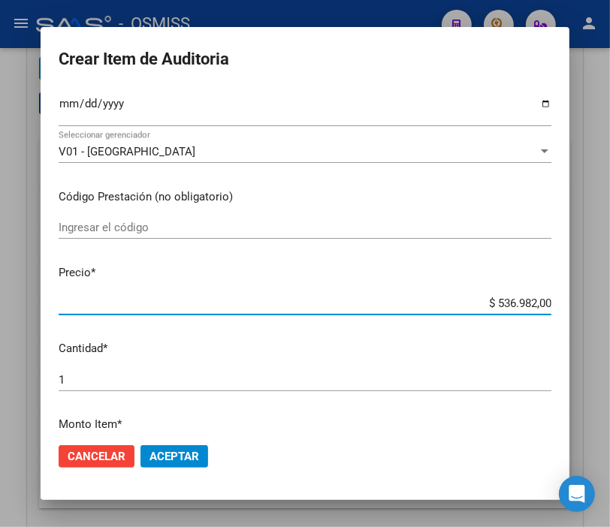
drag, startPoint x: 468, startPoint y: 302, endPoint x: 623, endPoint y: 306, distance: 155.5
click at [610, 306] on html "menu - OSMISS person Firma Express Inicio Instructivos Contacto OS Padrón Padró…" at bounding box center [305, 263] width 610 height 527
click at [177, 451] on span "Aceptar" at bounding box center [174, 457] width 50 height 14
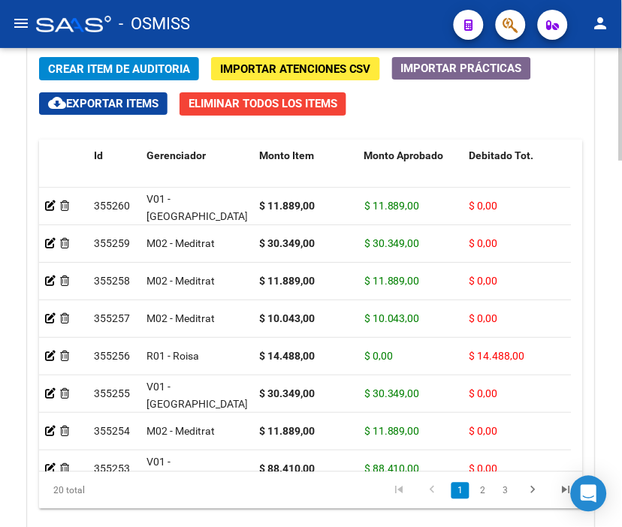
click at [143, 70] on span "Crear Item de Auditoria" at bounding box center [119, 69] width 142 height 14
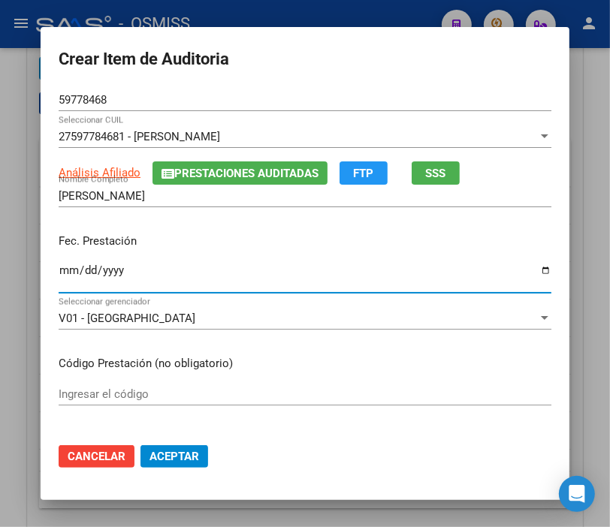
click at [59, 271] on input "Ingresar la fecha" at bounding box center [305, 276] width 493 height 24
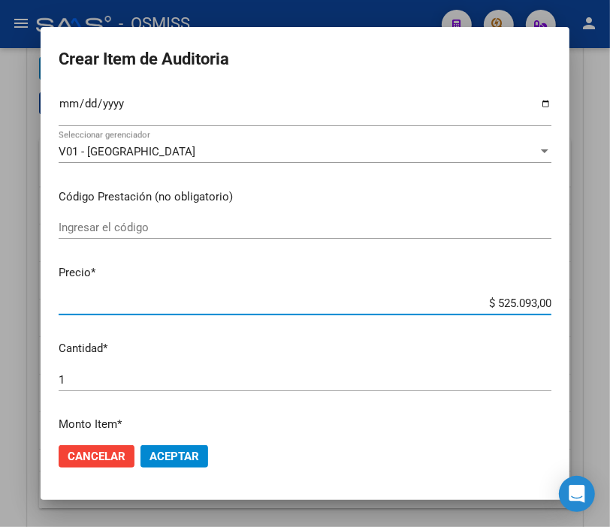
drag, startPoint x: 455, startPoint y: 300, endPoint x: 574, endPoint y: 300, distance: 118.7
click at [569, 300] on mat-dialog-content "59778468 Nro Documento 27597784681 - [PERSON_NAME] Seleccionar CUIL Análisis Af…" at bounding box center [305, 260] width 529 height 342
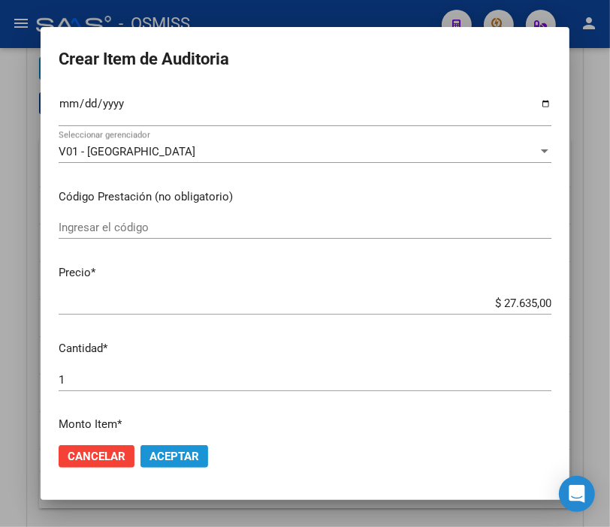
click at [178, 456] on span "Aceptar" at bounding box center [174, 457] width 50 height 14
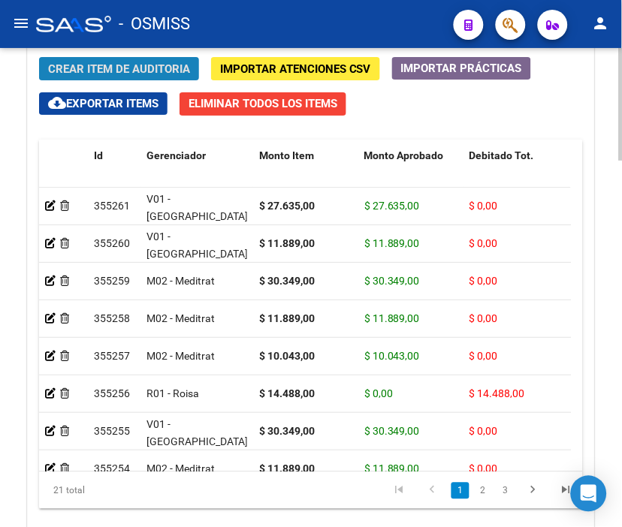
click at [136, 66] on span "Crear Item de Auditoria" at bounding box center [119, 69] width 142 height 14
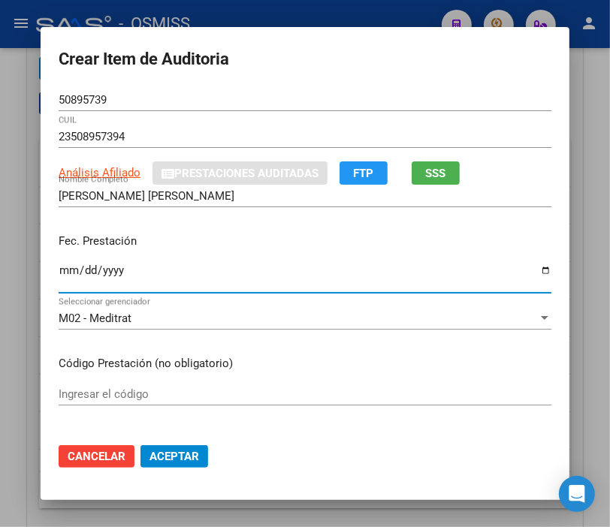
click at [63, 267] on input "Ingresar la fecha" at bounding box center [305, 276] width 493 height 24
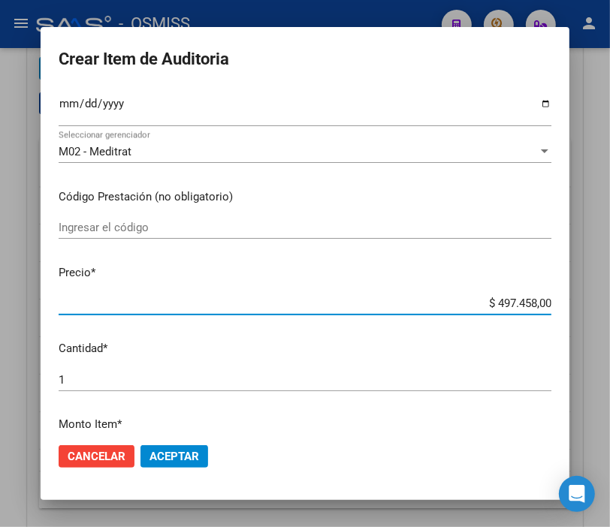
drag, startPoint x: 476, startPoint y: 296, endPoint x: 603, endPoint y: 297, distance: 126.9
click at [603, 297] on div "Crear Item de Auditoria 50895739 Nro Documento 23508957394 CUIL Análisis Afilia…" at bounding box center [305, 263] width 610 height 527
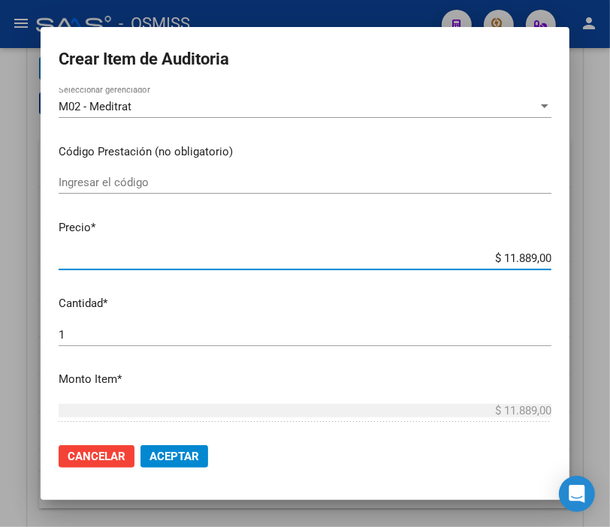
scroll to position [333, 0]
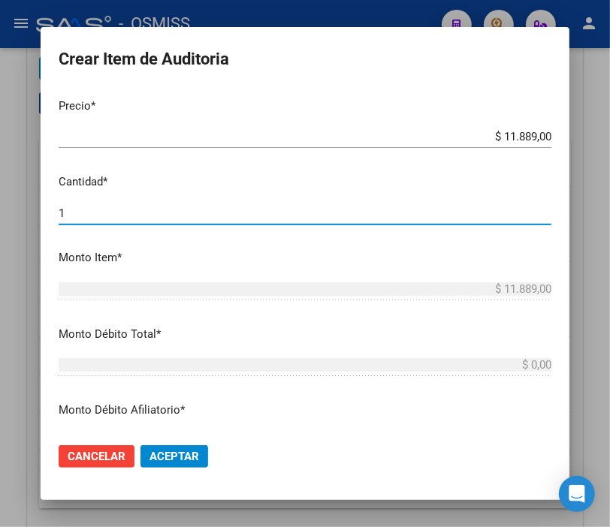
drag, startPoint x: 87, startPoint y: 210, endPoint x: -7, endPoint y: 215, distance: 94.0
click at [0, 215] on html "menu - OSMISS person Firma Express Inicio Instructivos Contacto OS Padrón Padró…" at bounding box center [305, 263] width 610 height 527
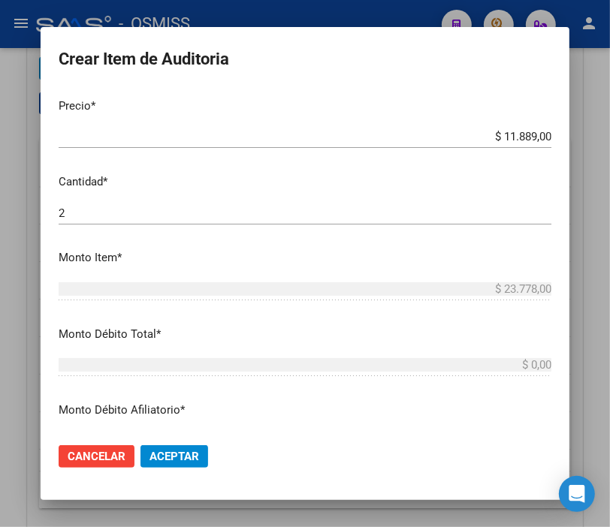
click at [189, 474] on mat-dialog-actions "Cancelar Aceptar" at bounding box center [305, 456] width 493 height 51
click at [177, 456] on span "Aceptar" at bounding box center [174, 457] width 50 height 14
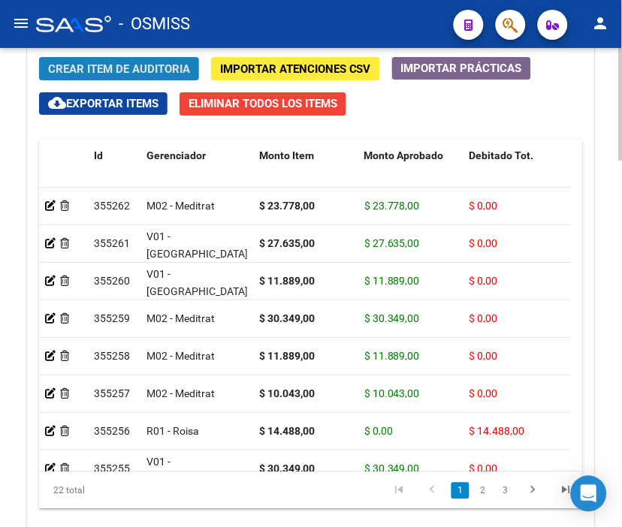
click at [145, 68] on span "Crear Item de Auditoria" at bounding box center [119, 69] width 142 height 14
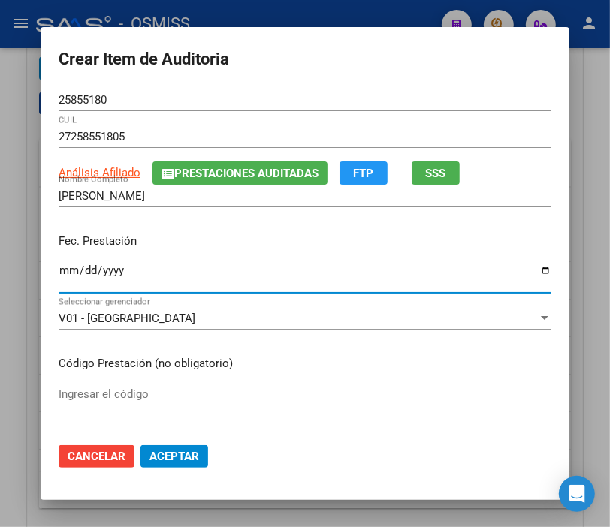
click at [59, 267] on input "Ingresar la fecha" at bounding box center [305, 276] width 493 height 24
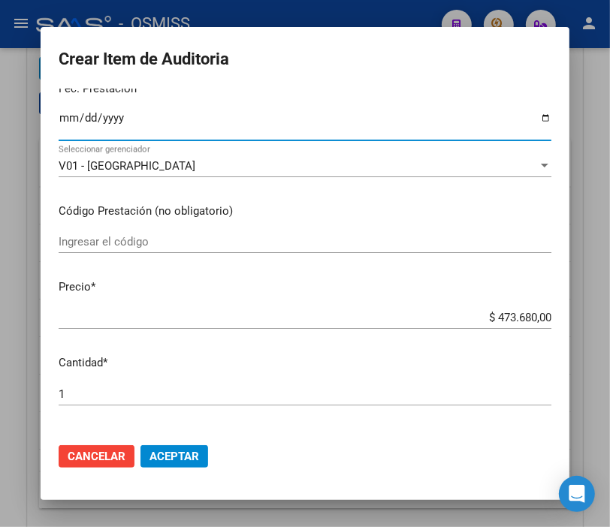
scroll to position [167, 0]
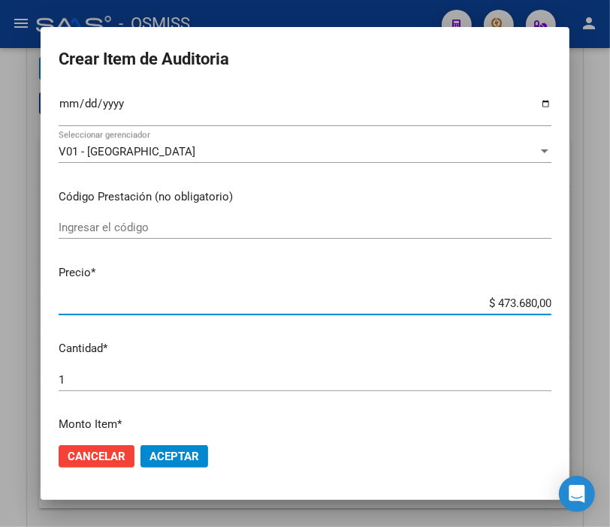
drag, startPoint x: 537, startPoint y: 308, endPoint x: 587, endPoint y: 308, distance: 49.6
click at [587, 308] on div "Crear Item de Auditoria 25855180 Nro Documento 27258551805 CUIL Análisis Afilia…" at bounding box center [305, 263] width 610 height 527
click at [173, 458] on span "Aceptar" at bounding box center [174, 457] width 50 height 14
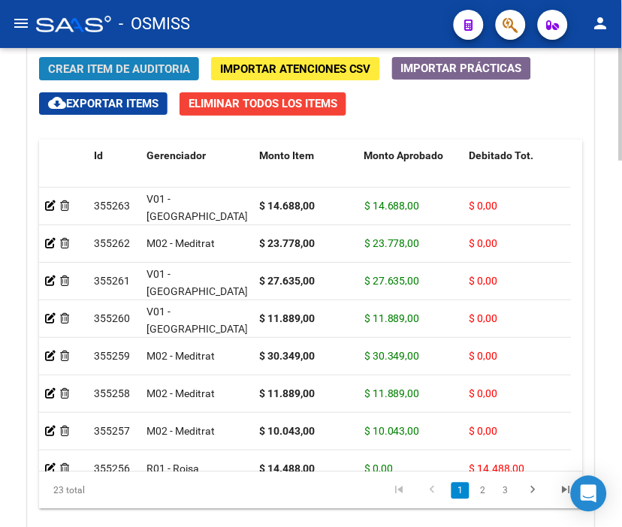
click at [144, 65] on span "Crear Item de Auditoria" at bounding box center [119, 69] width 142 height 14
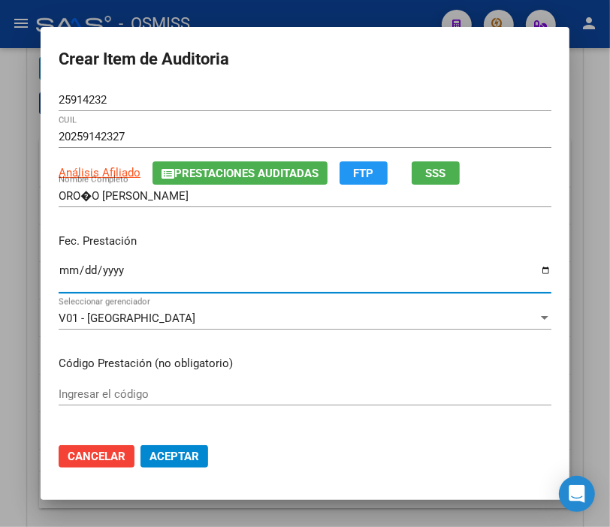
click at [59, 268] on input "Ingresar la fecha" at bounding box center [305, 276] width 493 height 24
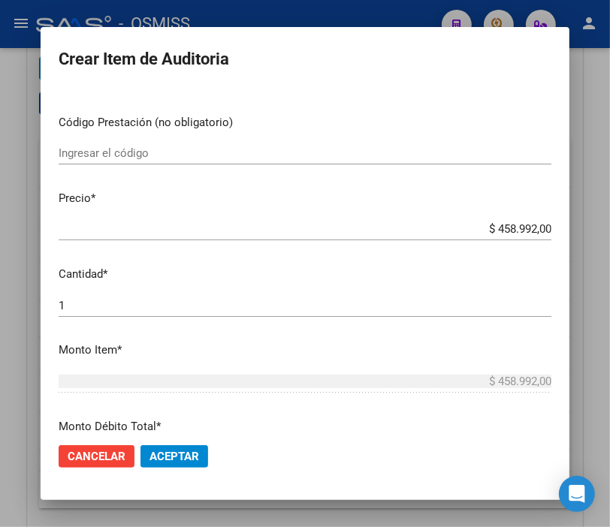
scroll to position [250, 0]
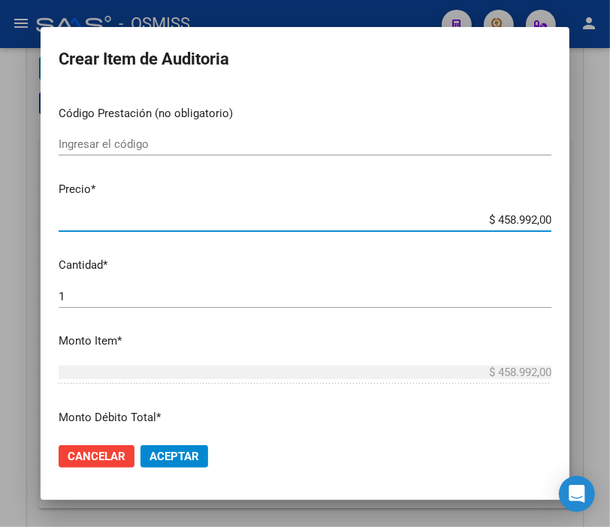
drag, startPoint x: 470, startPoint y: 213, endPoint x: 620, endPoint y: 222, distance: 150.5
click at [610, 222] on html "menu - OSMISS person Firma Express Inicio Instructivos Contacto OS Padrón Padró…" at bounding box center [305, 263] width 610 height 527
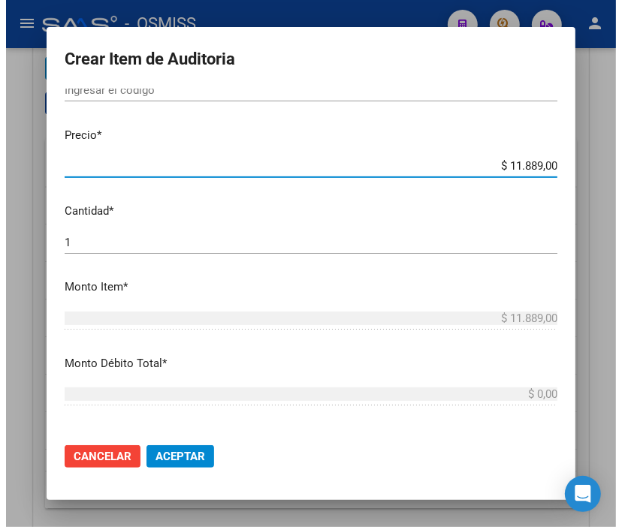
scroll to position [333, 0]
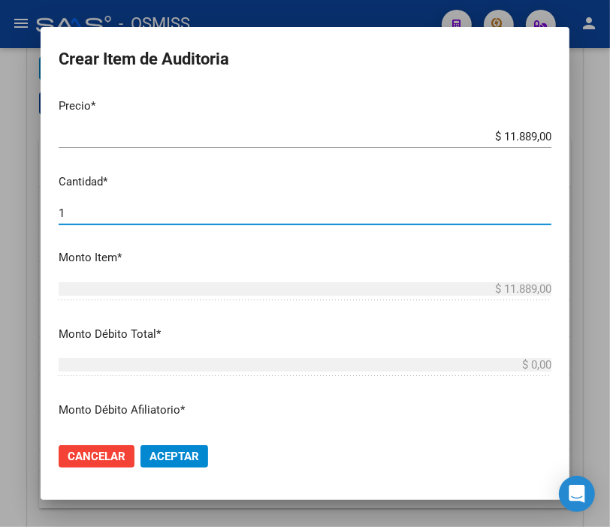
drag, startPoint x: 72, startPoint y: 213, endPoint x: 0, endPoint y: 213, distance: 72.1
click at [0, 213] on div "Crear Item de Auditoria 25914232 Nro Documento 20259142327 CUIL Análisis Afilia…" at bounding box center [305, 263] width 610 height 527
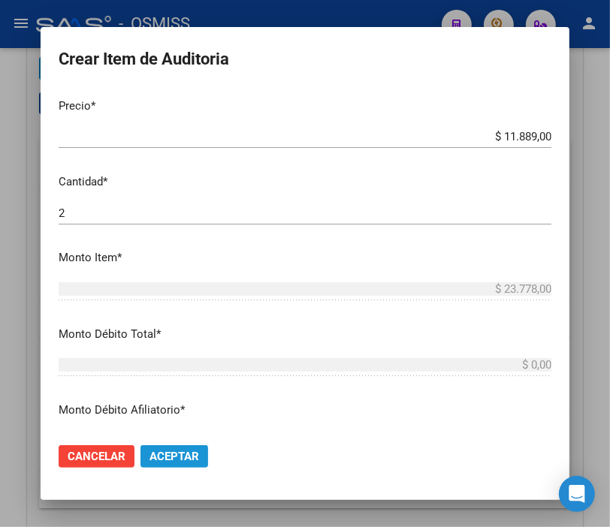
click at [167, 459] on span "Aceptar" at bounding box center [174, 457] width 50 height 14
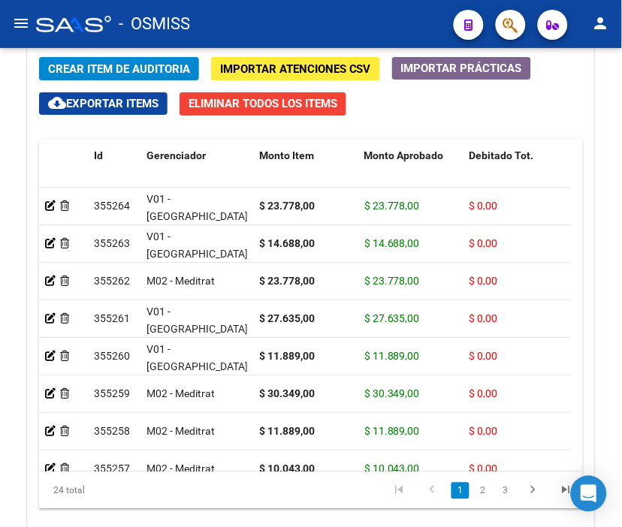
click at [286, 17] on div "- OSMISS" at bounding box center [239, 24] width 406 height 33
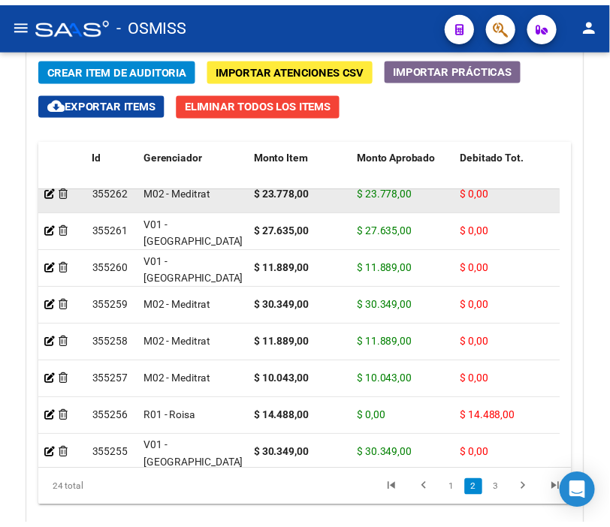
scroll to position [167, 0]
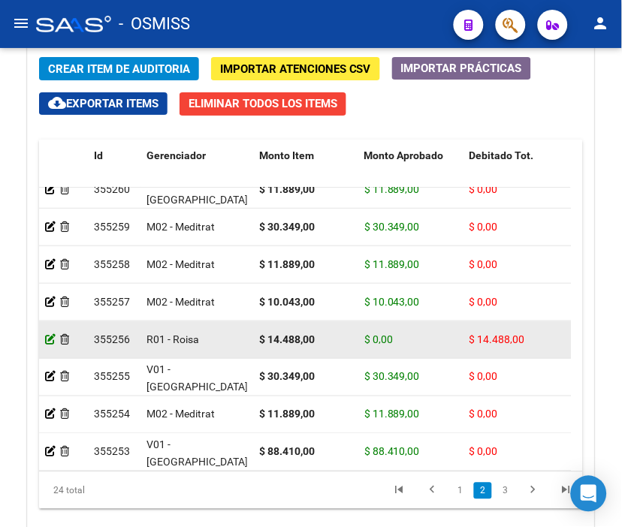
click at [48, 336] on icon at bounding box center [50, 339] width 11 height 11
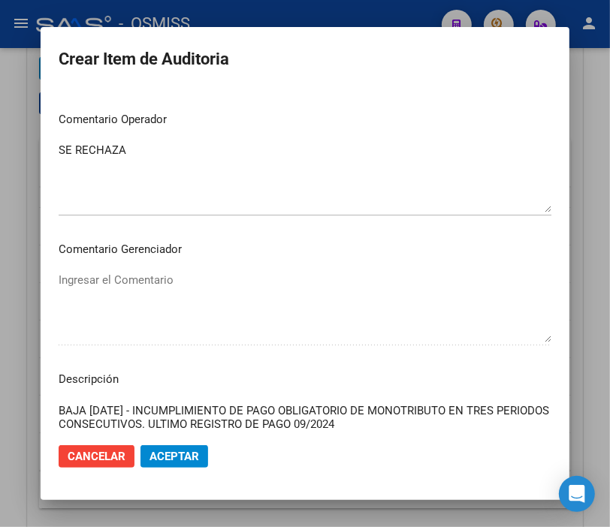
scroll to position [918, 0]
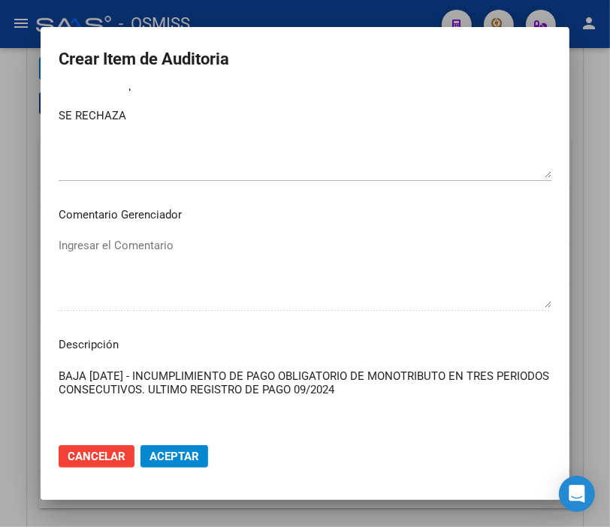
drag, startPoint x: 400, startPoint y: 386, endPoint x: 8, endPoint y: 347, distance: 394.0
click at [8, 347] on div "Crear Item de Auditoria 42571651 Nro Documento 23425716514 [PERSON_NAME] [PERSO…" at bounding box center [305, 263] width 610 height 527
click at [235, 12] on div at bounding box center [305, 263] width 610 height 527
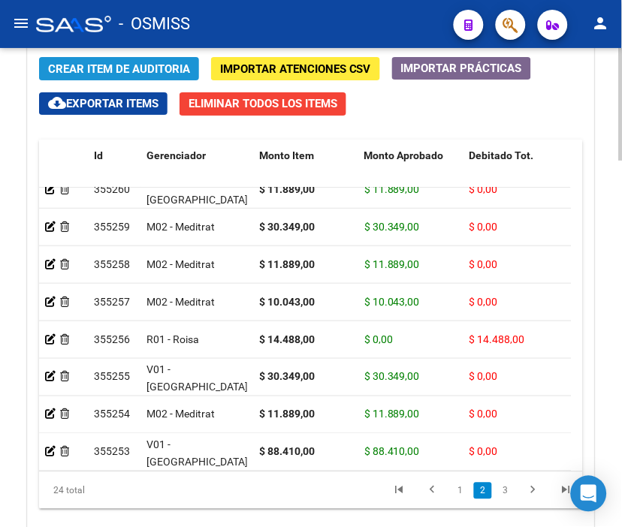
click at [74, 62] on span "Crear Item de Auditoria" at bounding box center [119, 69] width 142 height 14
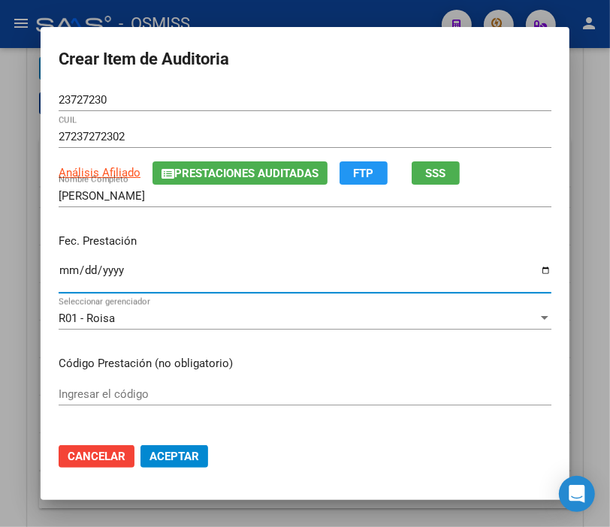
click at [62, 274] on input "Ingresar la fecha" at bounding box center [305, 276] width 493 height 24
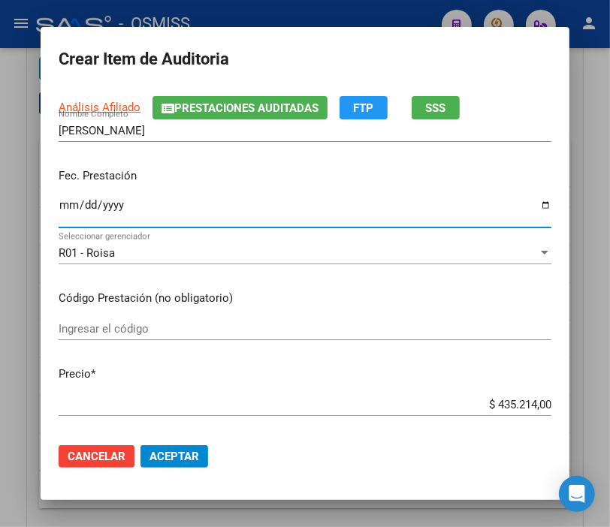
scroll to position [167, 0]
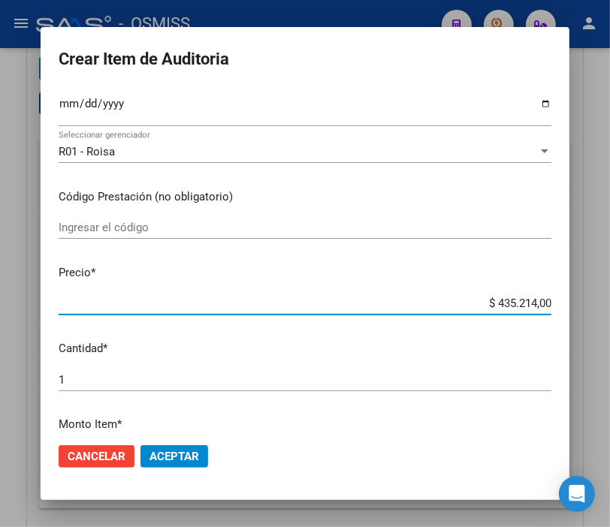
drag, startPoint x: 462, startPoint y: 306, endPoint x: 596, endPoint y: 318, distance: 134.9
click at [596, 318] on div "Crear Item de Auditoria 23727230 Nro Documento 27237272302 CUIL Análisis Afilia…" at bounding box center [305, 263] width 610 height 527
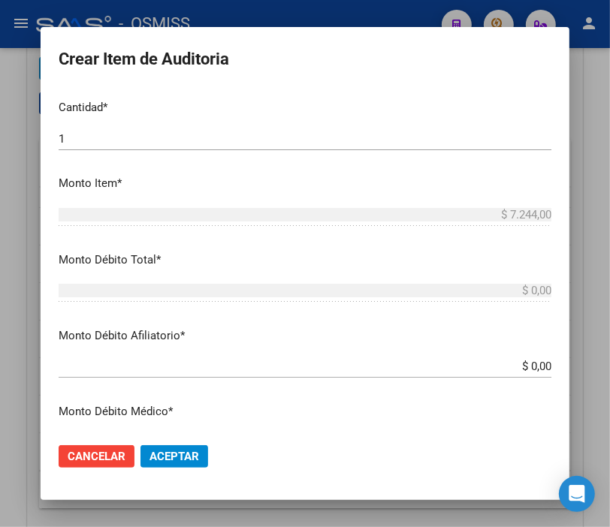
scroll to position [500, 0]
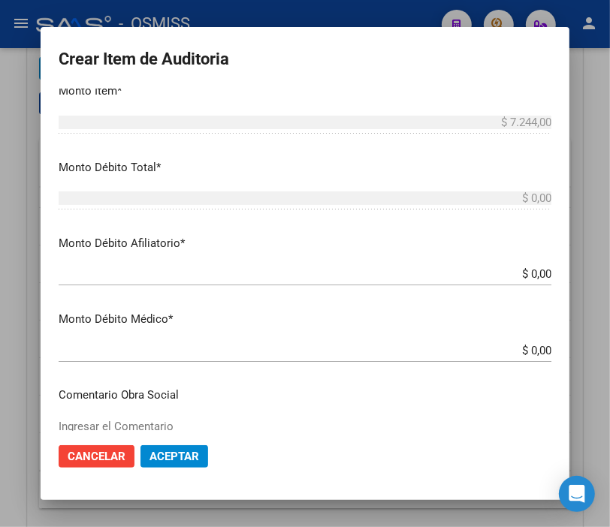
drag, startPoint x: 486, startPoint y: 264, endPoint x: 596, endPoint y: 273, distance: 110.0
click at [596, 273] on div "Crear Item de Auditoria 23727230 Nro Documento 27237272302 CUIL Análisis Afilia…" at bounding box center [305, 263] width 610 height 527
click at [474, 258] on mat-dialog-content "23727230 Nro Documento 27237272302 CUIL Análisis Afiliado Prestaciones Auditada…" at bounding box center [305, 260] width 529 height 342
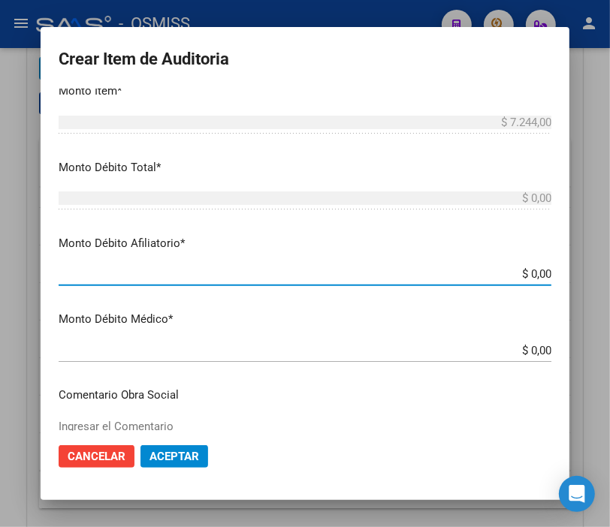
drag, startPoint x: 558, startPoint y: 273, endPoint x: 612, endPoint y: 281, distance: 54.7
click at [610, 281] on html "menu - OSMISS person Firma Express Inicio Instructivos Contacto OS Padrón Padró…" at bounding box center [305, 263] width 610 height 527
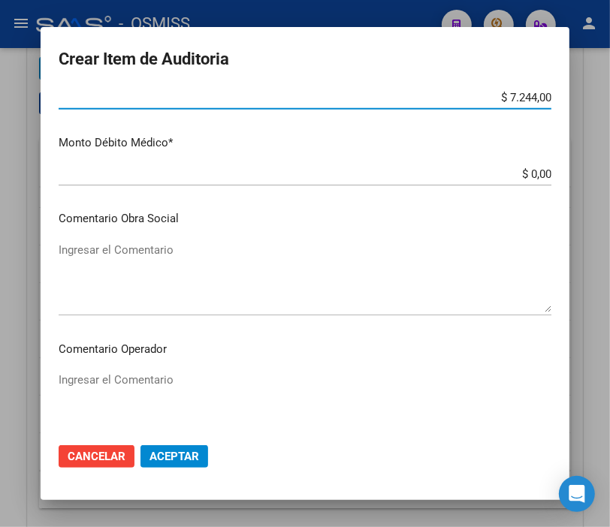
scroll to position [751, 0]
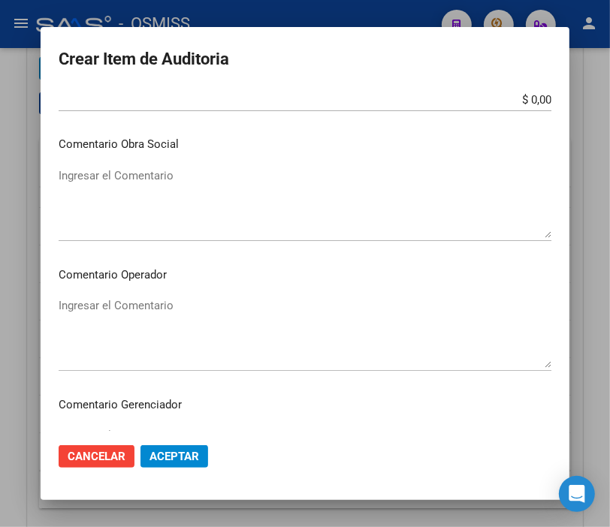
click at [119, 305] on textarea "Ingresar el Comentario" at bounding box center [305, 332] width 493 height 71
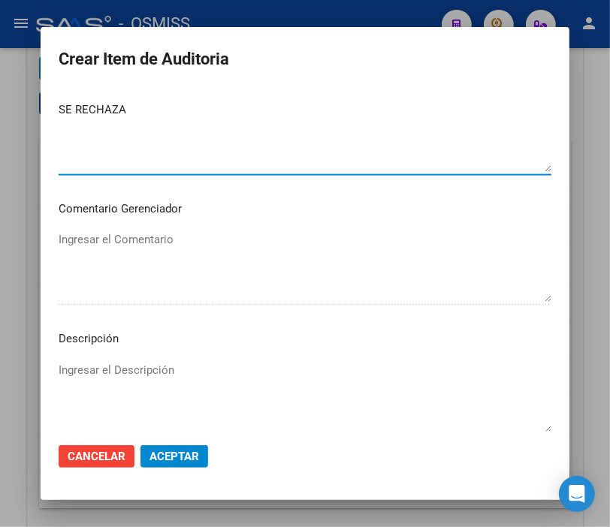
scroll to position [1001, 0]
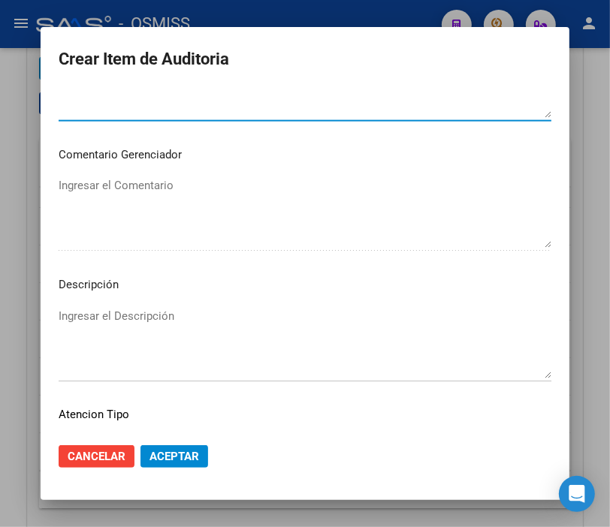
click at [80, 311] on textarea "Ingresar el Descripción" at bounding box center [305, 343] width 493 height 71
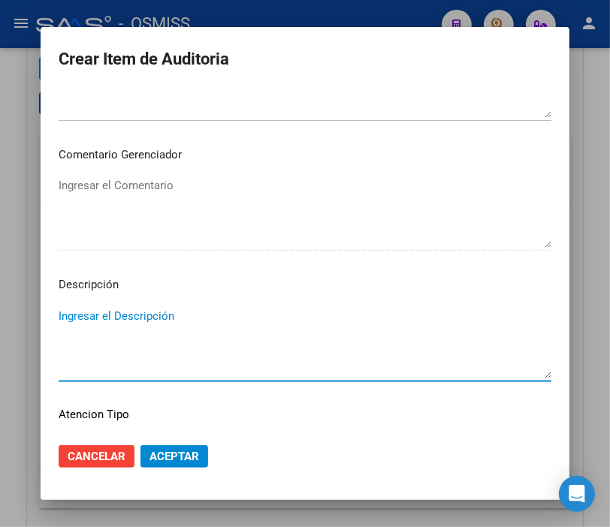
paste textarea "BAJA [DATE] - INCUMPLIMIENTO DE PAGO OBLIGATORIO DE MONOTRIBUTO EN TRES PERIODO…"
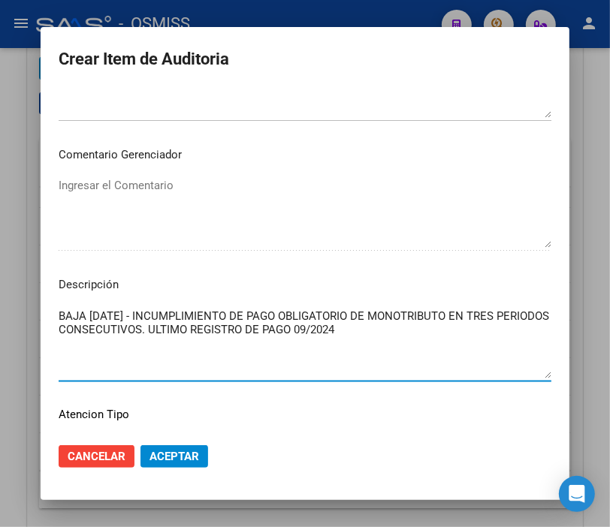
click at [162, 445] on button "Aceptar" at bounding box center [174, 456] width 68 height 23
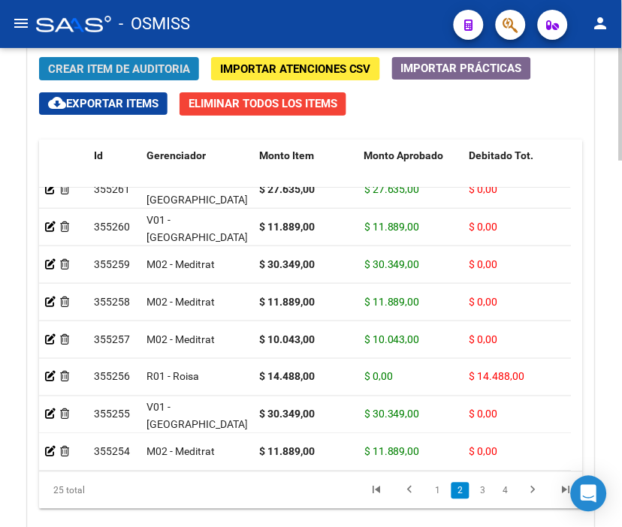
click at [134, 62] on span "Crear Item de Auditoria" at bounding box center [119, 69] width 142 height 14
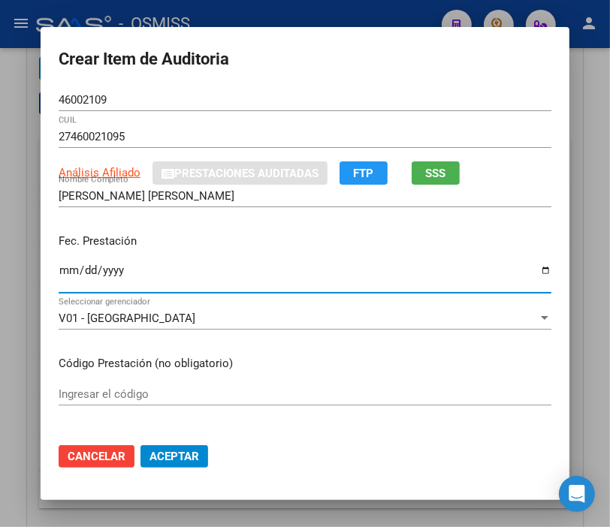
click at [60, 270] on input "Ingresar la fecha" at bounding box center [305, 276] width 493 height 24
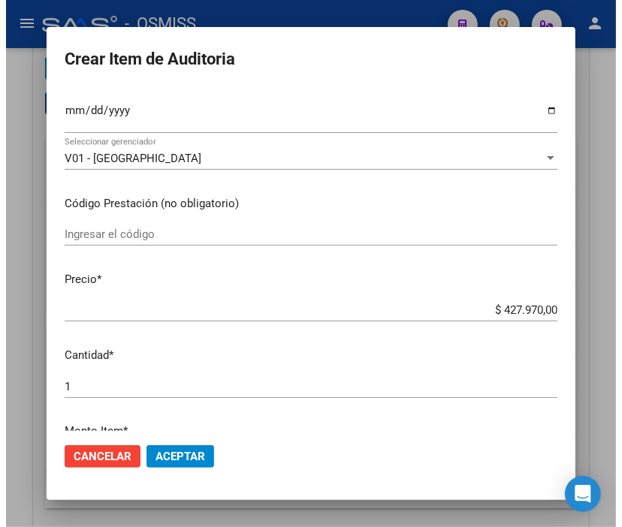
scroll to position [167, 0]
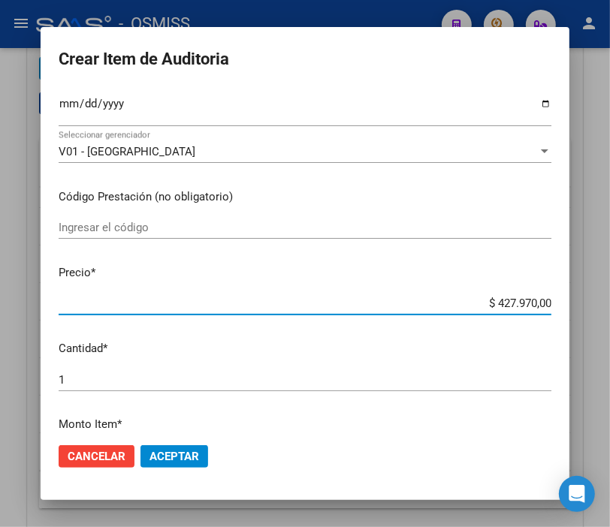
drag, startPoint x: 466, startPoint y: 301, endPoint x: 613, endPoint y: 294, distance: 147.4
click at [610, 294] on html "menu - OSMISS person Firma Express Inicio Instructivos Contacto OS Padrón Padró…" at bounding box center [305, 263] width 610 height 527
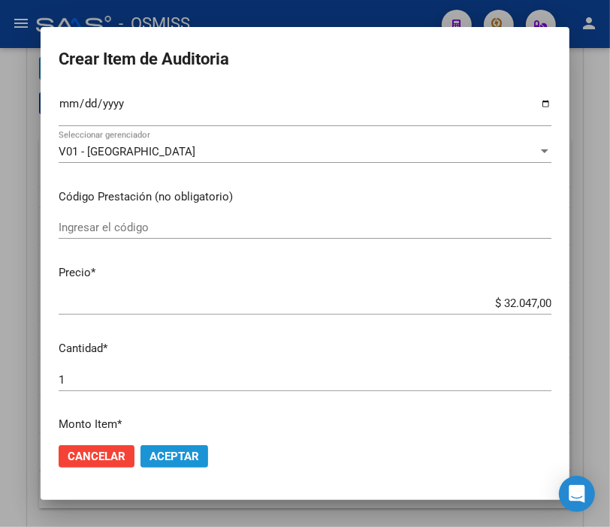
click at [170, 452] on span "Aceptar" at bounding box center [174, 457] width 50 height 14
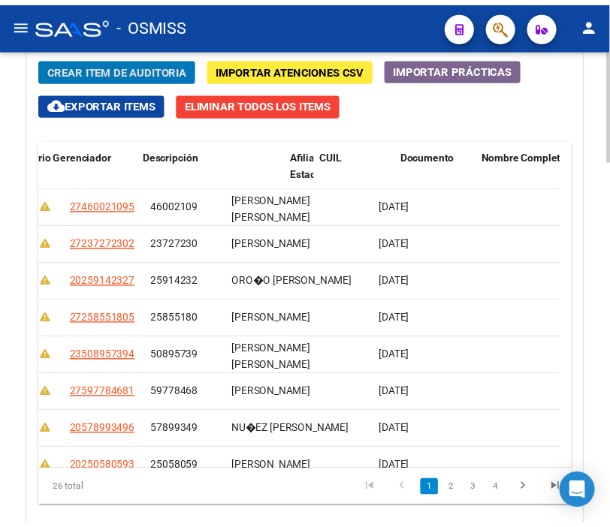
scroll to position [0, 0]
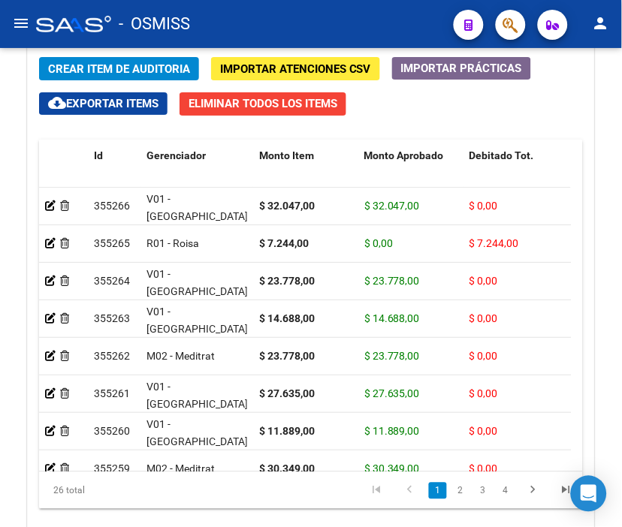
click at [268, 19] on div "- OSMISS" at bounding box center [239, 24] width 406 height 33
click at [85, 58] on button "Crear Item de Auditoria" at bounding box center [119, 68] width 160 height 23
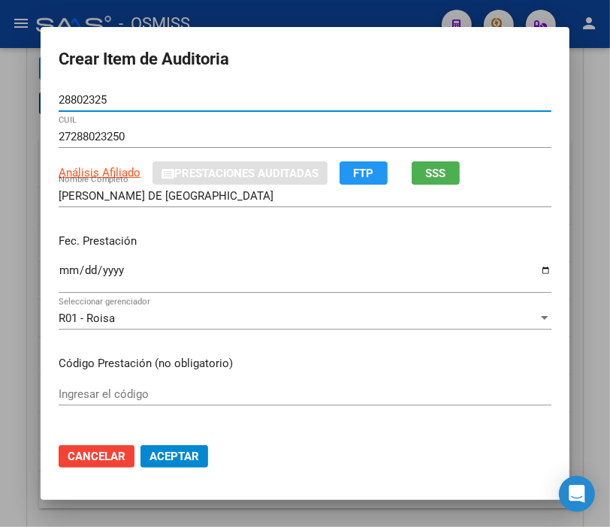
click at [59, 272] on input "Ingresar la fecha" at bounding box center [305, 276] width 493 height 24
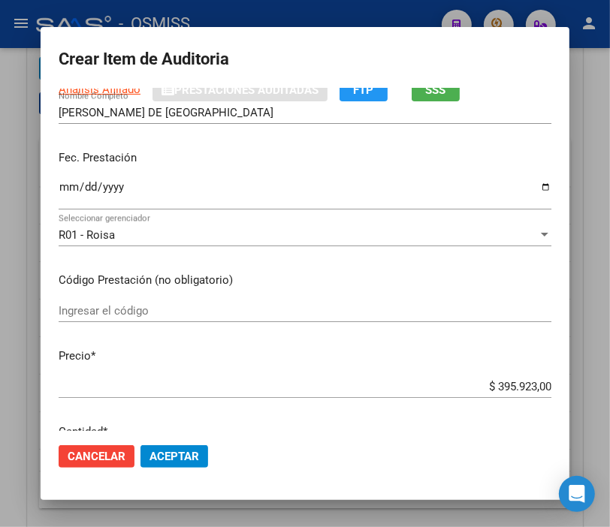
scroll to position [167, 0]
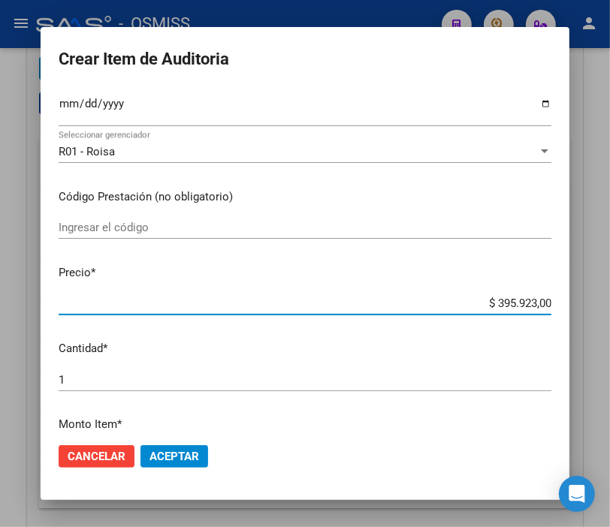
drag, startPoint x: 458, startPoint y: 299, endPoint x: 565, endPoint y: 306, distance: 106.9
click at [565, 306] on mat-dialog-content "28802325 Nro Documento 27288023250 CUIL Análisis Afiliado Prestaciones Auditada…" at bounding box center [305, 260] width 529 height 342
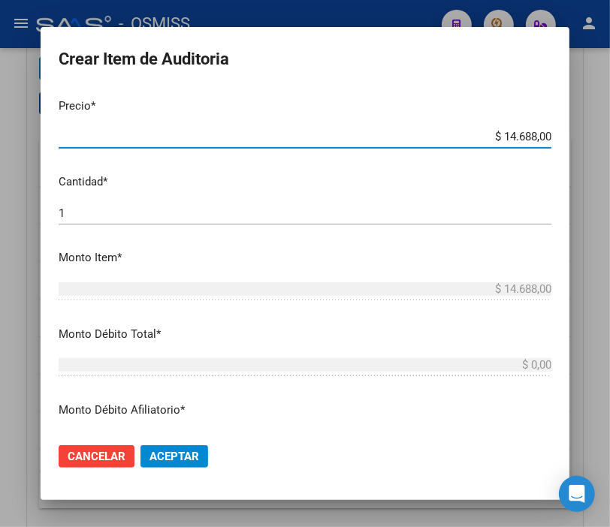
scroll to position [417, 0]
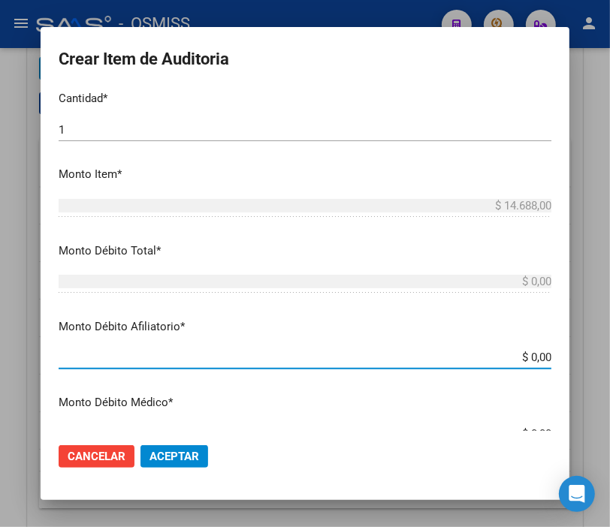
drag, startPoint x: 499, startPoint y: 361, endPoint x: 573, endPoint y: 355, distance: 73.8
click at [569, 355] on mat-dialog-content "28802325 Nro Documento 27288023250 CUIL Análisis Afiliado Prestaciones Auditada…" at bounding box center [305, 260] width 529 height 342
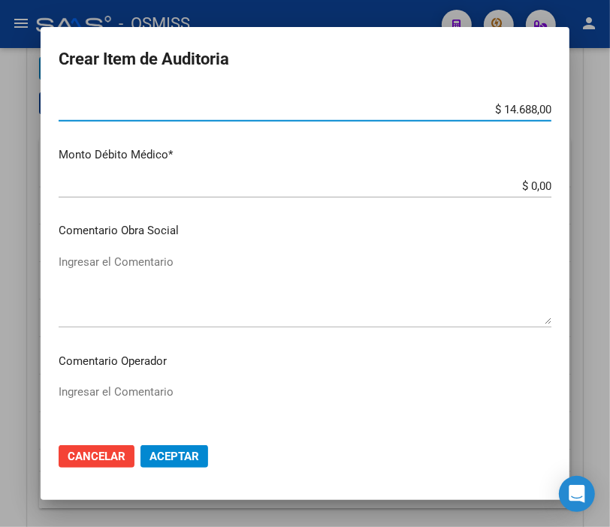
scroll to position [667, 0]
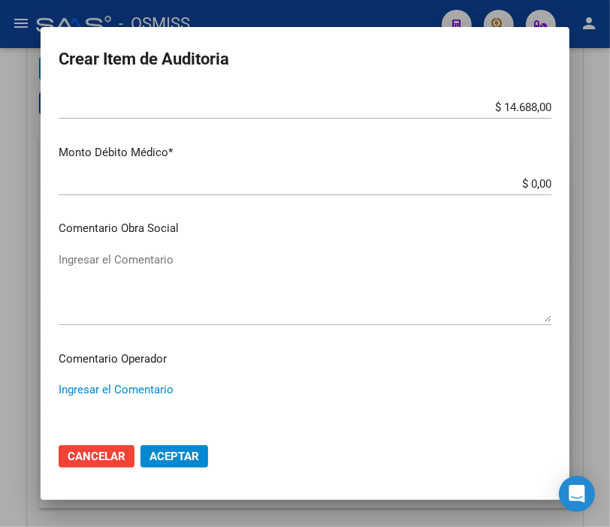
click at [133, 391] on textarea "Ingresar el Comentario" at bounding box center [305, 417] width 493 height 71
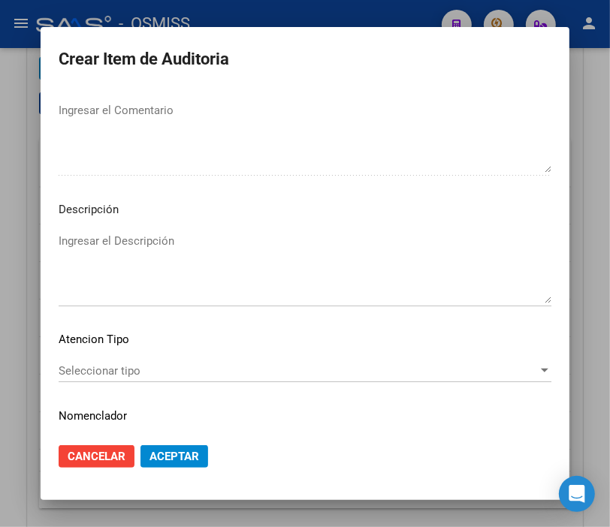
scroll to position [1085, 0]
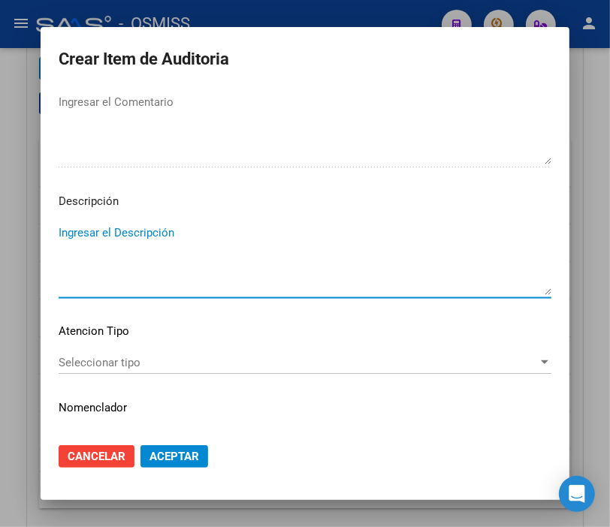
click at [64, 240] on textarea "Ingresar el Descripción" at bounding box center [305, 260] width 493 height 71
paste textarea "BAJA [DATE] - INCUMPLIMIENTO DE PAGO OBLIGATORIO DE MONOTRIBUTO EN TRES PERIODO…"
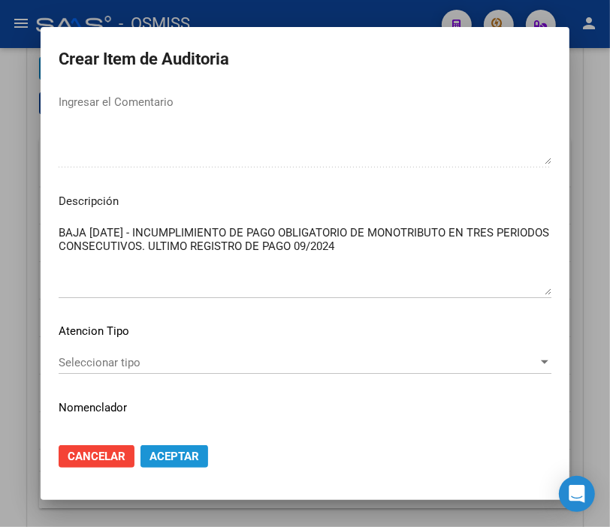
click at [175, 451] on span "Aceptar" at bounding box center [174, 457] width 50 height 14
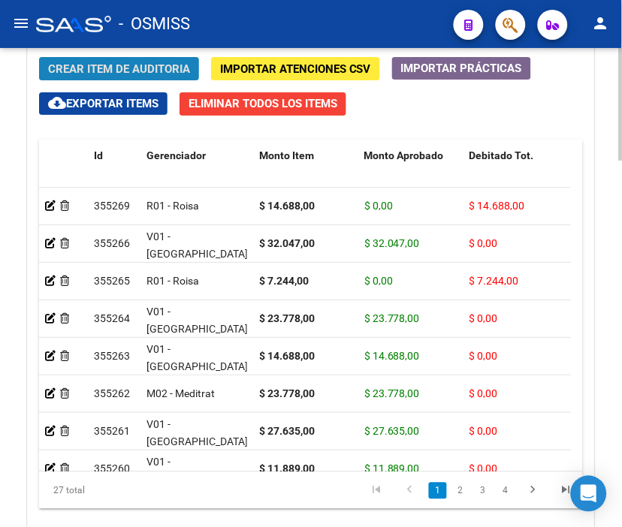
click at [95, 65] on span "Crear Item de Auditoria" at bounding box center [119, 69] width 142 height 14
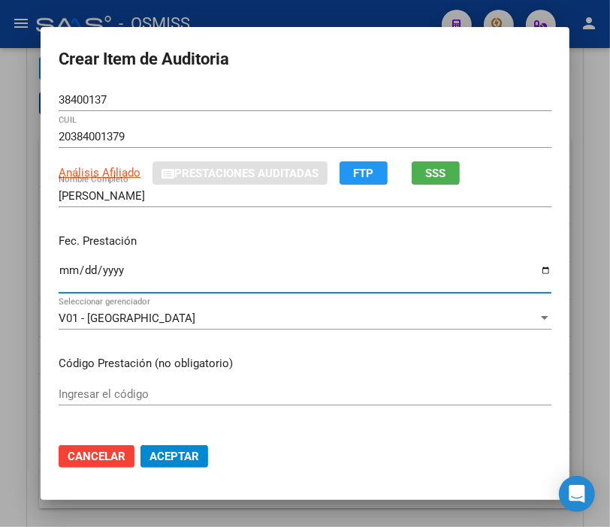
click at [59, 268] on input "Ingresar la fecha" at bounding box center [305, 276] width 493 height 24
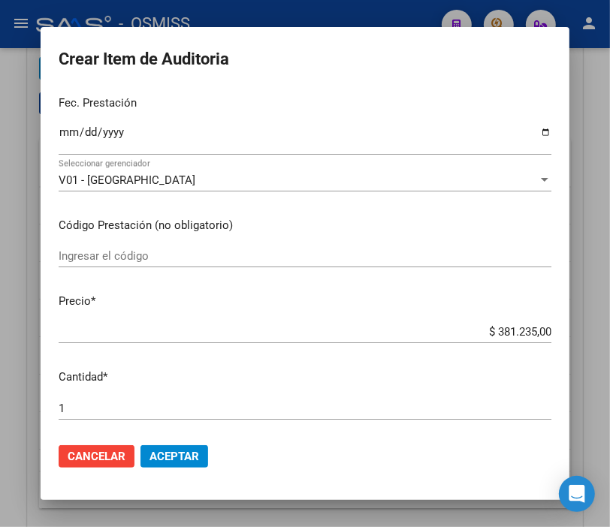
scroll to position [167, 0]
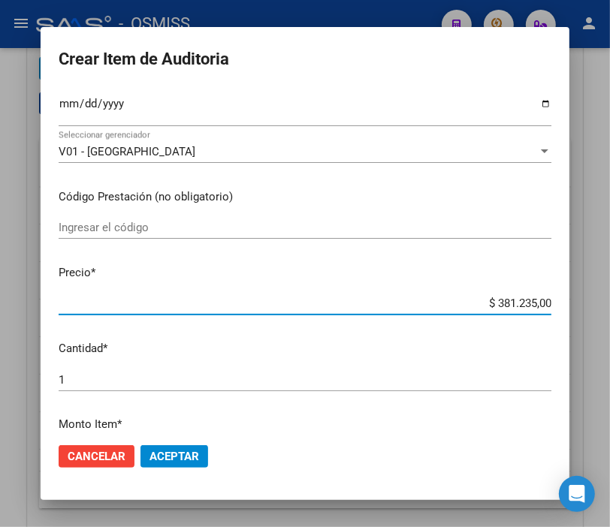
drag, startPoint x: 445, startPoint y: 299, endPoint x: 623, endPoint y: 300, distance: 178.0
click at [610, 300] on html "menu - OSMISS person Firma Express Inicio Instructivos Contacto OS Padrón Padró…" at bounding box center [305, 263] width 610 height 527
click at [169, 464] on button "Aceptar" at bounding box center [174, 456] width 68 height 23
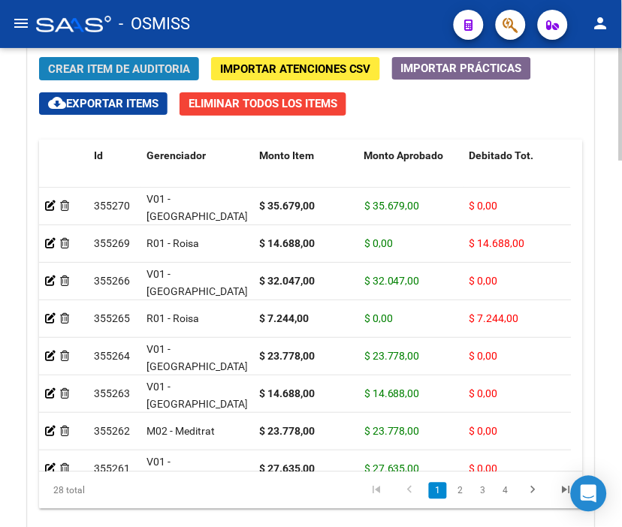
click at [134, 69] on span "Crear Item de Auditoria" at bounding box center [119, 69] width 142 height 14
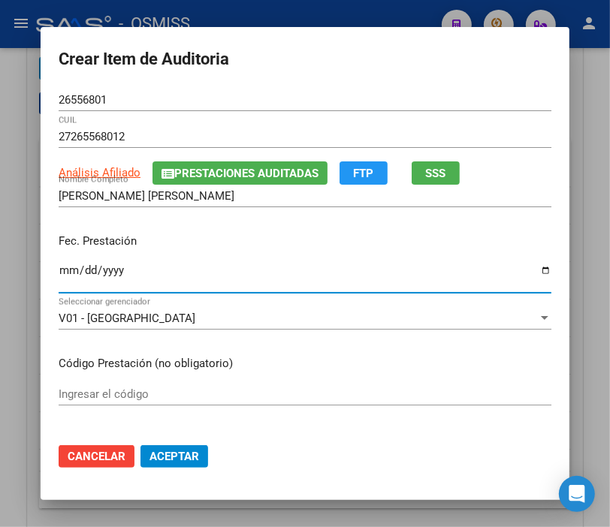
click at [63, 273] on input "Ingresar la fecha" at bounding box center [305, 276] width 493 height 24
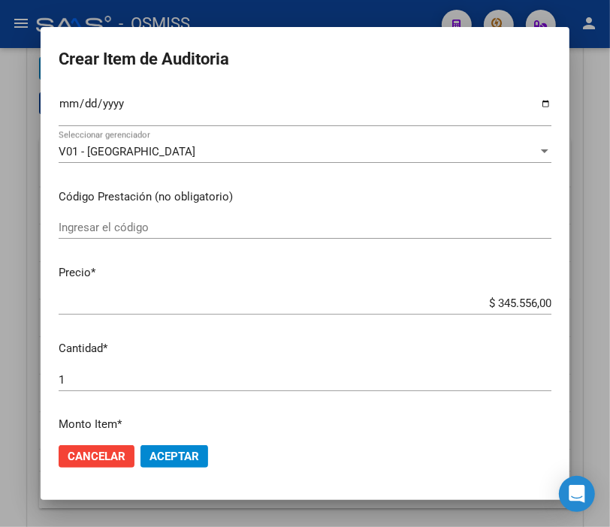
drag, startPoint x: 469, startPoint y: 311, endPoint x: 623, endPoint y: 306, distance: 154.8
click at [610, 306] on html "menu - OSMISS person Firma Express Inicio Instructivos Contacto OS Padrón Padró…" at bounding box center [305, 263] width 610 height 527
click at [533, 298] on input "$ 345.556,00" at bounding box center [305, 304] width 493 height 14
drag, startPoint x: 464, startPoint y: 301, endPoint x: 596, endPoint y: 304, distance: 132.2
click at [596, 304] on div "Crear Item de Auditoria 26556801 Nro Documento 27265568012 CUIL Análisis Afilia…" at bounding box center [305, 263] width 610 height 527
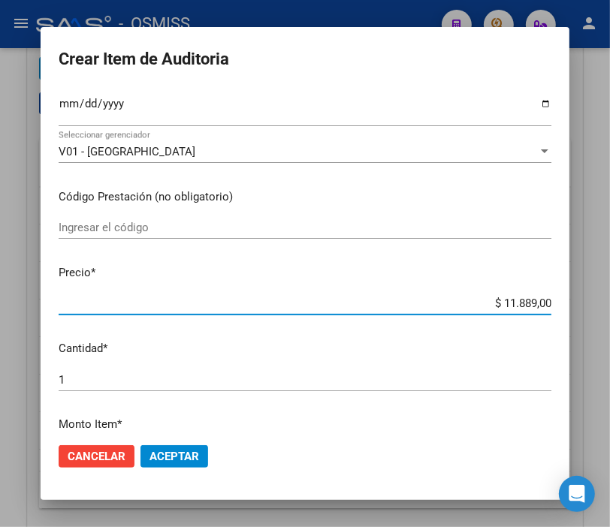
click at [154, 455] on span "Aceptar" at bounding box center [174, 457] width 50 height 14
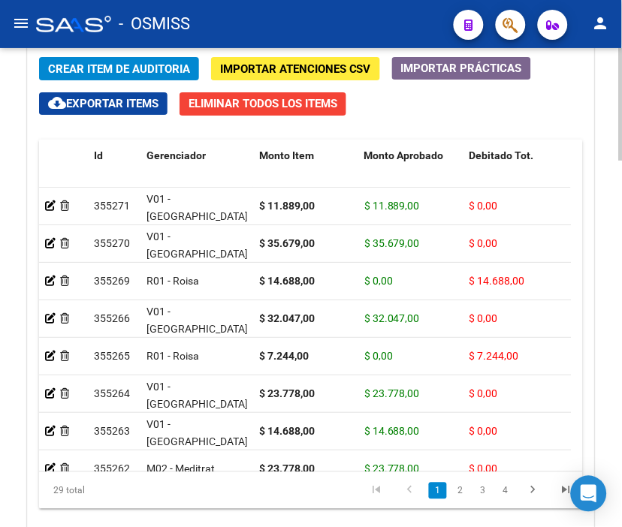
click at [106, 68] on span "Crear Item de Auditoria" at bounding box center [119, 69] width 142 height 14
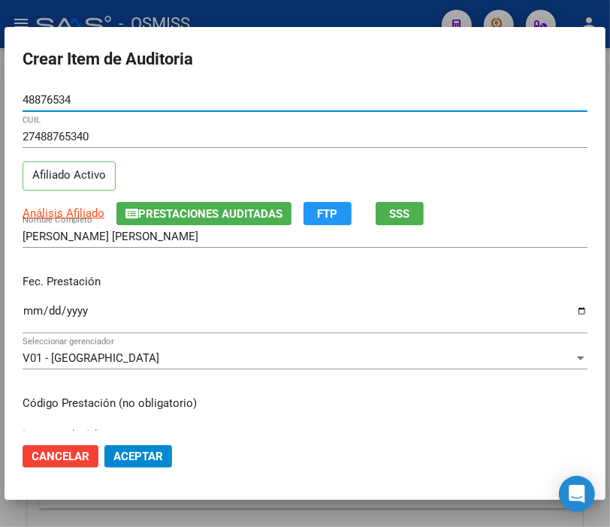
click at [30, 305] on input "Ingresar la fecha" at bounding box center [305, 317] width 565 height 24
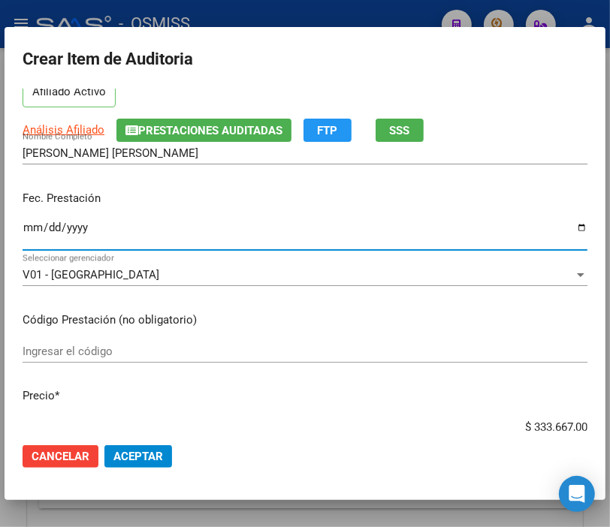
scroll to position [250, 0]
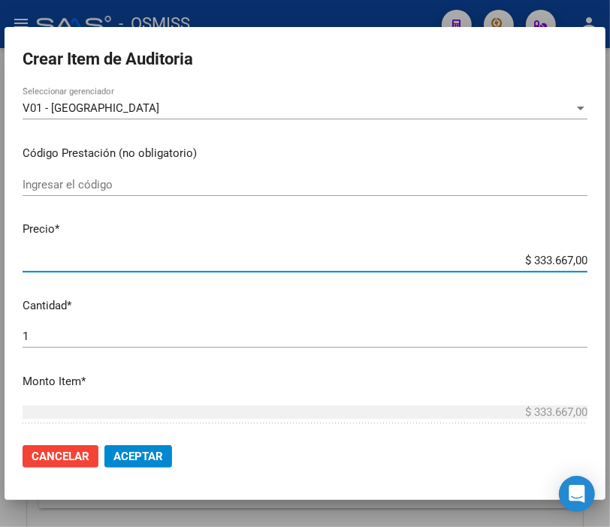
drag, startPoint x: 502, startPoint y: 267, endPoint x: 618, endPoint y: 261, distance: 116.5
click at [610, 261] on html "menu - OSMISS person Firma Express Inicio Instructivos Contacto OS Padrón Padró…" at bounding box center [305, 263] width 610 height 527
click at [161, 460] on span "Aceptar" at bounding box center [138, 457] width 50 height 14
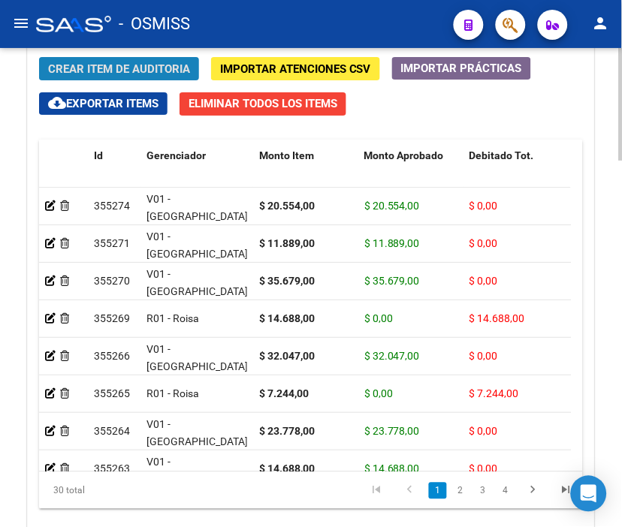
click at [98, 64] on span "Crear Item de Auditoria" at bounding box center [119, 69] width 142 height 14
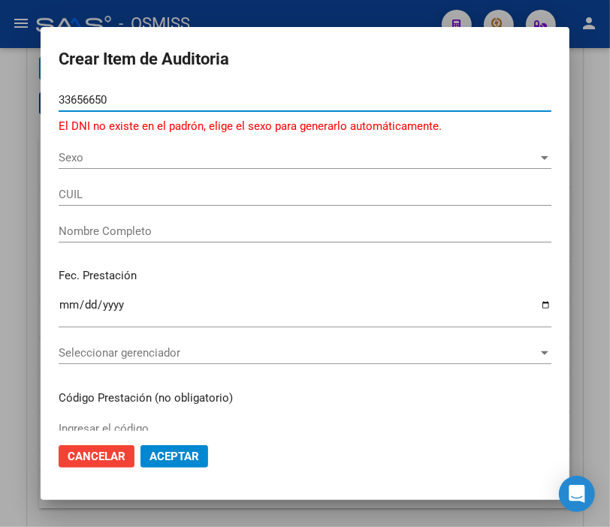
click at [89, 98] on input "33656650" at bounding box center [305, 100] width 493 height 14
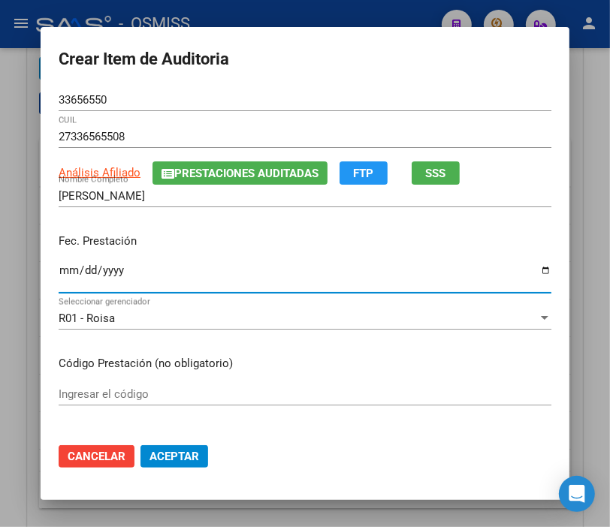
click at [59, 267] on input "Ingresar la fecha" at bounding box center [305, 276] width 493 height 24
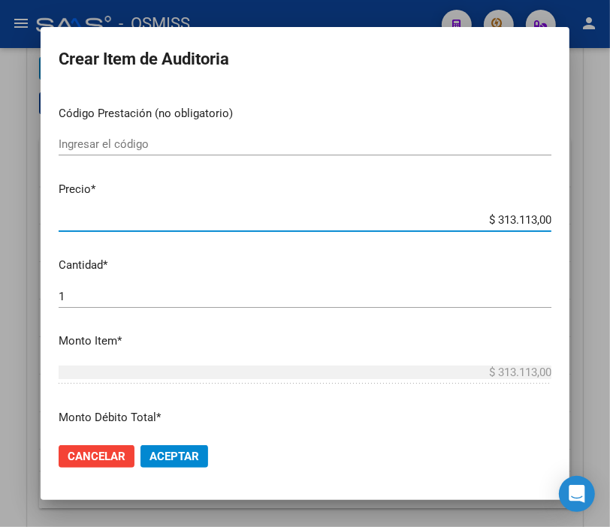
drag, startPoint x: 463, startPoint y: 216, endPoint x: 623, endPoint y: 220, distance: 160.0
click at [610, 220] on html "menu - OSMISS person Firma Express Inicio Instructivos Contacto OS Padrón Padró…" at bounding box center [305, 263] width 610 height 527
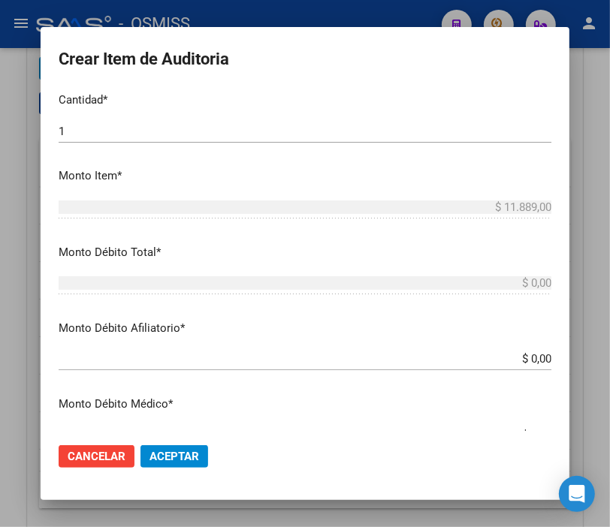
scroll to position [417, 0]
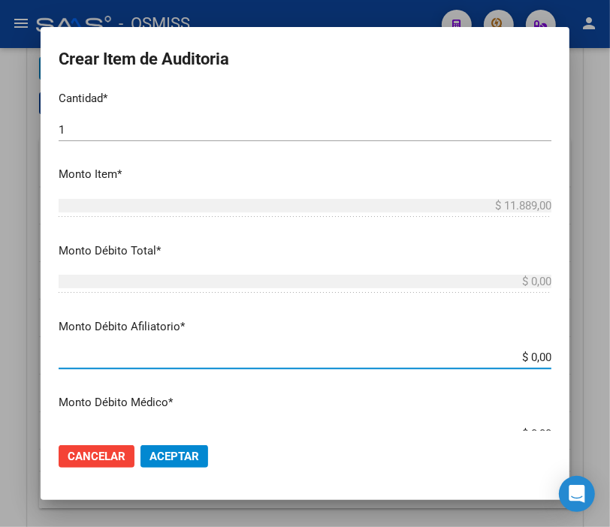
drag, startPoint x: 462, startPoint y: 350, endPoint x: 623, endPoint y: 356, distance: 161.6
click at [610, 356] on html "menu - OSMISS person Firma Express Inicio Instructivos Contacto OS Padrón Padró…" at bounding box center [305, 263] width 610 height 527
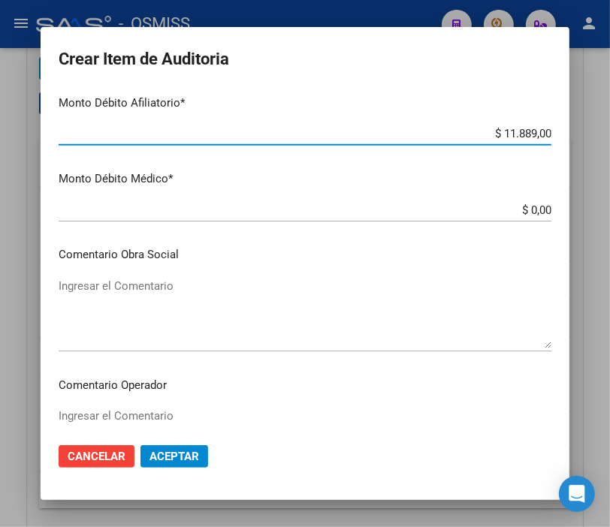
scroll to position [667, 0]
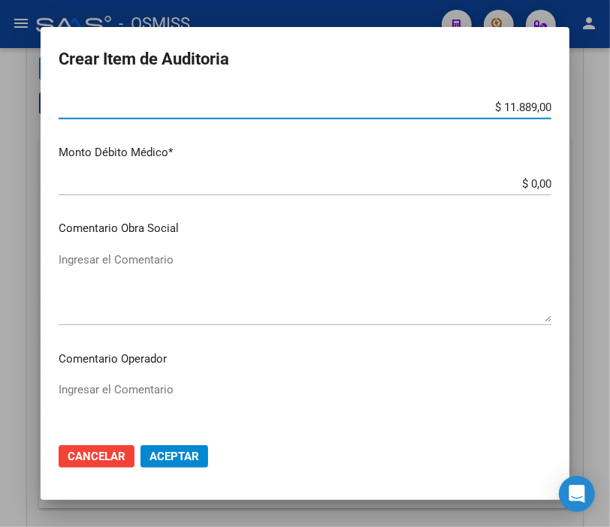
click at [120, 384] on textarea "Ingresar el Comentario" at bounding box center [305, 417] width 493 height 71
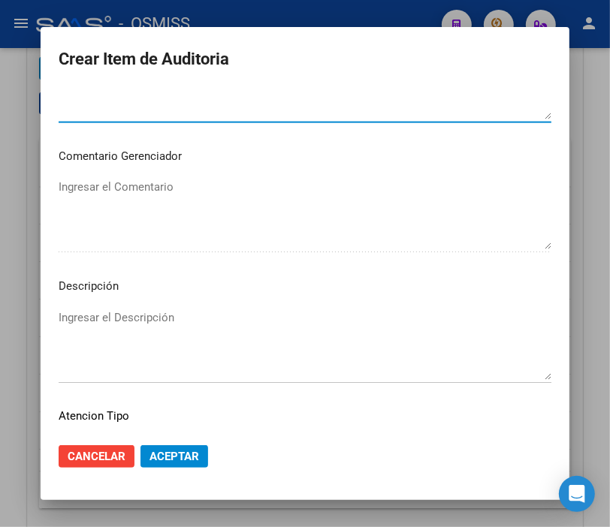
scroll to position [1001, 0]
click at [71, 309] on textarea "Ingresar el Descripción" at bounding box center [305, 343] width 493 height 71
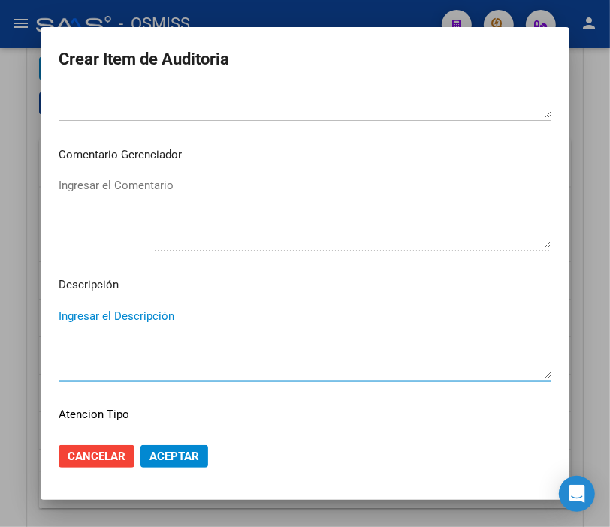
paste textarea "27-33656550-8"
drag, startPoint x: 162, startPoint y: 315, endPoint x: -38, endPoint y: 300, distance: 201.1
click at [0, 300] on html "menu - OSMISS person Firma Express Inicio Instructivos Contacto OS Padrón Padró…" at bounding box center [305, 263] width 610 height 527
click at [298, 11] on div at bounding box center [305, 263] width 610 height 527
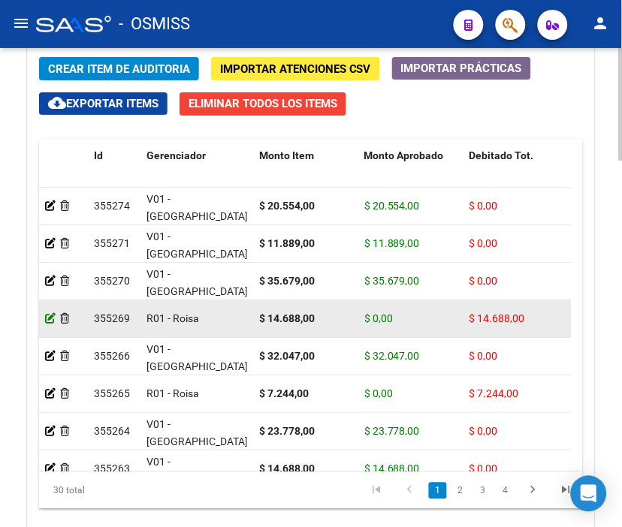
click at [50, 315] on icon at bounding box center [50, 318] width 11 height 11
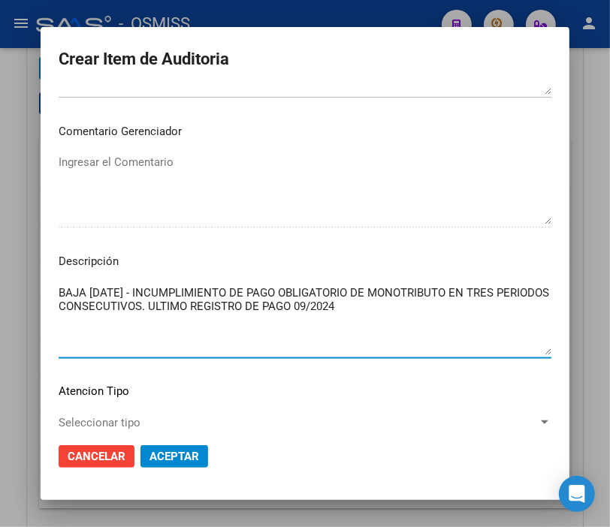
drag, startPoint x: 211, startPoint y: 309, endPoint x: -22, endPoint y: 278, distance: 234.9
click at [0, 278] on html "menu - OSMISS person Firma Express Inicio Instructivos Contacto OS Padrón Padró…" at bounding box center [305, 263] width 610 height 527
drag, startPoint x: 116, startPoint y: 282, endPoint x: 469, endPoint y: 300, distance: 354.3
click at [469, 300] on textarea "BAJA [DATE] - INCUMPLIMIENTO DE PAGO OBLIGATORIO DE MONOTRIBUTO EN TRES PERIODO…" at bounding box center [305, 320] width 493 height 71
drag, startPoint x: 383, startPoint y: 300, endPoint x: 21, endPoint y: 279, distance: 362.7
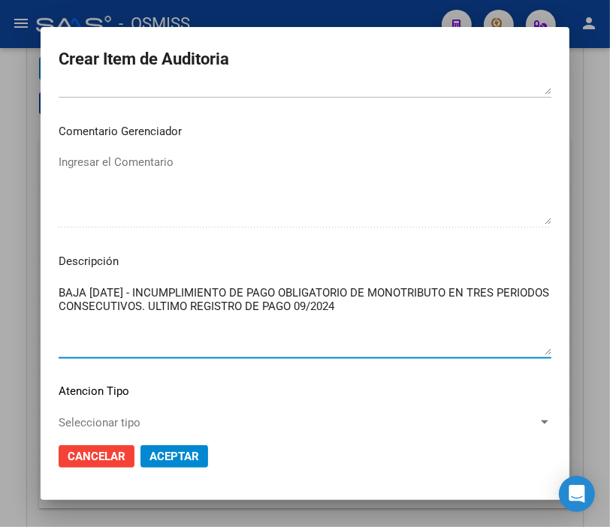
click at [21, 279] on div "Crear Item de Auditoria 28802325 Nro Documento 27288023250 CUIL [PERSON_NAME] D…" at bounding box center [305, 263] width 610 height 527
click at [243, 10] on div at bounding box center [305, 263] width 610 height 527
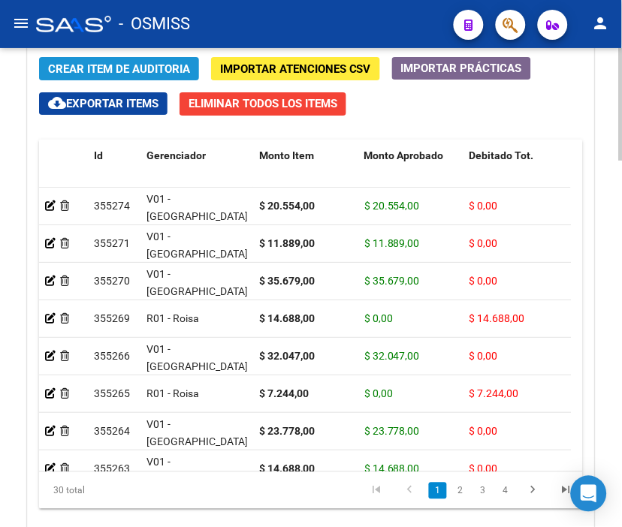
click at [105, 72] on span "Crear Item de Auditoria" at bounding box center [119, 69] width 142 height 14
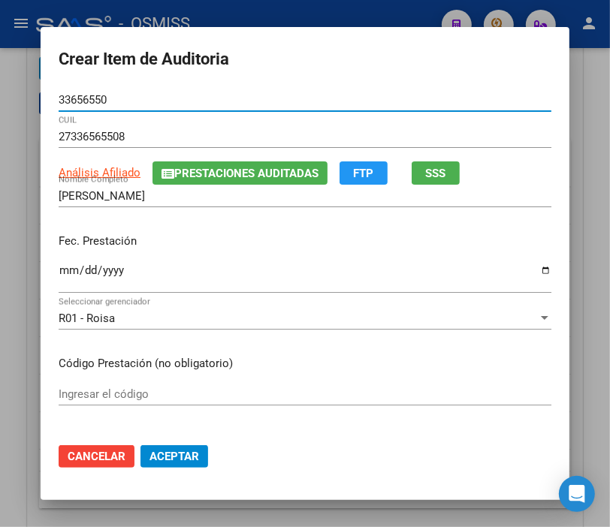
click at [62, 269] on input "Ingresar la fecha" at bounding box center [305, 276] width 493 height 24
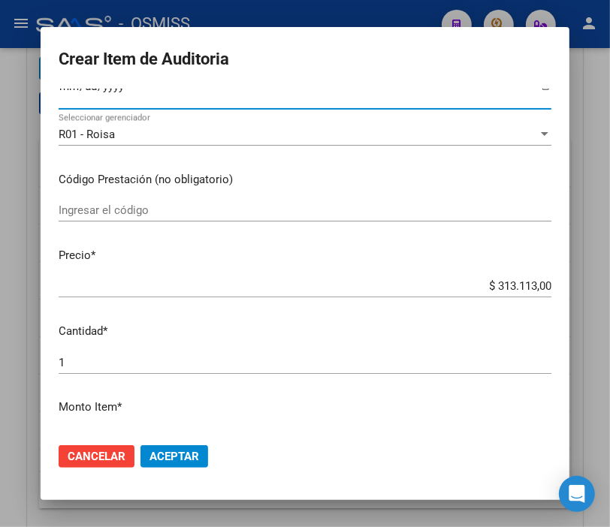
scroll to position [250, 0]
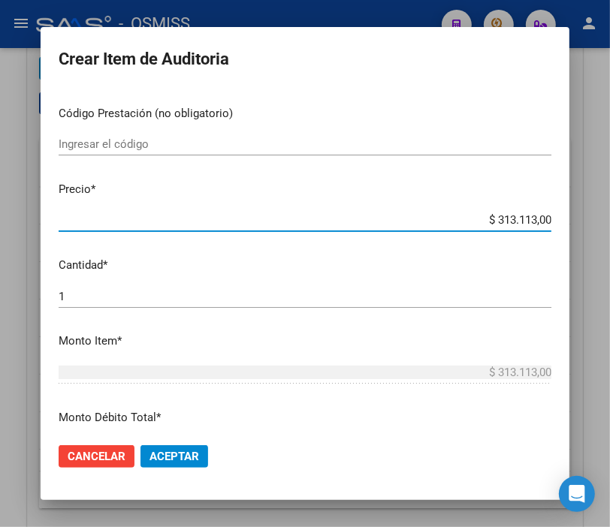
drag, startPoint x: 471, startPoint y: 218, endPoint x: 623, endPoint y: 221, distance: 152.5
click at [610, 221] on html "menu - OSMISS person Firma Express Inicio Instructivos Contacto OS Padrón Padró…" at bounding box center [305, 263] width 610 height 527
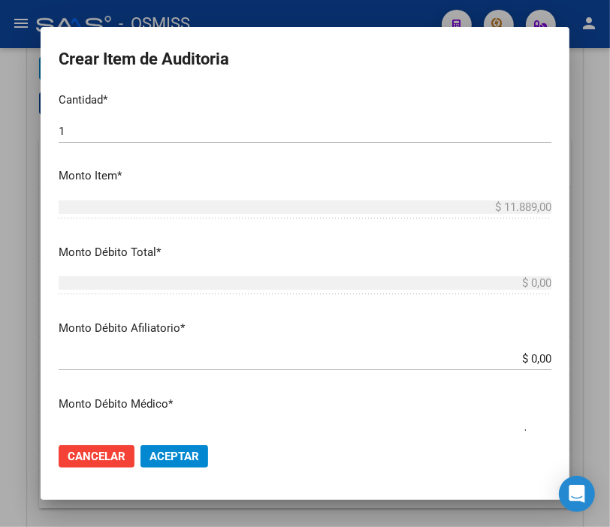
scroll to position [417, 0]
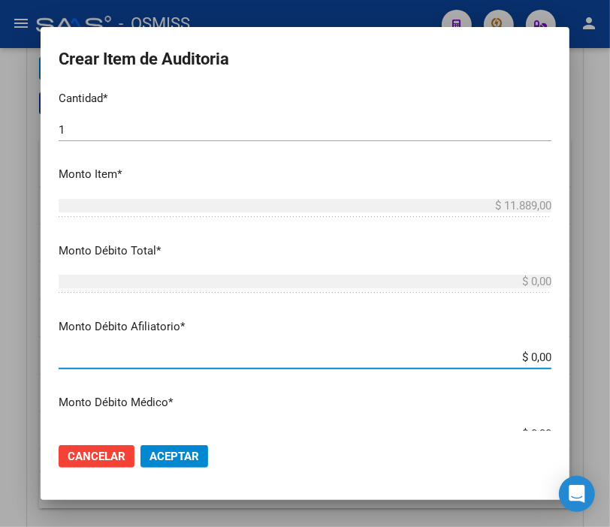
drag, startPoint x: 503, startPoint y: 352, endPoint x: 623, endPoint y: 356, distance: 120.3
click at [610, 356] on html "menu - OSMISS person Firma Express Inicio Instructivos Contacto OS Padrón Padró…" at bounding box center [305, 263] width 610 height 527
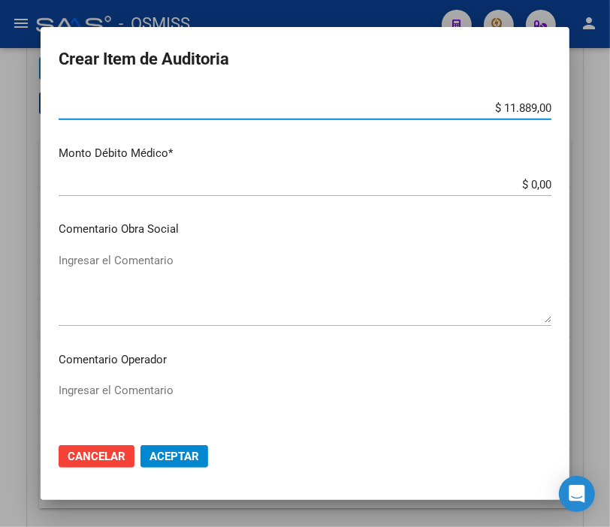
scroll to position [667, 0]
click at [130, 264] on textarea "Ingresar el Comentario" at bounding box center [305, 287] width 493 height 71
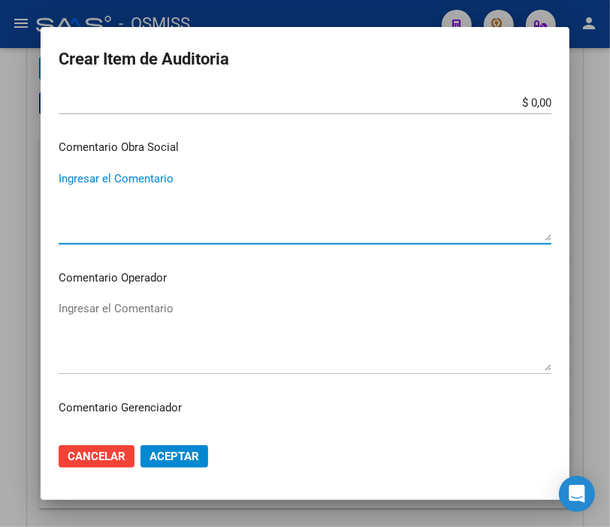
scroll to position [751, 0]
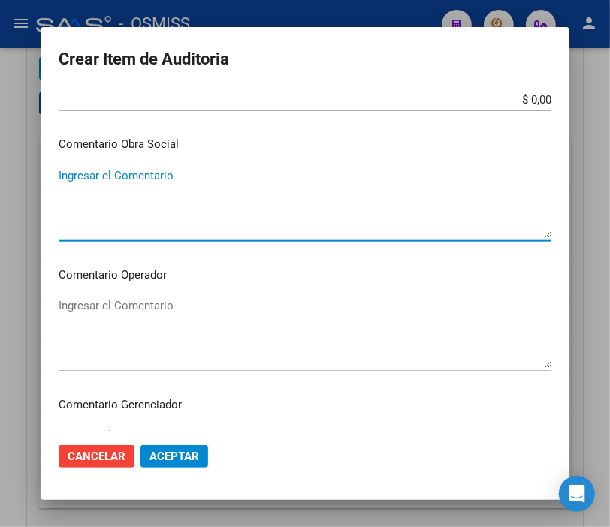
click at [159, 305] on textarea "Ingresar el Comentario" at bounding box center [305, 332] width 493 height 71
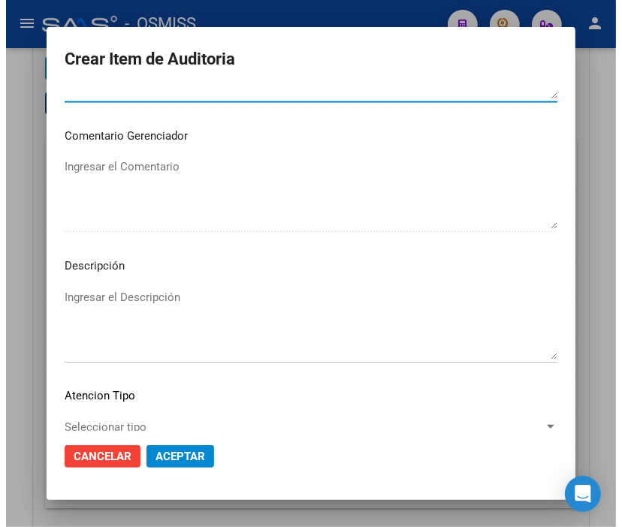
scroll to position [1085, 0]
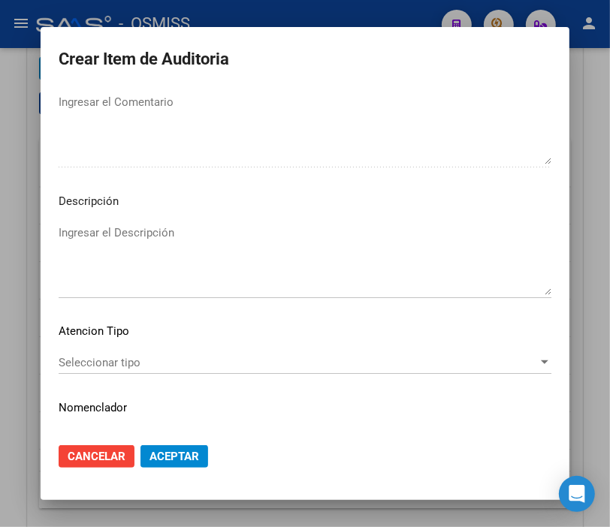
click at [71, 239] on textarea "Ingresar el Descripción" at bounding box center [305, 260] width 493 height 71
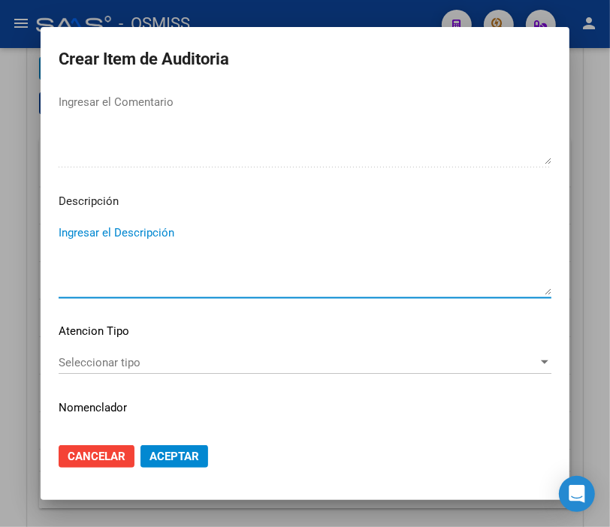
paste textarea "BAJA [DATE] - INCUMPLIMIENTO DE PAGO OBLIGATORIO DE MONOTRIBUTO EN TRES PERIODO…"
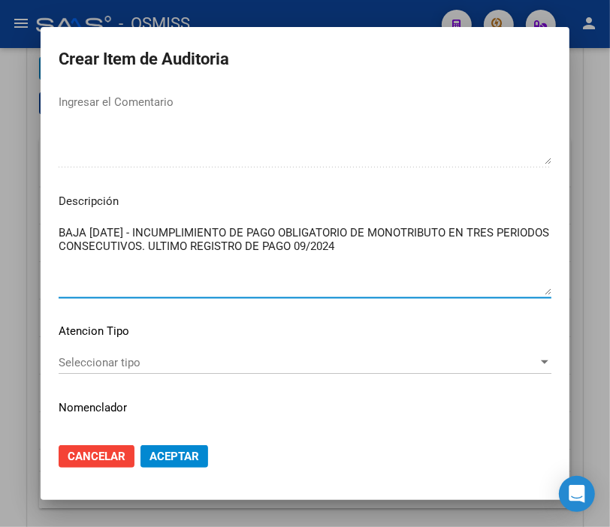
click at [175, 451] on span "Aceptar" at bounding box center [174, 457] width 50 height 14
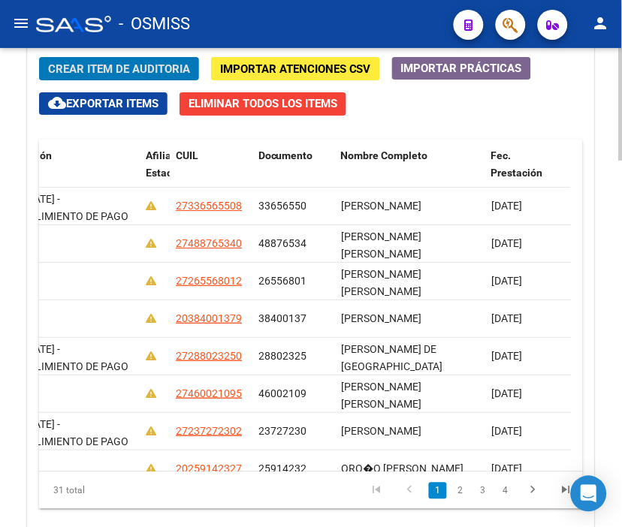
scroll to position [0, 0]
